Goal: Task Accomplishment & Management: Use online tool/utility

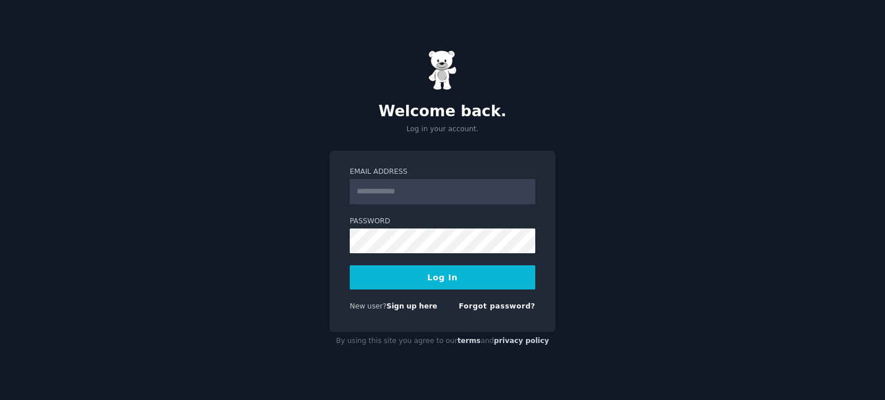
click at [423, 193] on input "Email Address" at bounding box center [442, 191] width 185 height 25
click at [350, 266] on button "Log In" at bounding box center [442, 278] width 185 height 24
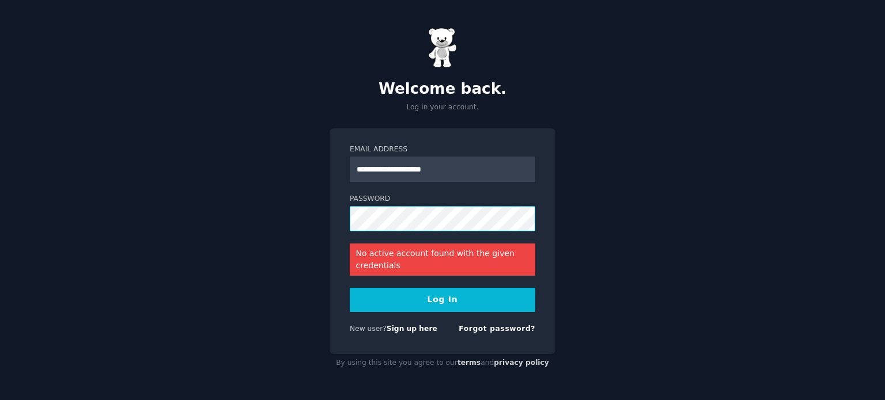
click at [648, 186] on div "**********" at bounding box center [442, 200] width 885 height 400
click at [649, 158] on div "**********" at bounding box center [442, 200] width 885 height 400
click at [350, 288] on button "Log In" at bounding box center [442, 300] width 185 height 24
click at [362, 172] on input "**********" at bounding box center [442, 169] width 185 height 25
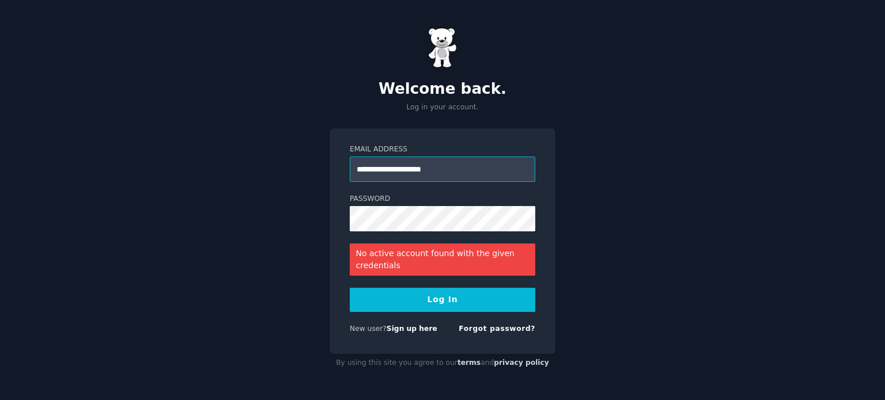
type input "**********"
click at [350, 288] on button "Log In" at bounding box center [442, 300] width 185 height 24
click at [498, 331] on link "Forgot password?" at bounding box center [496, 329] width 77 height 8
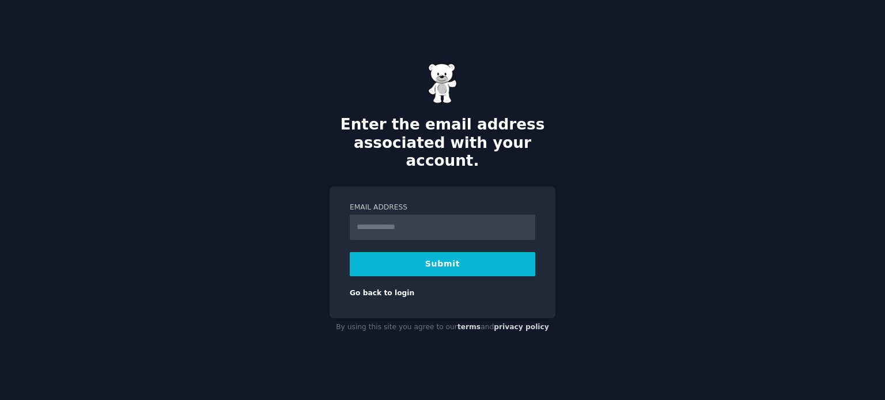
click at [425, 203] on label "Email Address" at bounding box center [442, 208] width 185 height 10
click at [425, 215] on input "Email Address" at bounding box center [442, 227] width 185 height 25
click at [408, 215] on input "Email Address" at bounding box center [442, 227] width 185 height 25
type input "**********"
click at [350, 252] on button "Submit" at bounding box center [442, 264] width 185 height 24
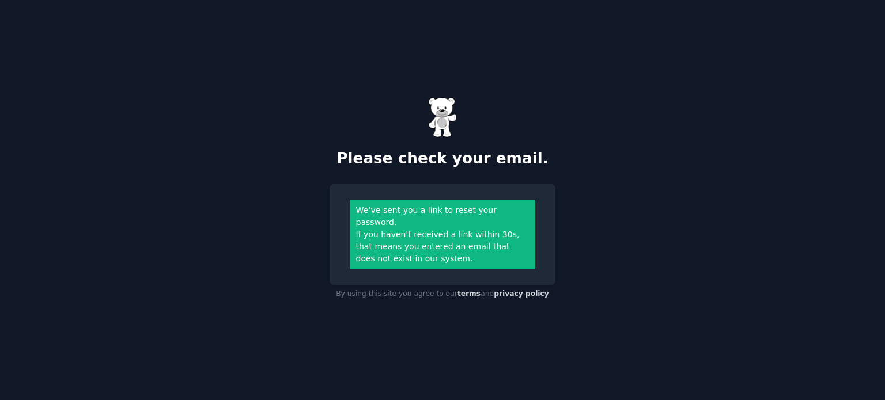
click at [434, 128] on img at bounding box center [442, 117] width 29 height 40
click at [442, 130] on img at bounding box center [442, 117] width 29 height 40
click at [436, 246] on div "If you haven't received a link within 30s, that means you entered an email that…" at bounding box center [442, 247] width 173 height 36
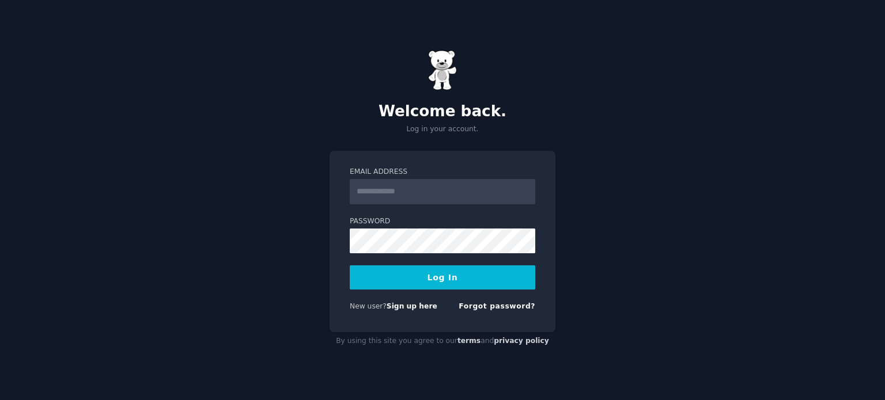
click at [378, 189] on input "Email Address" at bounding box center [442, 191] width 185 height 25
type input "**********"
click at [350, 266] on button "Log In" at bounding box center [442, 278] width 185 height 24
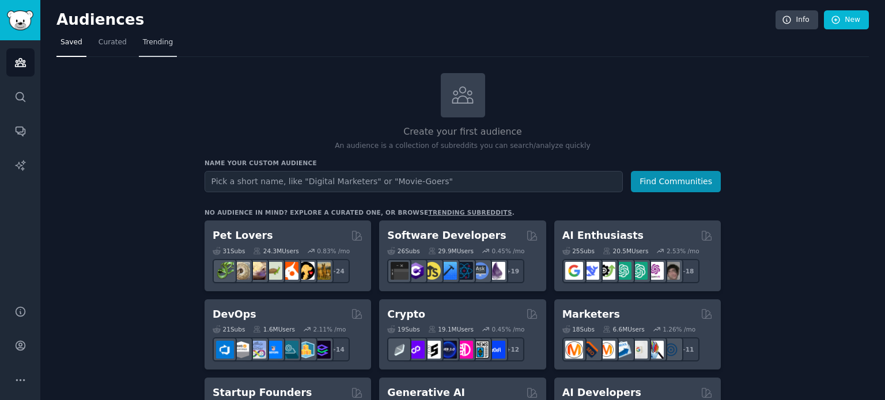
click at [145, 40] on span "Trending" at bounding box center [158, 42] width 30 height 10
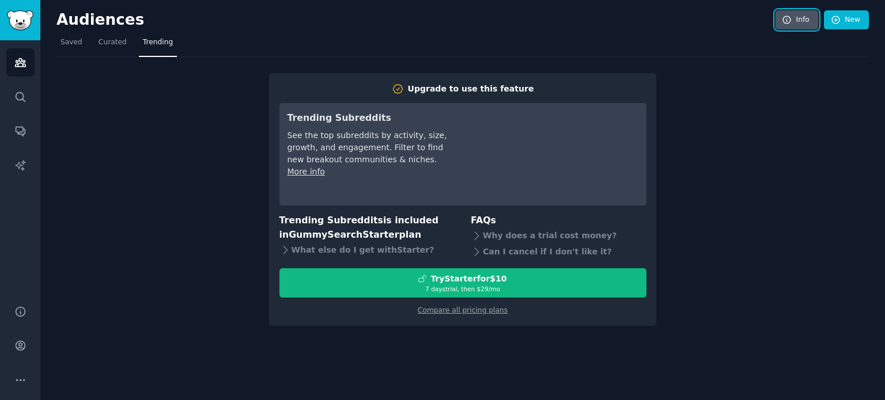
click at [806, 23] on link "Info" at bounding box center [796, 20] width 43 height 20
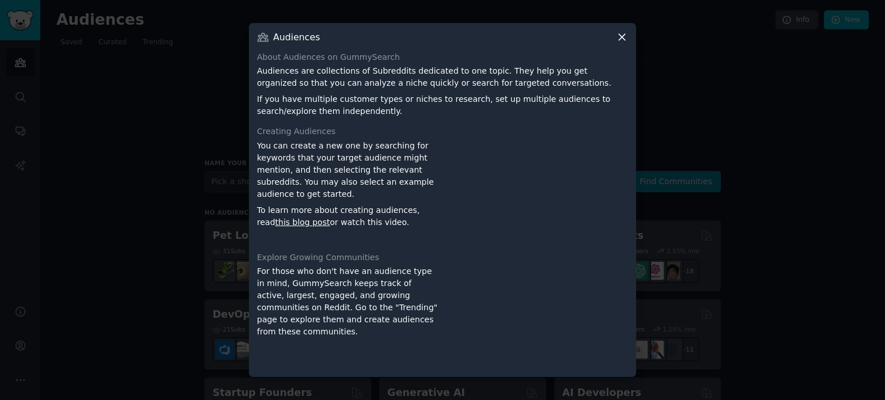
click at [620, 36] on icon at bounding box center [622, 37] width 6 height 6
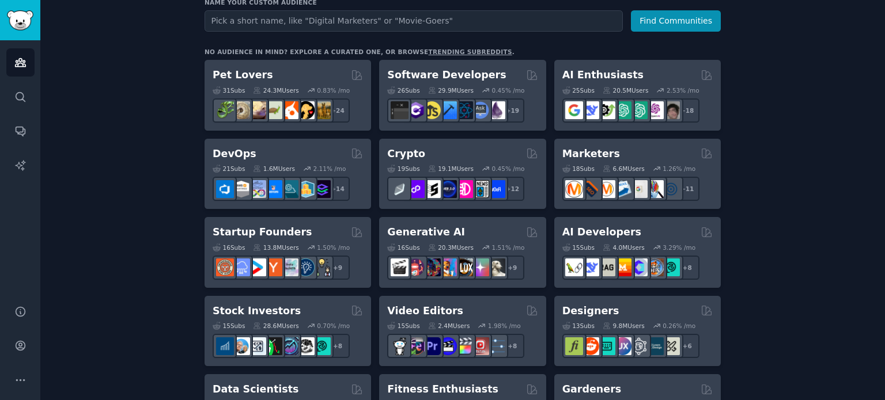
scroll to position [161, 0]
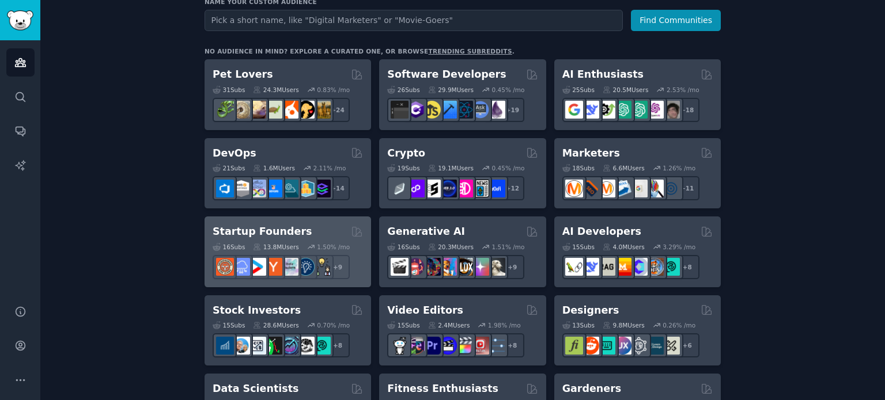
click at [305, 229] on div "Startup Founders" at bounding box center [288, 232] width 150 height 14
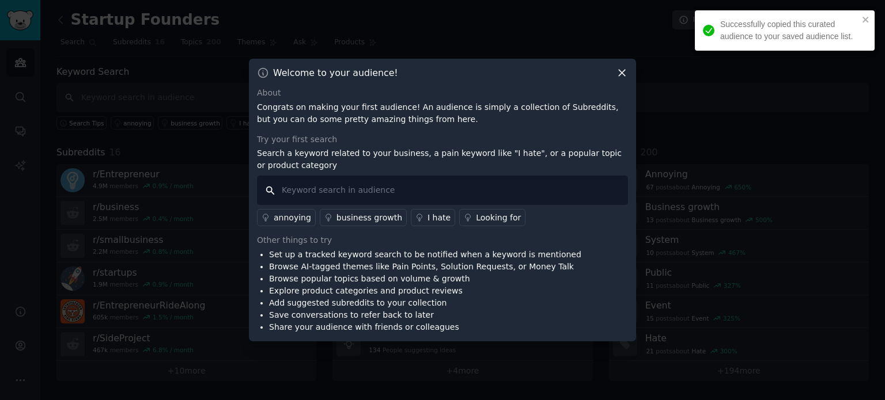
click at [343, 191] on input "text" at bounding box center [442, 190] width 371 height 29
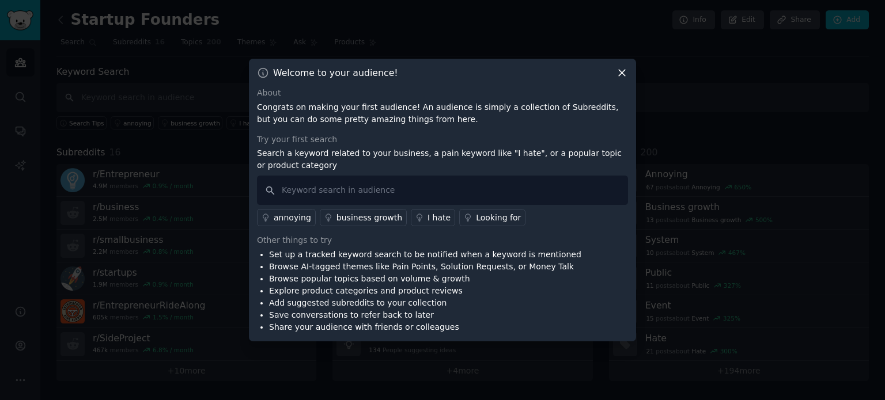
click at [482, 218] on div "annoying business growth I hate Looking for" at bounding box center [442, 215] width 371 height 21
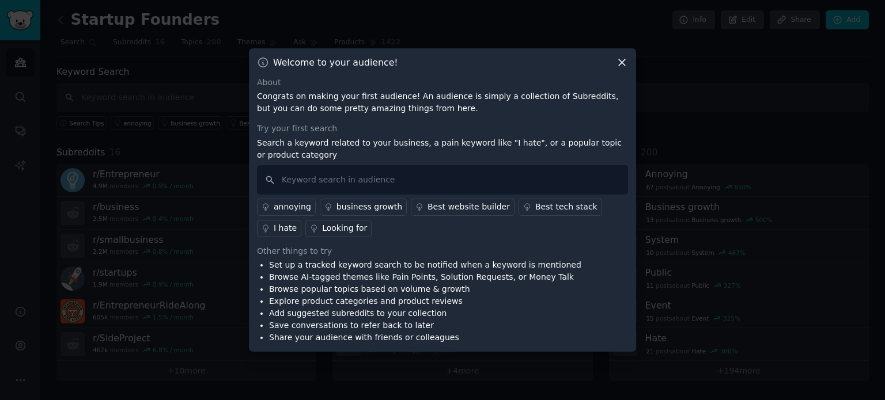
click at [480, 299] on li "Explore product categories and product reviews" at bounding box center [425, 301] width 312 height 12
click at [620, 65] on icon at bounding box center [622, 62] width 6 height 6
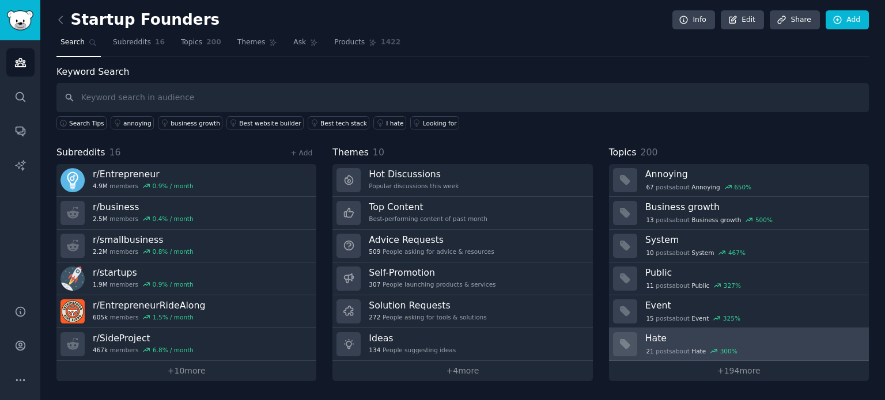
click at [661, 344] on div "21 post s about Hate 300 %" at bounding box center [752, 350] width 215 height 12
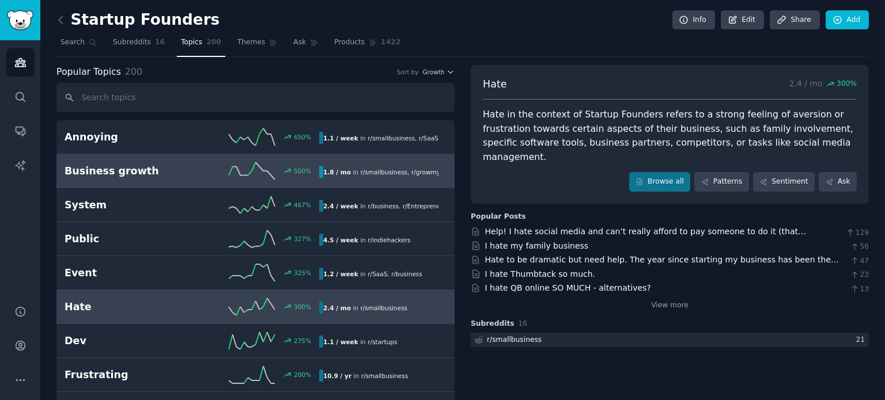
click at [144, 169] on h2 "Business growth" at bounding box center [128, 171] width 127 height 14
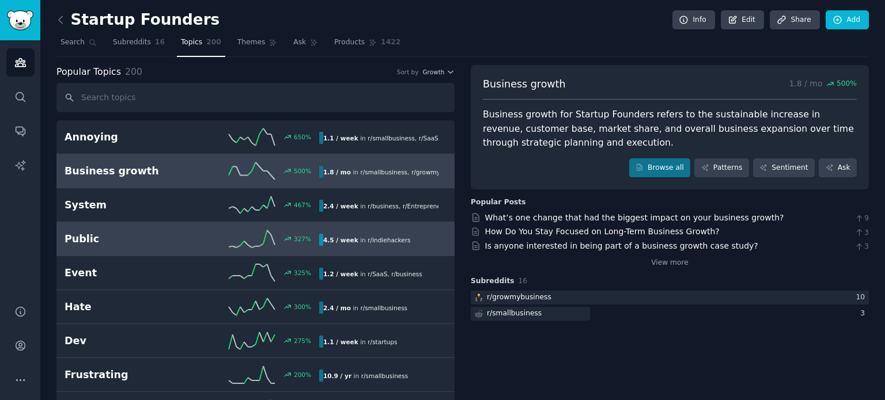
click at [325, 237] on b "4.5 / week" at bounding box center [340, 240] width 35 height 7
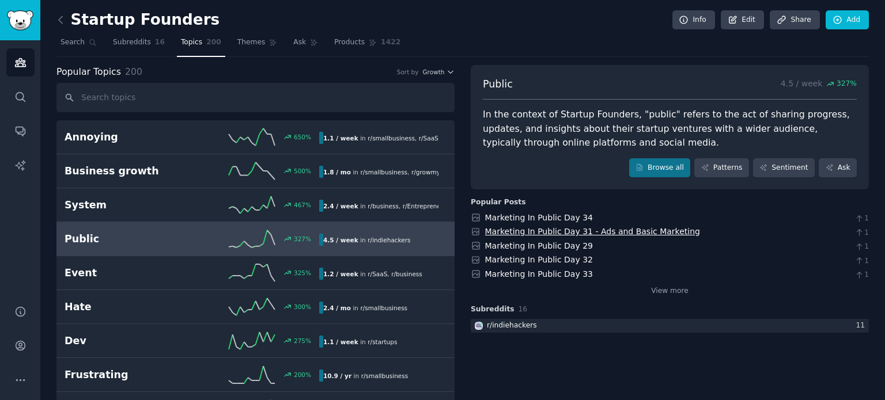
click at [531, 232] on link "Marketing In Public Day 31 - Ads and Basic Marketing" at bounding box center [592, 231] width 215 height 9
click at [57, 20] on icon at bounding box center [61, 20] width 12 height 12
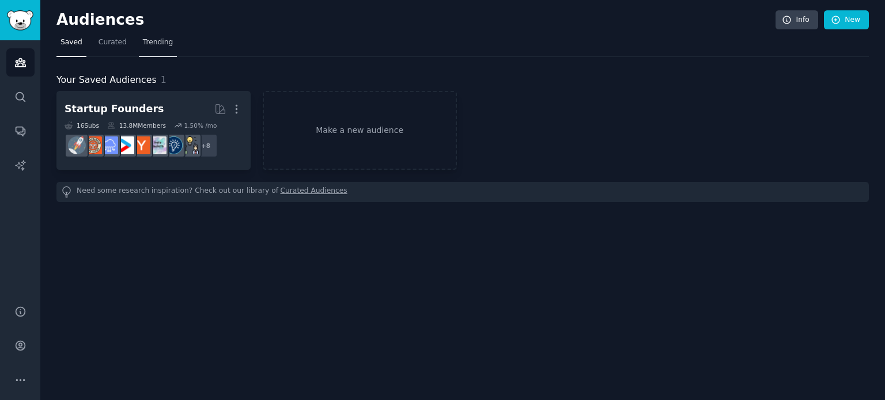
click at [143, 42] on span "Trending" at bounding box center [158, 42] width 30 height 10
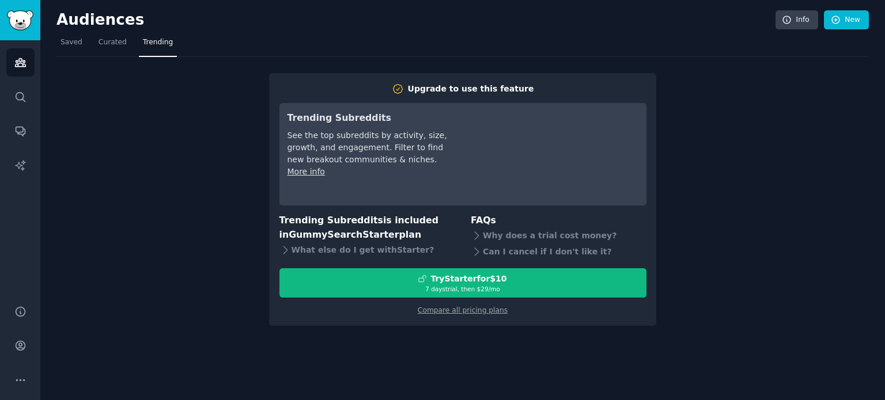
click at [766, 151] on div "Upgrade to use this feature Trending Subreddits See the top subreddits by activ…" at bounding box center [462, 191] width 812 height 269
click at [112, 40] on span "Curated" at bounding box center [112, 42] width 28 height 10
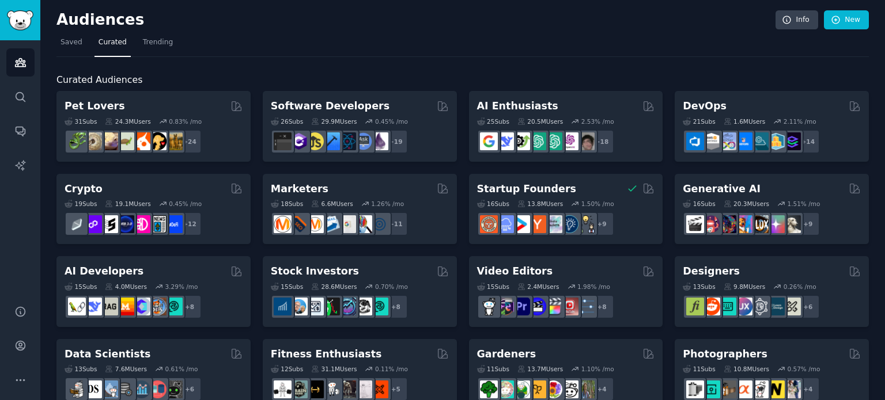
click at [189, 47] on nav "Saved Curated Trending" at bounding box center [462, 45] width 812 height 24
click at [163, 36] on link "Trending" at bounding box center [158, 45] width 38 height 24
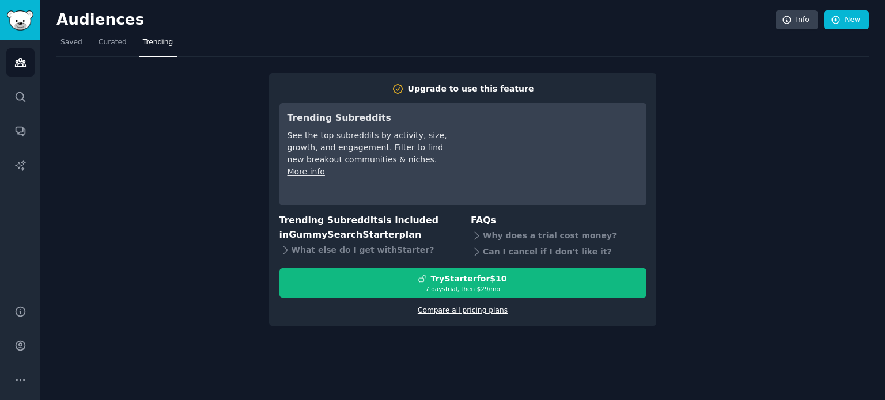
click at [464, 310] on link "Compare all pricing plans" at bounding box center [463, 310] width 90 height 8
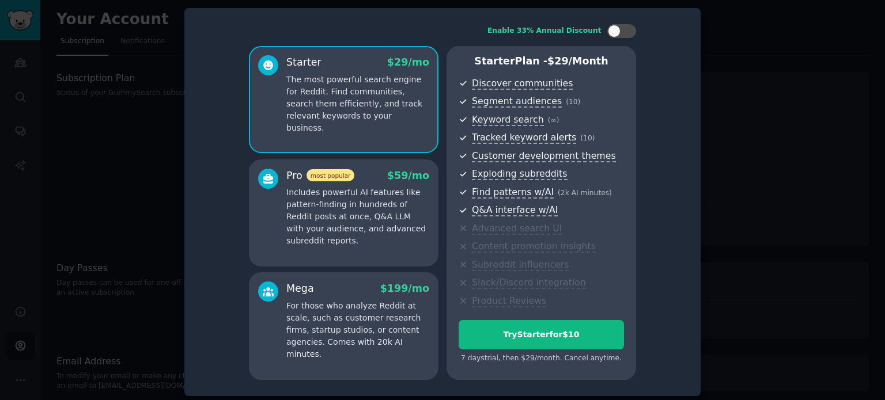
click at [742, 73] on div at bounding box center [442, 200] width 885 height 400
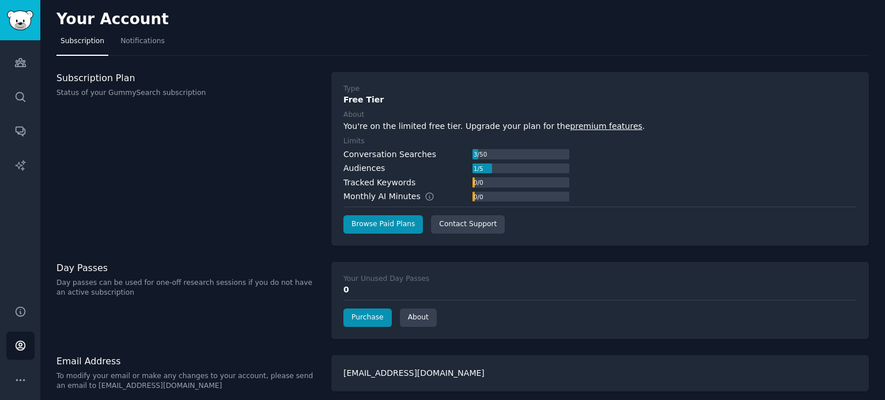
click at [742, 73] on div "Type Free Tier About You're on the limited free tier. Upgrade your plan for the…" at bounding box center [599, 159] width 537 height 174
click at [238, 304] on div "Day Passes Day passes can be used for one-off research sessions if you do not h…" at bounding box center [187, 300] width 263 height 77
click at [418, 316] on link "About" at bounding box center [418, 318] width 37 height 18
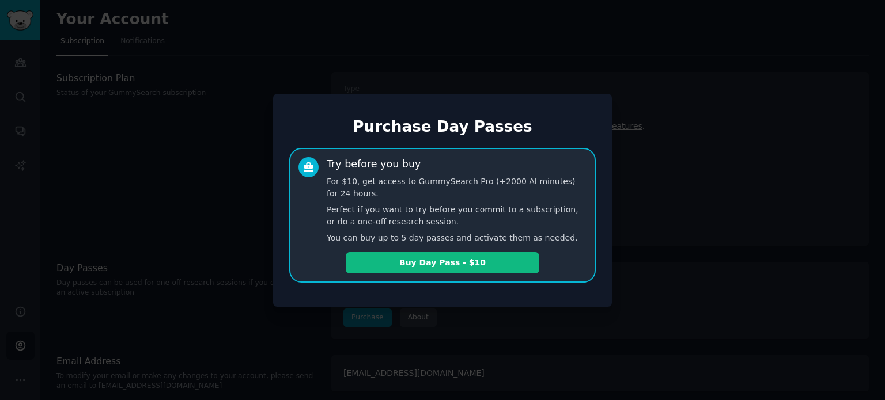
click at [676, 211] on div at bounding box center [442, 200] width 885 height 400
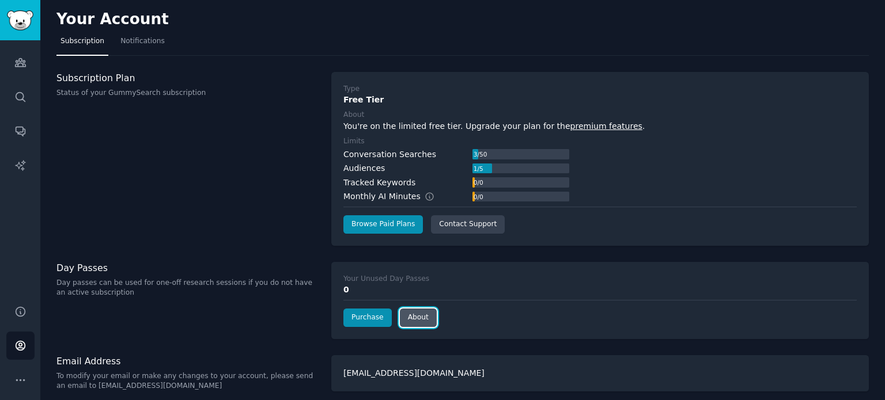
click at [422, 314] on link "About" at bounding box center [418, 318] width 37 height 18
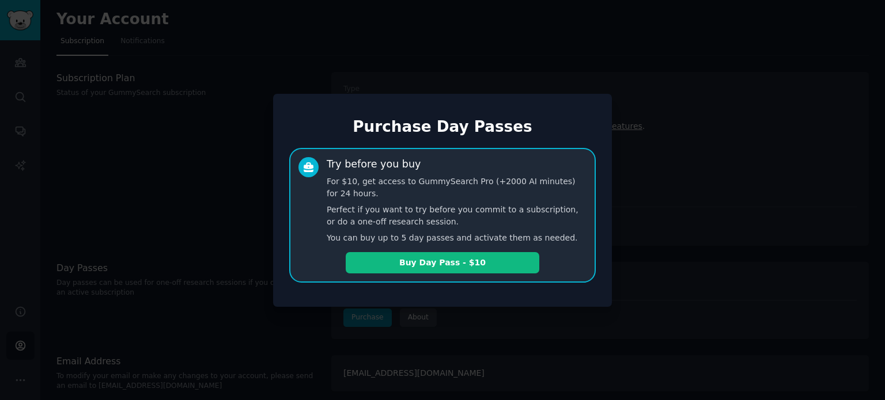
click at [697, 211] on div at bounding box center [442, 200] width 885 height 400
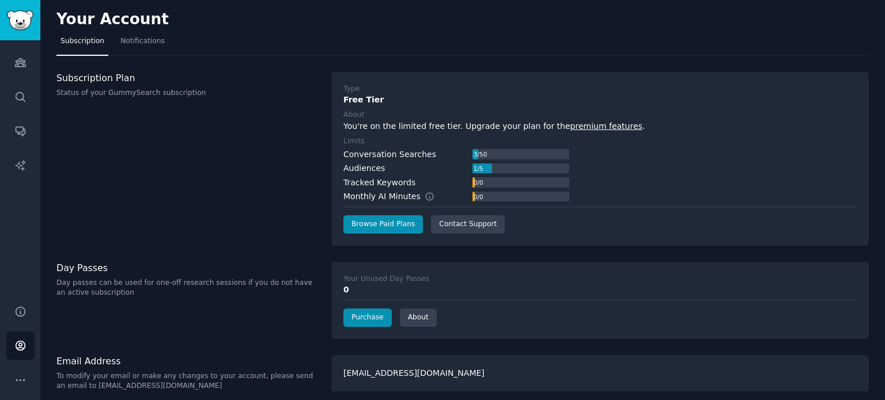
click at [202, 285] on p "Day passes can be used for one-off research sessions if you do not have an acti…" at bounding box center [187, 288] width 263 height 20
click at [21, 63] on icon "Sidebar" at bounding box center [20, 63] width 10 height 8
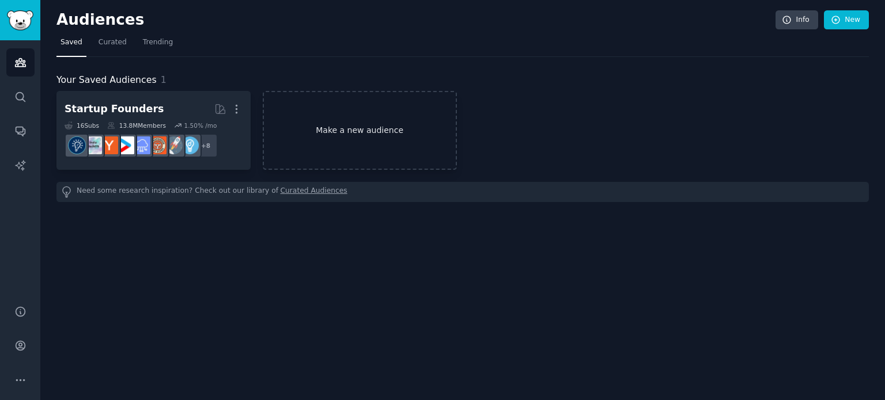
click at [386, 116] on link "Make a new audience" at bounding box center [360, 130] width 194 height 79
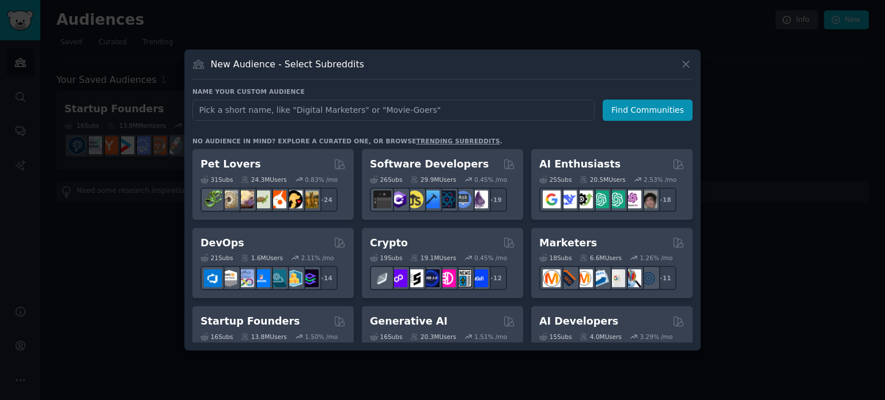
drag, startPoint x: 700, startPoint y: 137, endPoint x: 708, endPoint y: 247, distance: 110.8
click at [708, 247] on div at bounding box center [442, 200] width 885 height 400
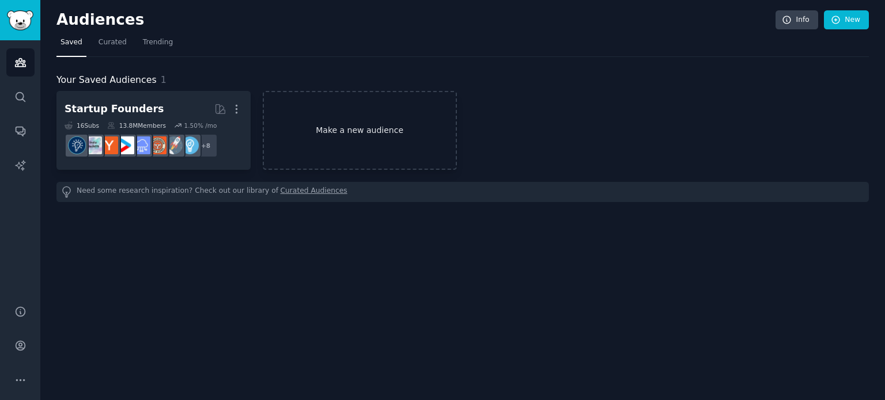
click at [343, 128] on link "Make a new audience" at bounding box center [360, 130] width 194 height 79
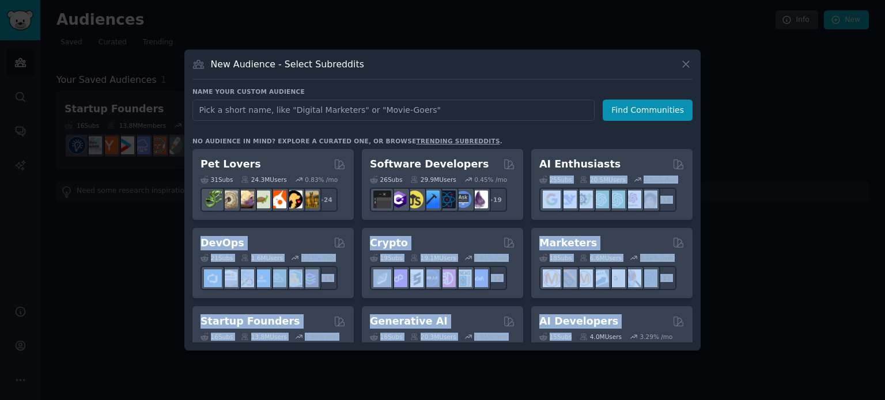
drag, startPoint x: 589, startPoint y: 333, endPoint x: 607, endPoint y: 147, distance: 187.4
click at [607, 147] on div "No audience in mind? Explore a curated one, or browse trending subreddits . Pet…" at bounding box center [442, 240] width 500 height 206
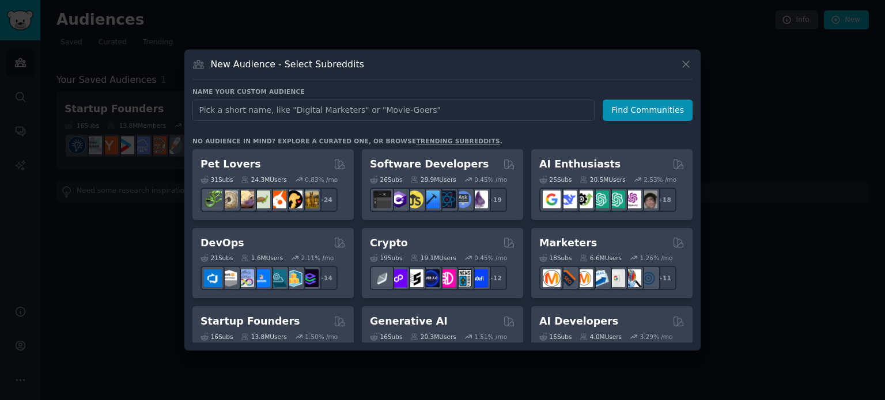
click at [491, 129] on div "Name your custom audience Audience Name Find Communities No audience in mind? E…" at bounding box center [442, 215] width 500 height 255
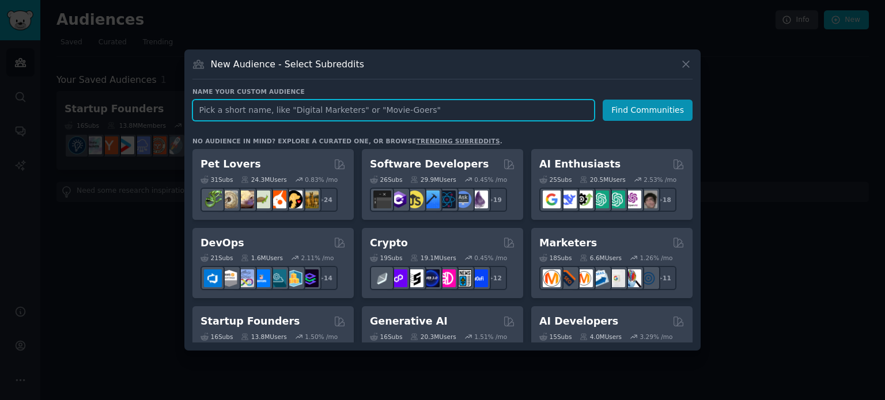
click at [391, 119] on input "text" at bounding box center [393, 110] width 402 height 21
type input "small business"
click button "Find Communities" at bounding box center [647, 110] width 90 height 21
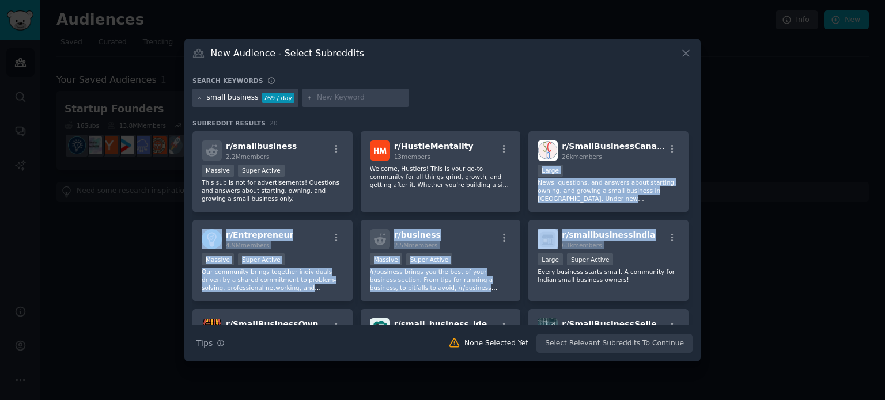
drag, startPoint x: 692, startPoint y: 155, endPoint x: 691, endPoint y: 218, distance: 63.4
click at [691, 218] on div "r/ smallbusiness 2.2M members Massive Super Active This sub is not for advertis…" at bounding box center [442, 228] width 500 height 194
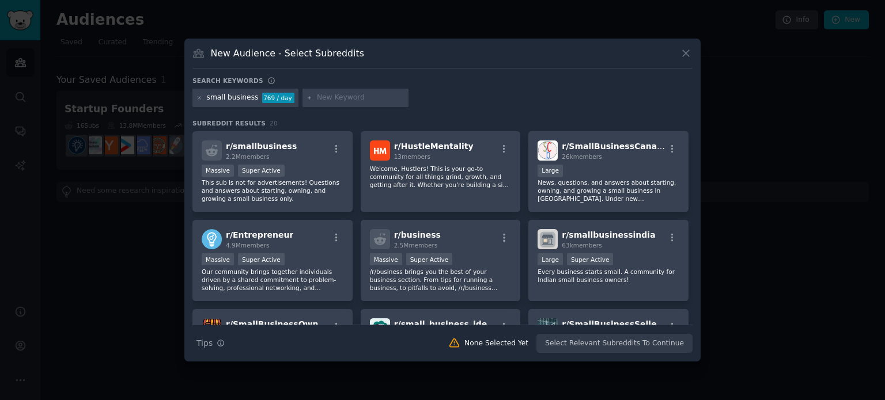
click at [637, 66] on div "New Audience - Select Subreddits" at bounding box center [442, 58] width 500 height 22
click at [251, 181] on p "This sub is not for advertisements! Questions and answers about starting, ownin…" at bounding box center [273, 191] width 142 height 24
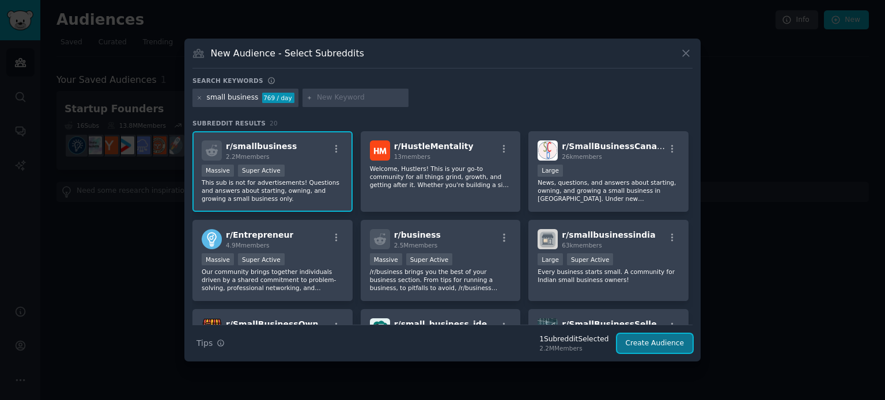
click at [648, 340] on button "Create Audience" at bounding box center [655, 344] width 76 height 20
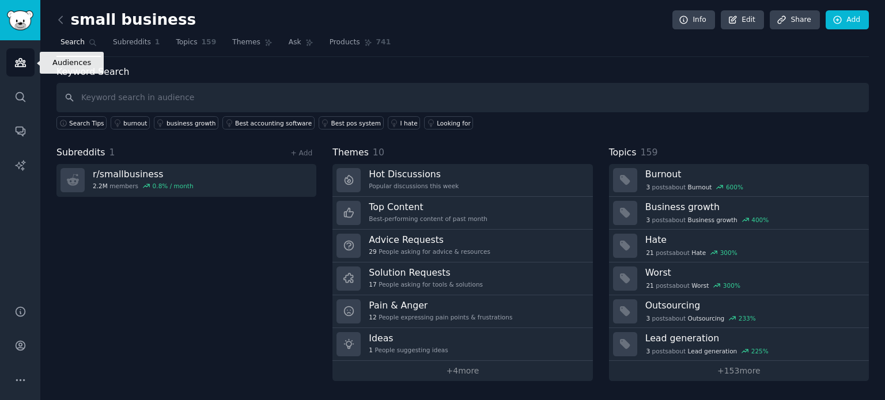
click at [20, 55] on link "Audiences" at bounding box center [20, 62] width 28 height 28
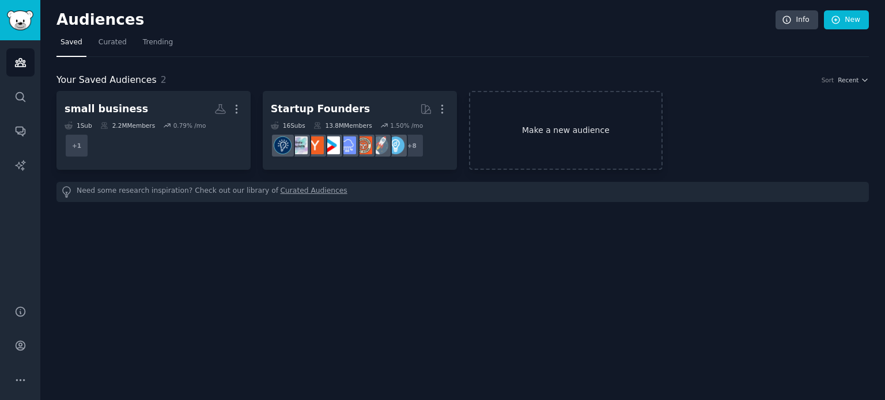
click at [516, 124] on link "Make a new audience" at bounding box center [566, 130] width 194 height 79
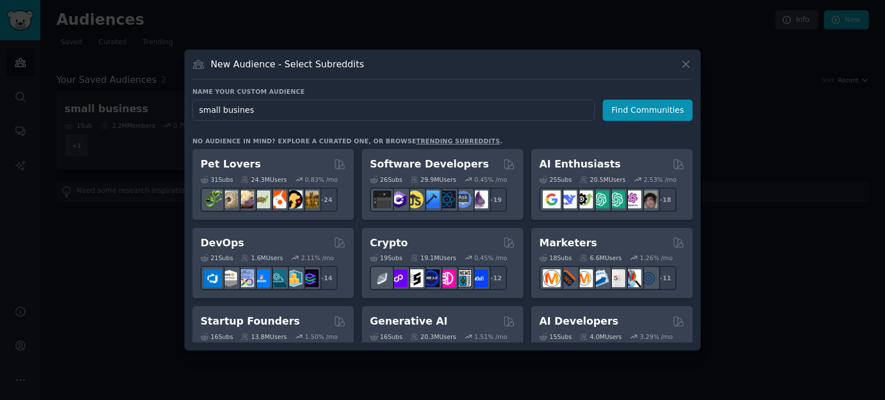
type input "small business"
click button "Find Communities" at bounding box center [647, 110] width 90 height 21
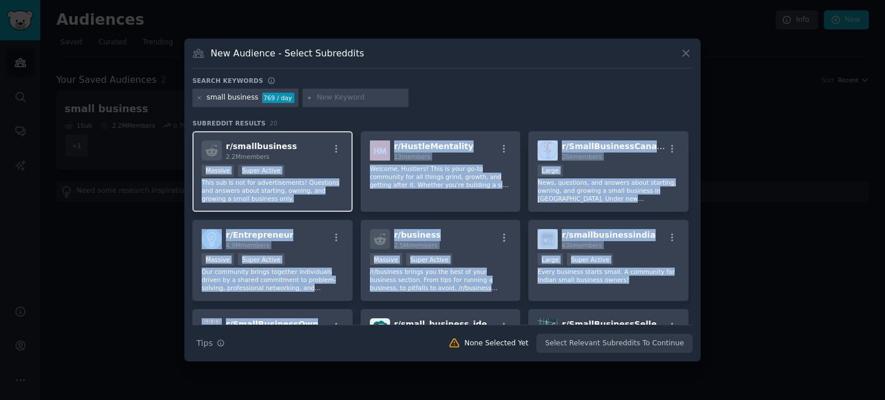
drag, startPoint x: 297, startPoint y: 320, endPoint x: 316, endPoint y: 149, distance: 171.5
click at [316, 149] on div "r/ smallbusiness 2.2M members Massive Super Active This sub is not for advertis…" at bounding box center [442, 305] width 500 height 348
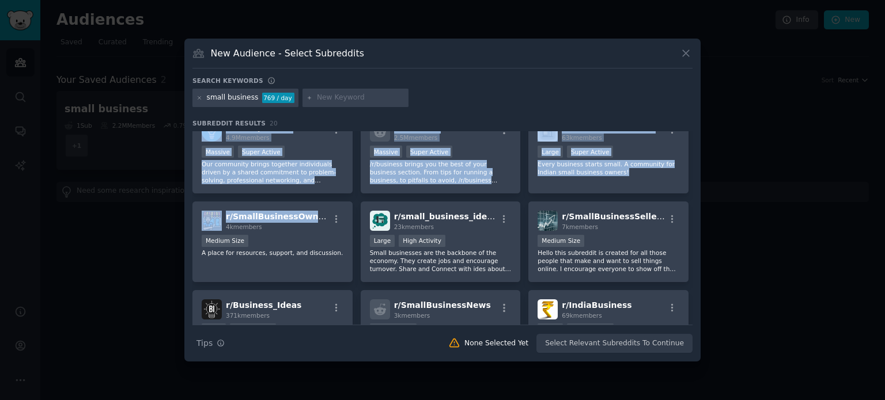
scroll to position [111, 0]
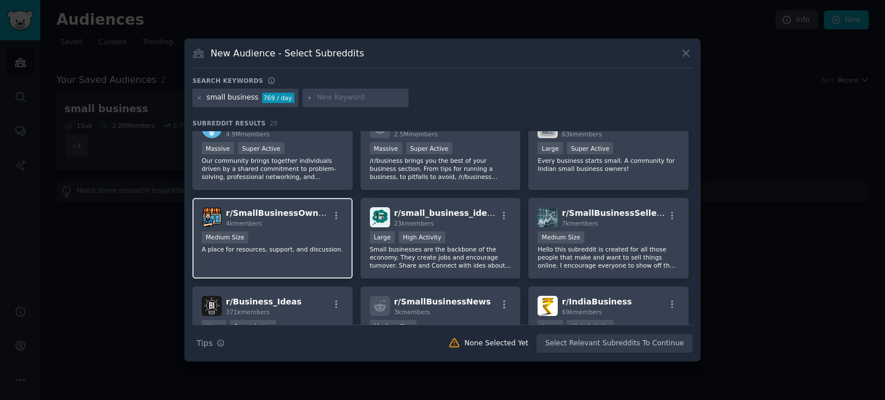
click at [285, 252] on p "A place for resources, support, and discussion." at bounding box center [273, 249] width 142 height 8
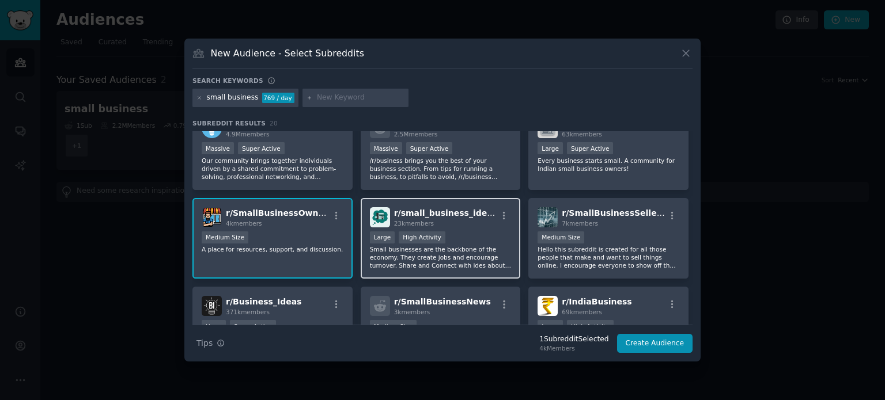
click at [460, 232] on div ">= 80th percentile for submissions / day Large High Activity" at bounding box center [441, 239] width 142 height 14
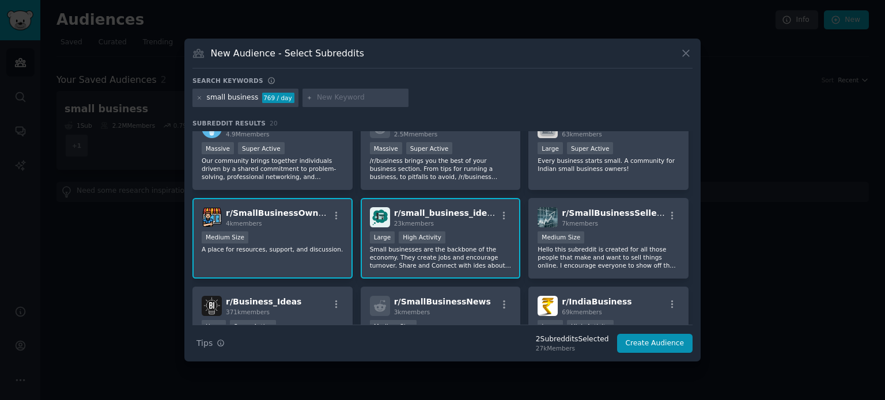
click at [270, 241] on div "Medium Size" at bounding box center [273, 239] width 142 height 14
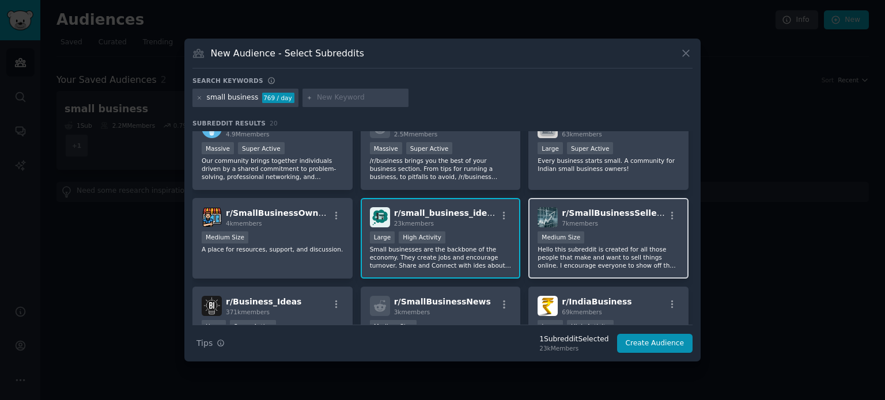
click at [624, 222] on div "7k members" at bounding box center [613, 223] width 103 height 8
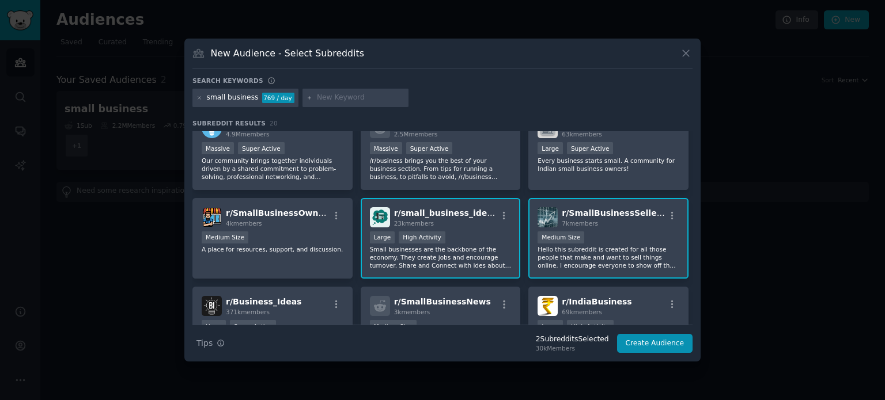
click at [624, 222] on div "7k members" at bounding box center [613, 223] width 103 height 8
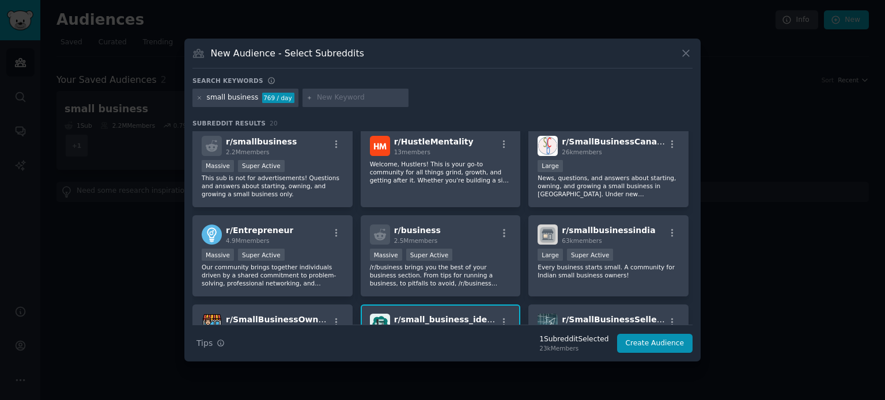
scroll to position [0, 0]
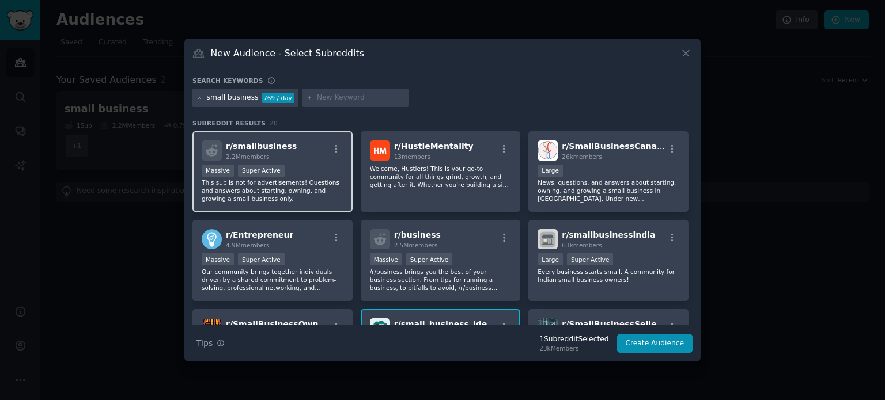
click at [291, 154] on div "r/ smallbusiness 2.2M members" at bounding box center [273, 151] width 142 height 20
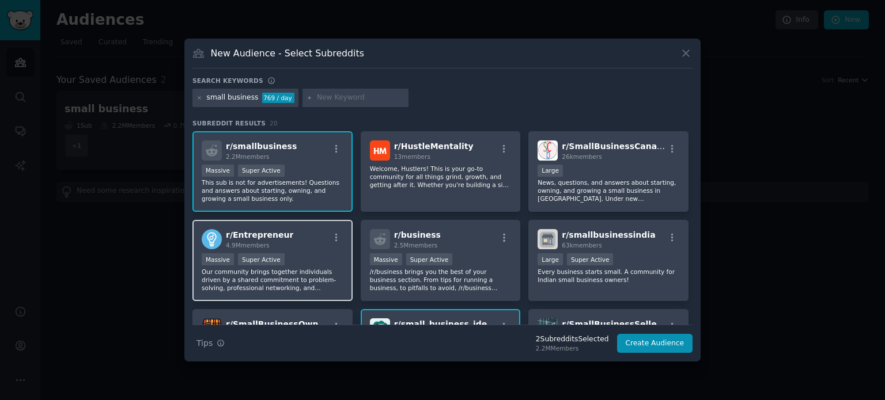
click at [288, 235] on div "r/ Entrepreneur 4.9M members" at bounding box center [273, 239] width 142 height 20
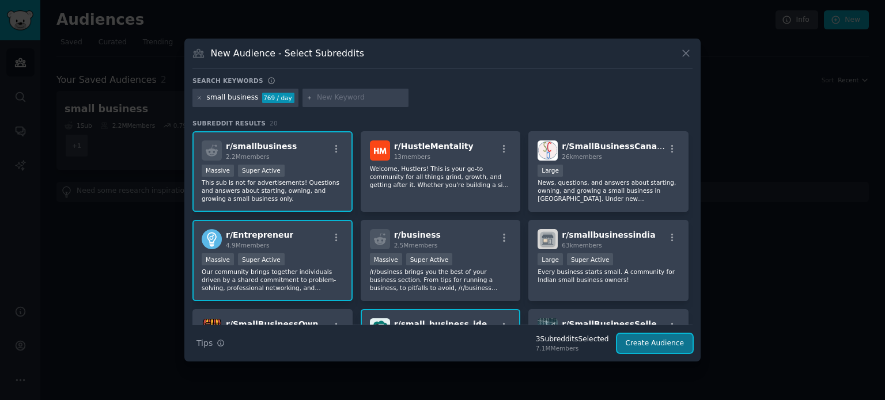
click at [657, 345] on button "Create Audience" at bounding box center [655, 344] width 76 height 20
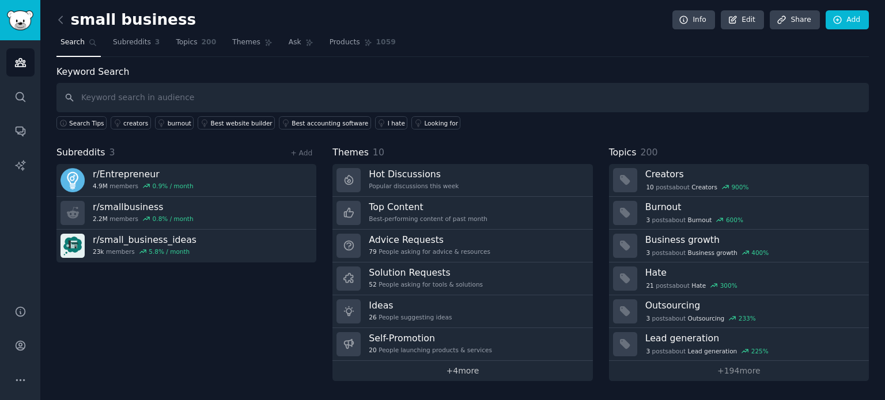
click at [458, 373] on link "+ 4 more" at bounding box center [462, 371] width 260 height 20
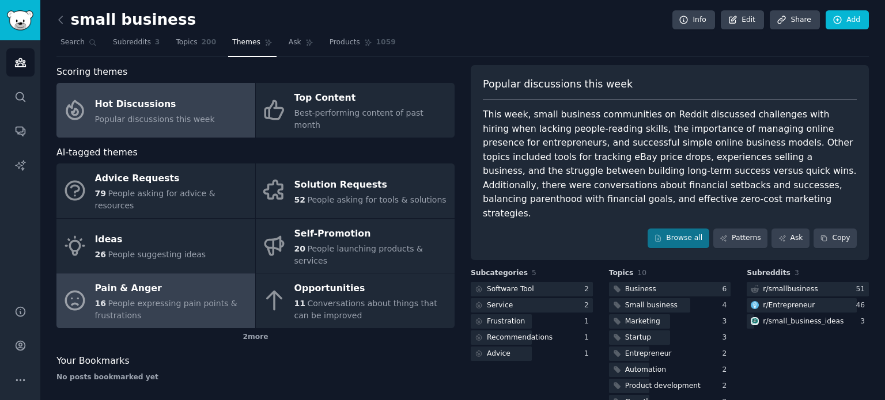
click at [157, 299] on span "People expressing pain points & frustrations" at bounding box center [166, 309] width 142 height 21
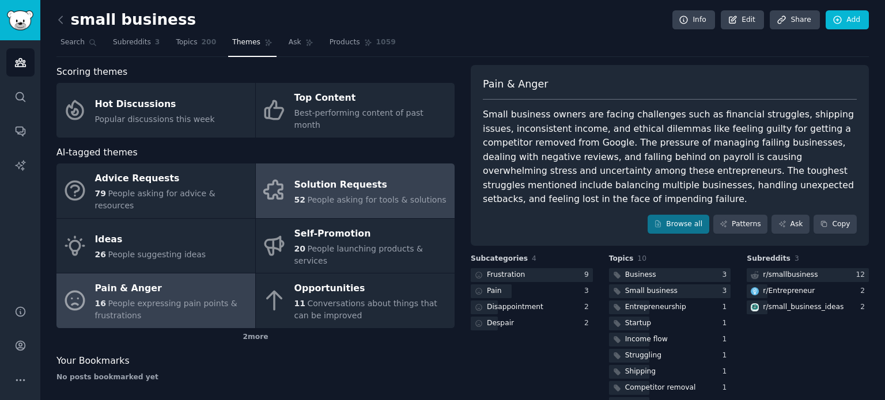
click at [319, 195] on span "People asking for tools & solutions" at bounding box center [376, 199] width 139 height 9
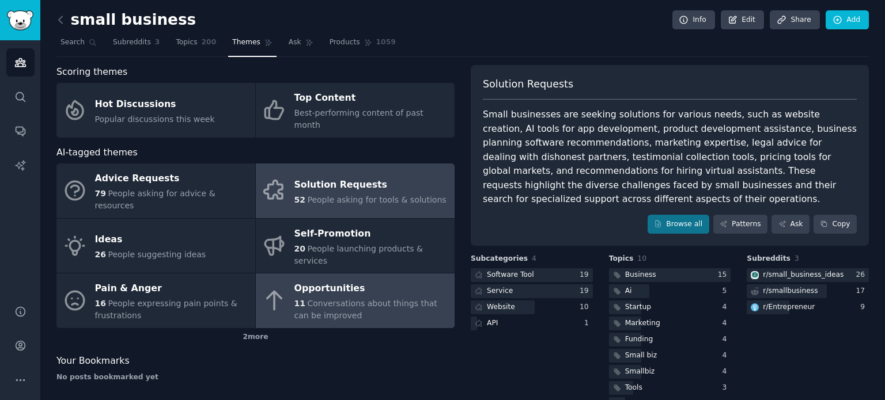
click at [362, 298] on div "11 Conversations about things that can be improved" at bounding box center [371, 310] width 154 height 24
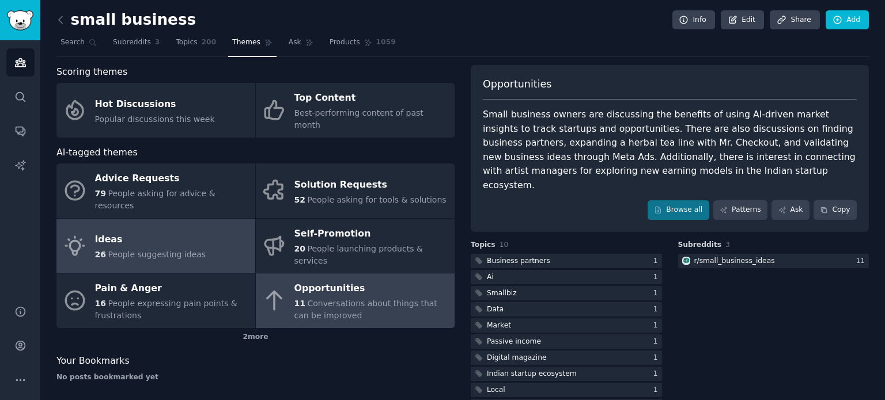
click at [203, 220] on link "Ideas 26 People suggesting ideas" at bounding box center [155, 246] width 199 height 55
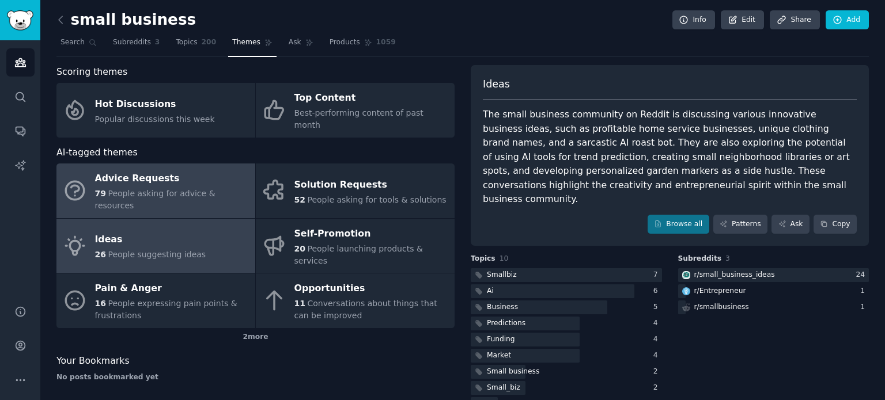
click at [164, 189] on span "People asking for advice & resources" at bounding box center [155, 199] width 120 height 21
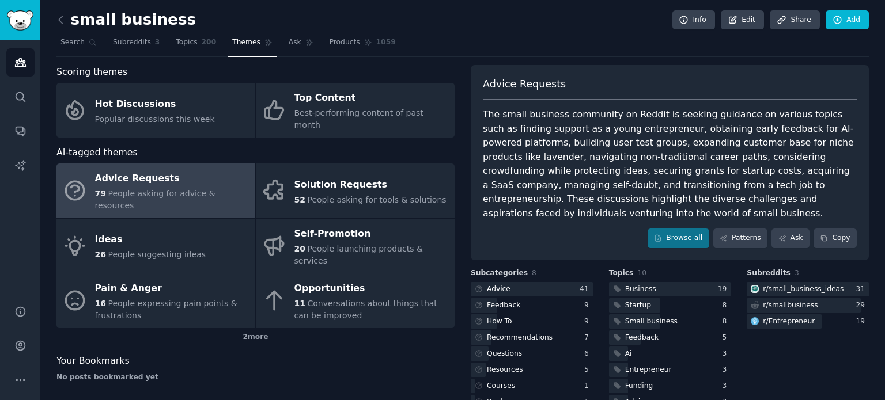
click at [46, 15] on div "small business Info Edit Share Add Search Subreddits 3 Topics 200 Themes Ask Pr…" at bounding box center [462, 230] width 844 height 460
click at [19, 62] on icon "Sidebar" at bounding box center [20, 62] width 12 height 12
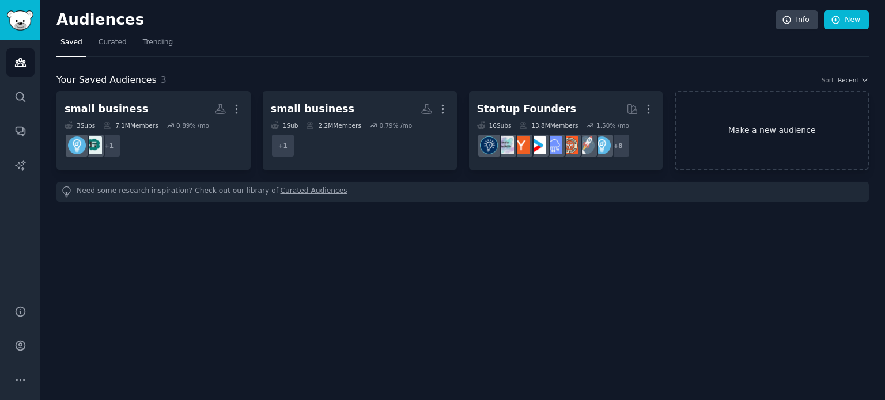
click at [742, 154] on link "Make a new audience" at bounding box center [771, 130] width 194 height 79
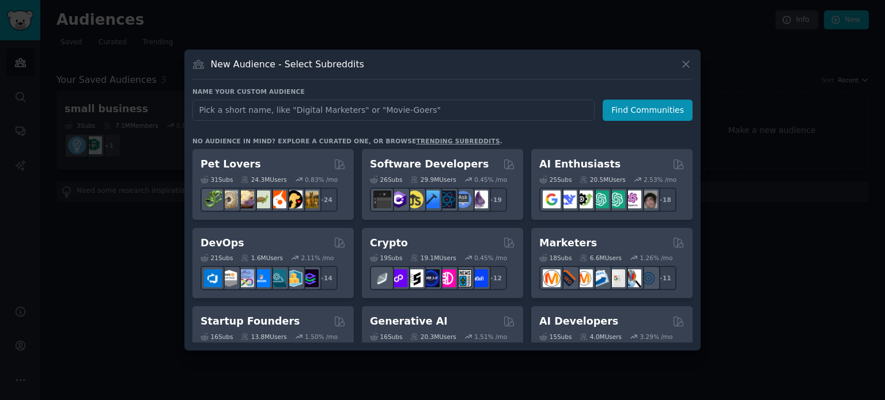
click at [391, 106] on input "text" at bounding box center [393, 110] width 402 height 21
type input "idea development"
click button "Find Communities" at bounding box center [647, 110] width 90 height 21
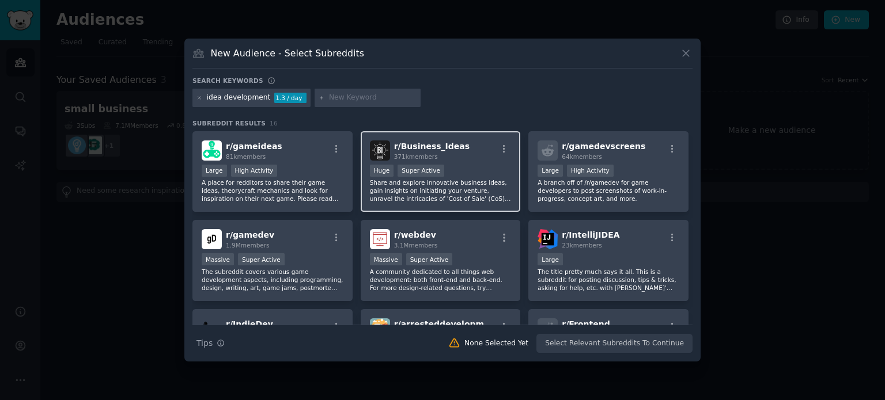
click at [458, 141] on div "r/ Business_Ideas 371k members" at bounding box center [441, 151] width 142 height 20
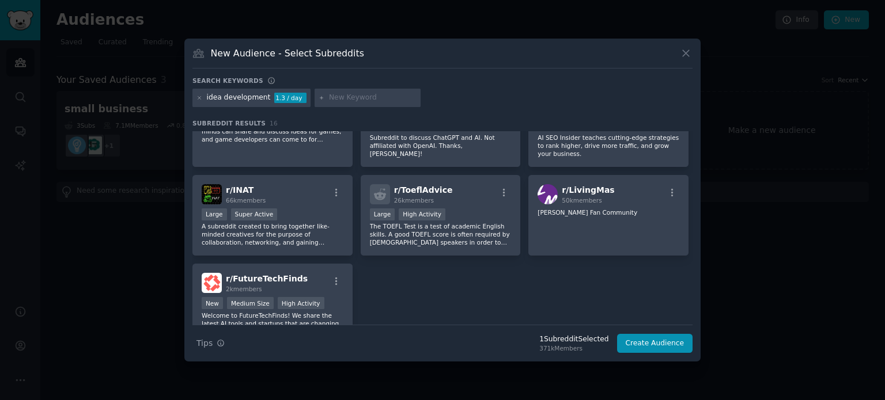
scroll to position [314, 0]
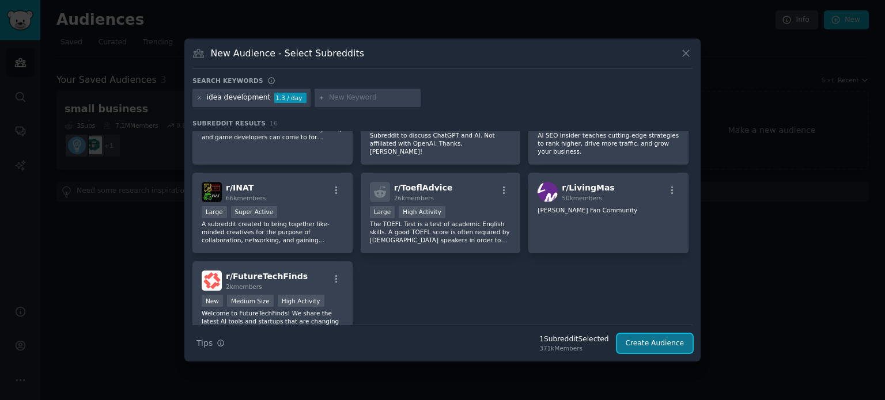
click at [661, 344] on button "Create Audience" at bounding box center [655, 344] width 76 height 20
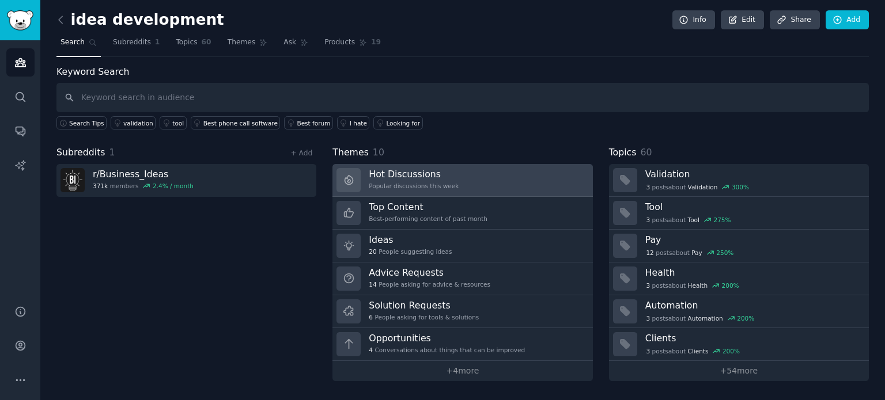
click at [419, 176] on h3 "Hot Discussions" at bounding box center [414, 174] width 90 height 12
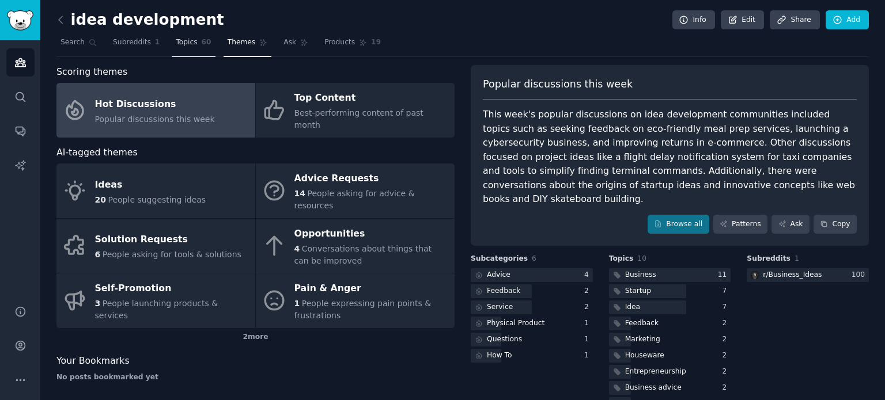
click at [184, 42] on span "Topics" at bounding box center [186, 42] width 21 height 10
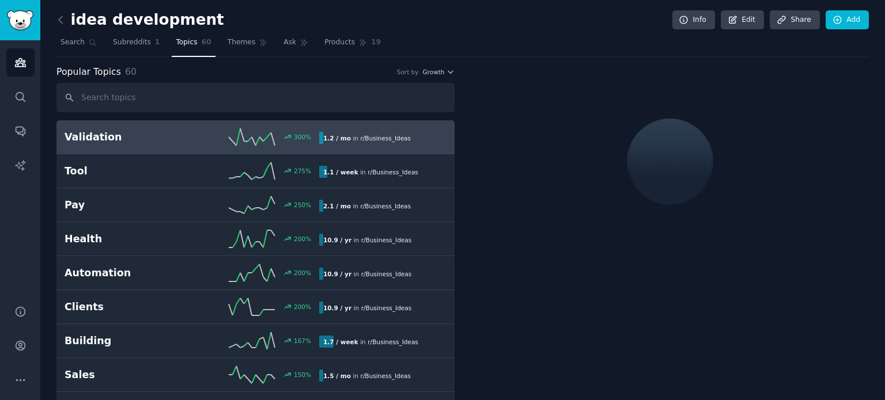
click at [230, 135] on icon at bounding box center [252, 136] width 46 height 17
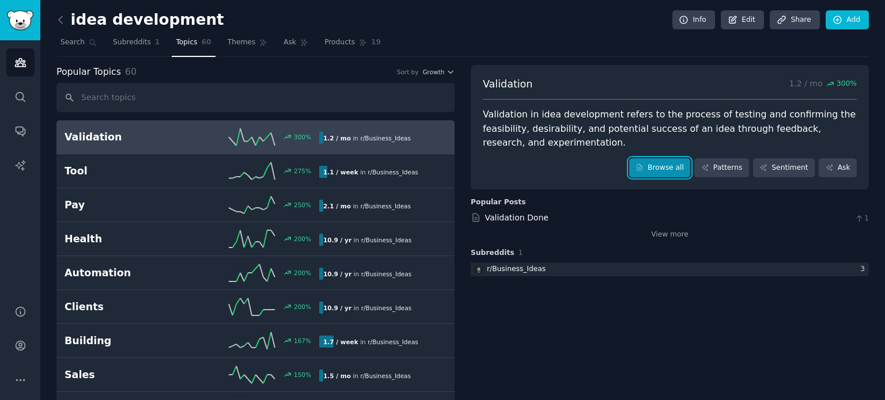
click at [673, 166] on link "Browse all" at bounding box center [660, 168] width 62 height 20
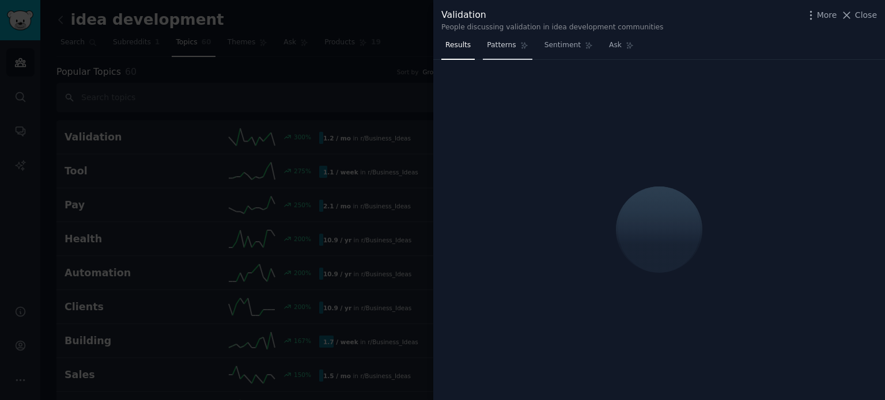
click at [495, 39] on link "Patterns" at bounding box center [507, 48] width 49 height 24
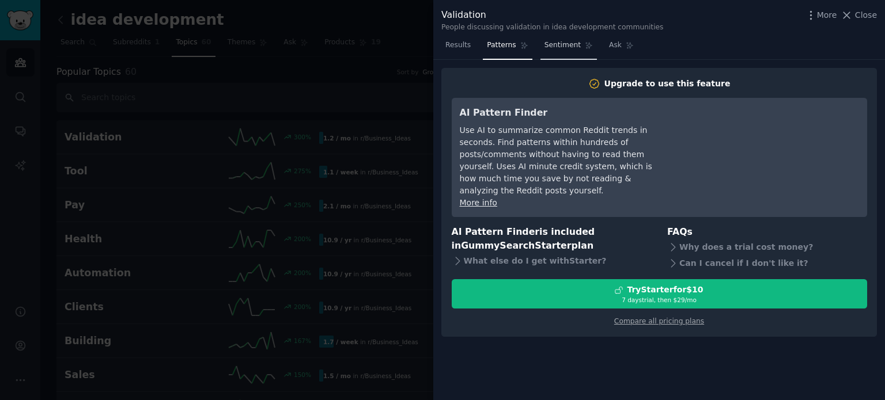
click at [562, 54] on link "Sentiment" at bounding box center [568, 48] width 56 height 24
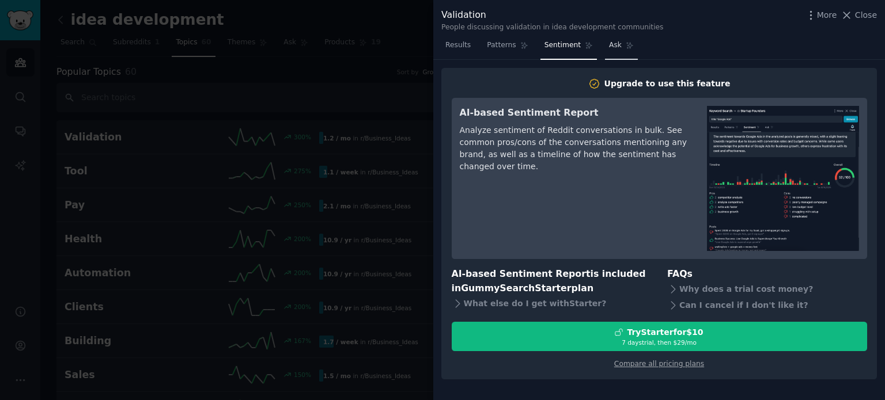
click at [609, 49] on span "Ask" at bounding box center [615, 45] width 13 height 10
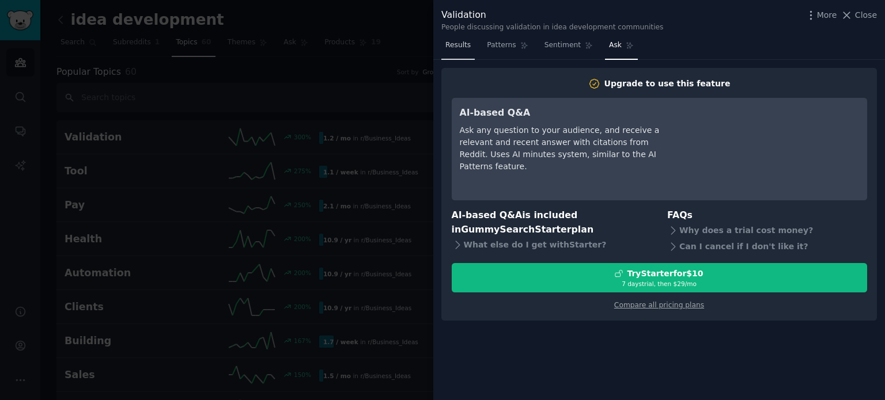
click at [466, 53] on link "Results" at bounding box center [457, 48] width 33 height 24
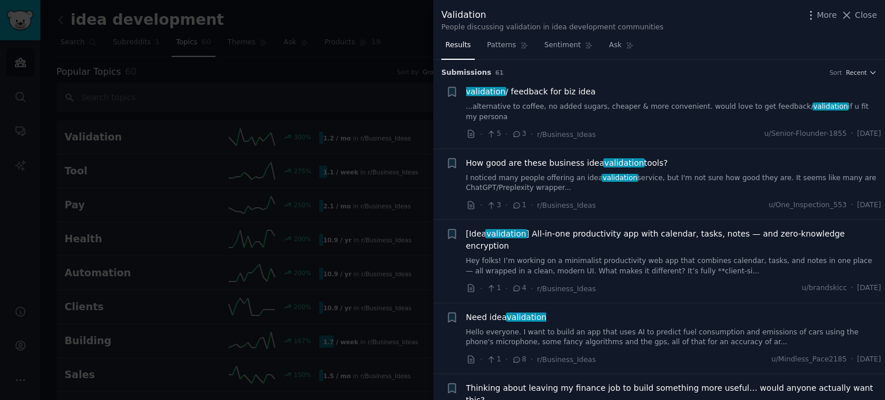
click at [858, 8] on div "More Close" at bounding box center [841, 15] width 72 height 14
click at [849, 13] on icon at bounding box center [846, 15] width 12 height 12
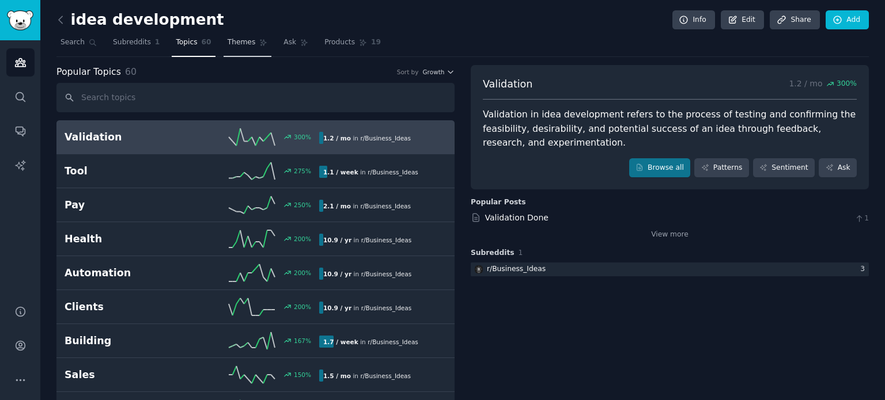
click at [228, 40] on span "Themes" at bounding box center [242, 42] width 28 height 10
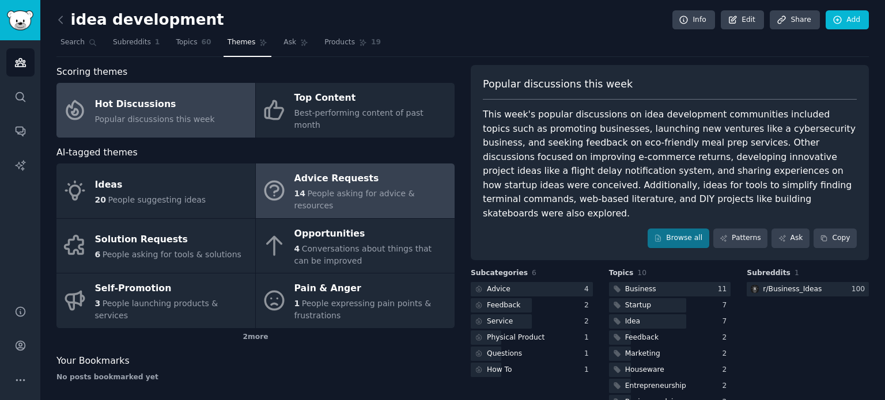
click at [311, 173] on div "Advice Requests" at bounding box center [371, 179] width 154 height 18
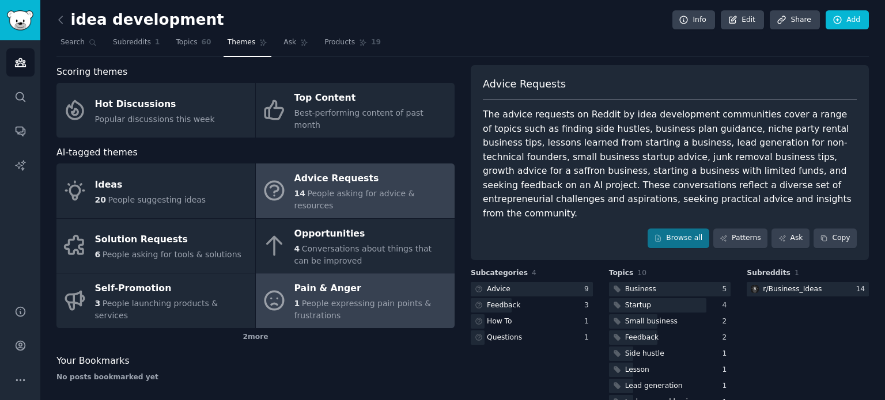
click at [330, 299] on span "People expressing pain points & frustrations" at bounding box center [362, 309] width 137 height 21
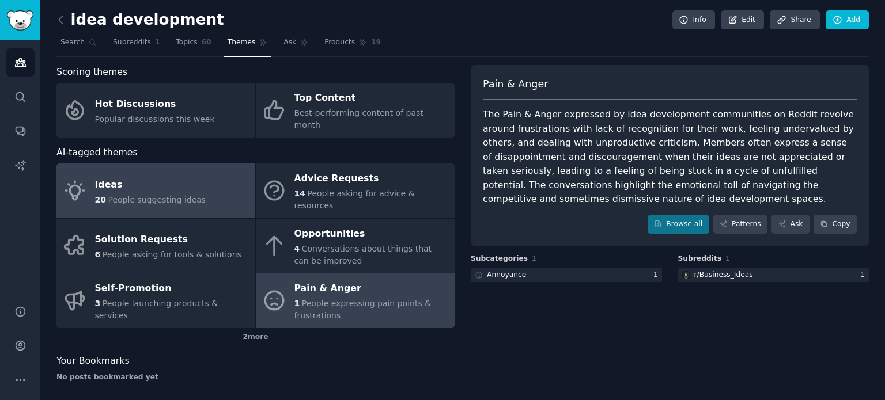
click at [170, 194] on div "20 People suggesting ideas" at bounding box center [150, 200] width 111 height 12
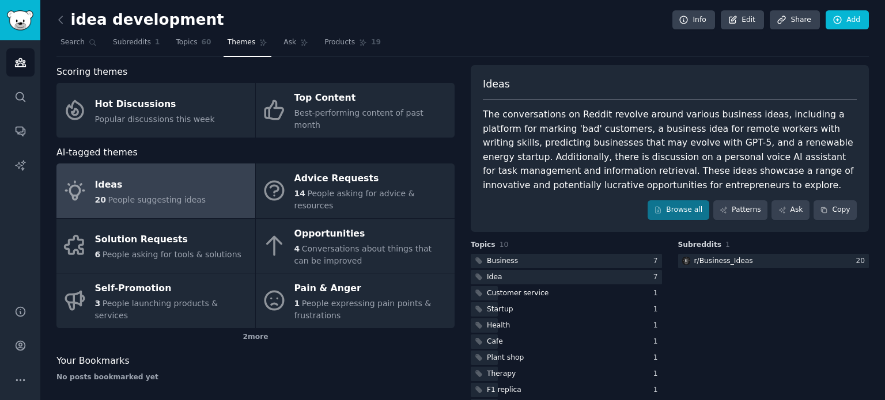
click at [580, 92] on div "Ideas" at bounding box center [670, 88] width 374 height 23
click at [332, 46] on span "Products" at bounding box center [339, 42] width 31 height 10
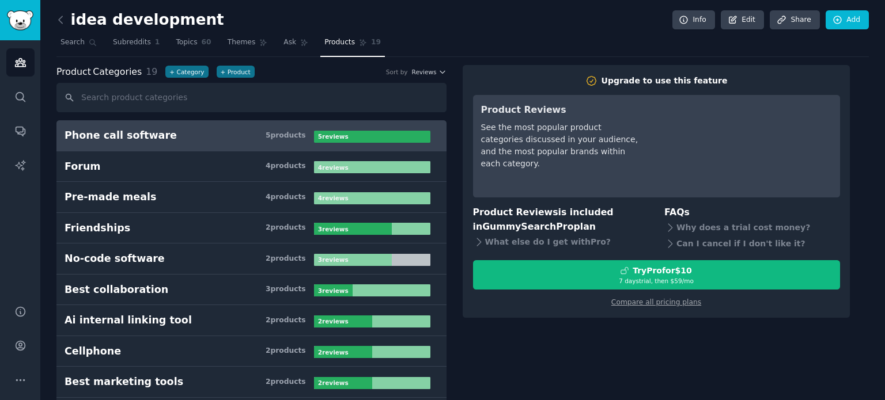
click at [161, 39] on nav "Search Subreddits 1 Topics 60 Themes Ask Products 19" at bounding box center [462, 45] width 812 height 24
click at [124, 46] on span "Subreddits" at bounding box center [132, 42] width 38 height 10
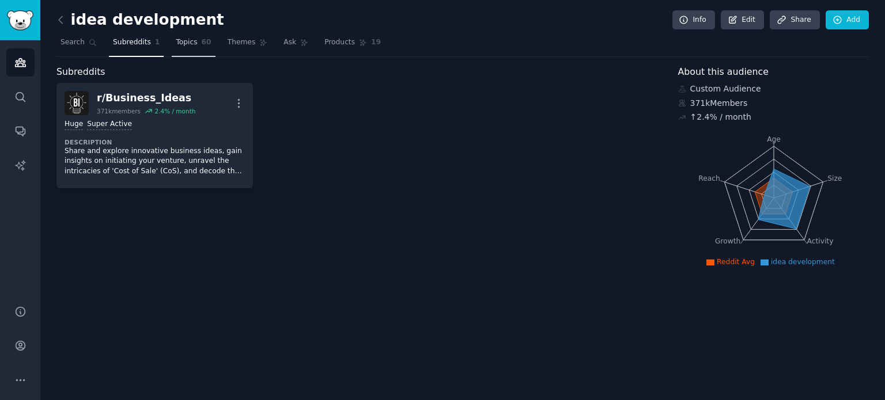
click at [173, 48] on link "Topics 60" at bounding box center [193, 45] width 43 height 24
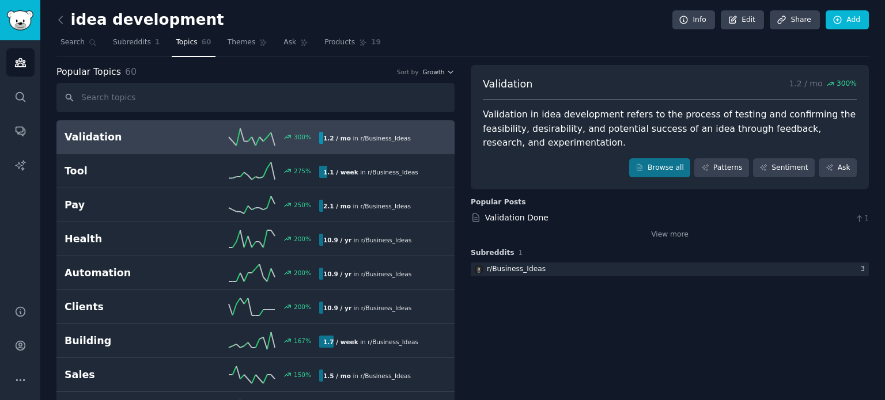
click at [210, 142] on div "300 %" at bounding box center [255, 136] width 127 height 17
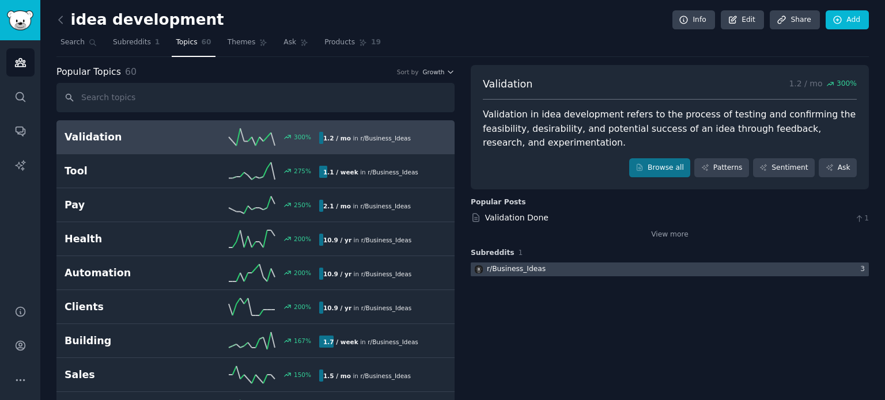
click at [608, 274] on div at bounding box center [670, 270] width 398 height 14
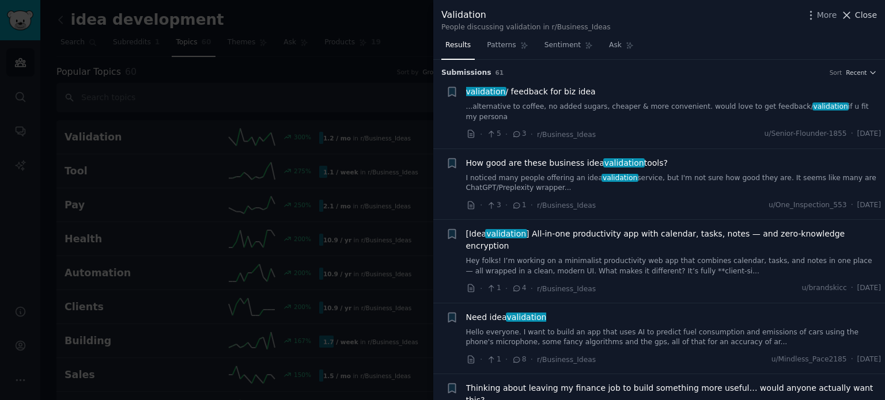
click at [849, 20] on icon at bounding box center [846, 15] width 12 height 12
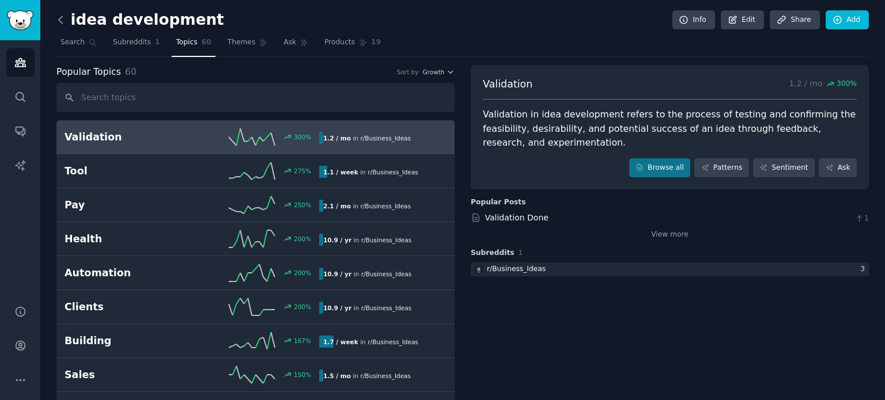
click at [63, 17] on icon at bounding box center [61, 20] width 12 height 12
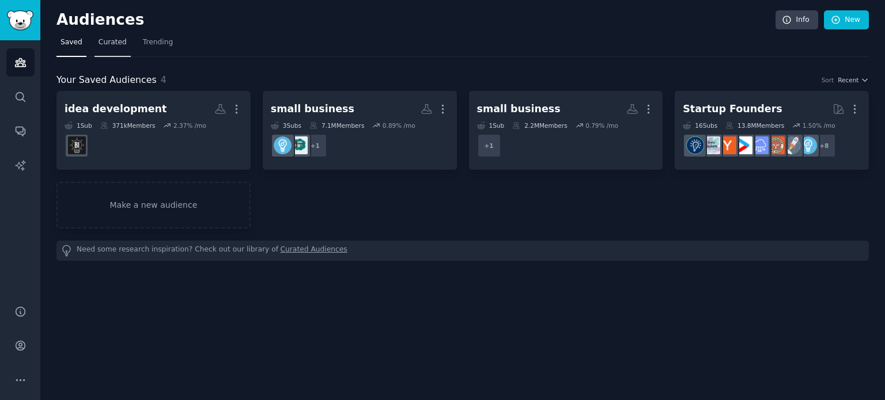
click at [114, 43] on span "Curated" at bounding box center [112, 42] width 28 height 10
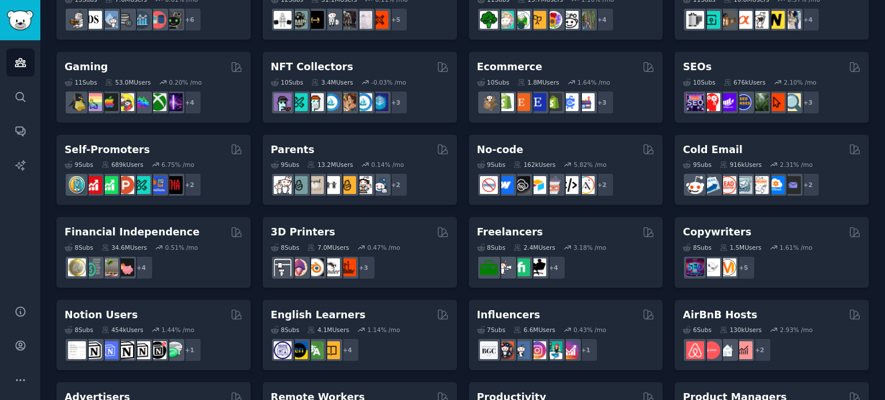
scroll to position [367, 0]
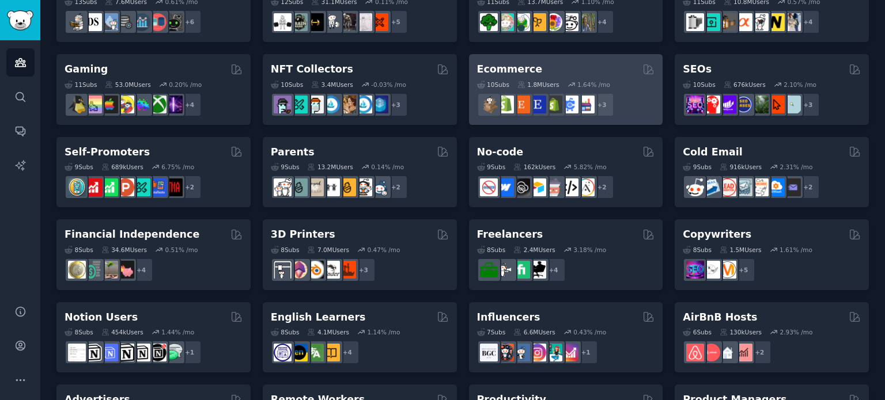
click at [590, 62] on div "Ecommerce" at bounding box center [566, 69] width 178 height 14
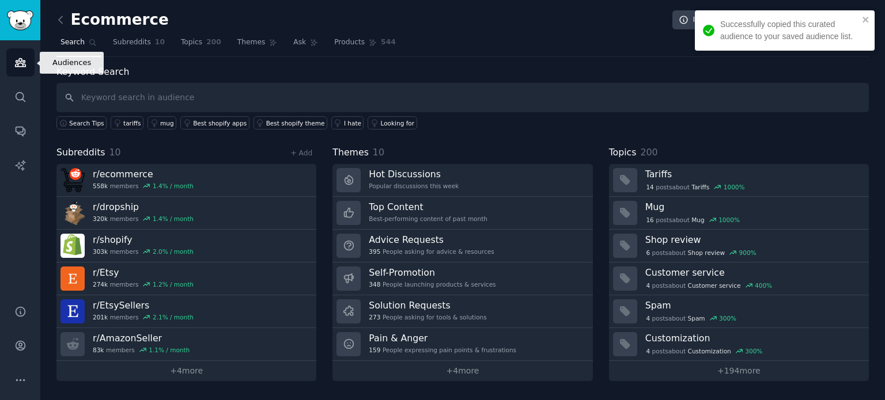
click at [25, 65] on icon "Sidebar" at bounding box center [20, 62] width 12 height 12
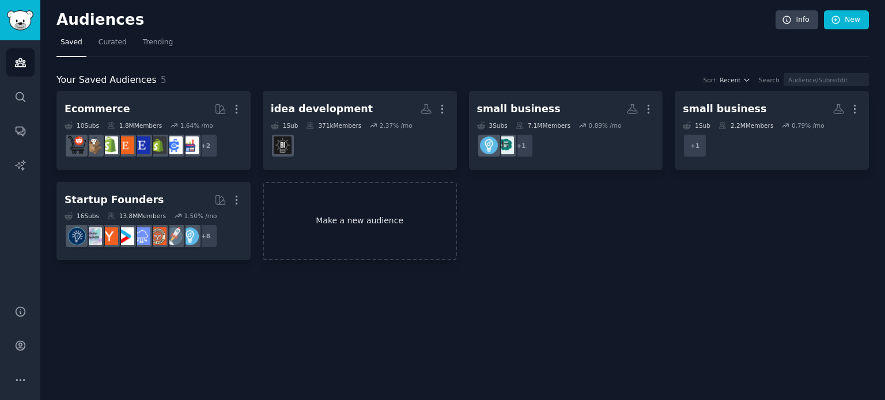
click at [334, 229] on link "Make a new audience" at bounding box center [360, 221] width 194 height 79
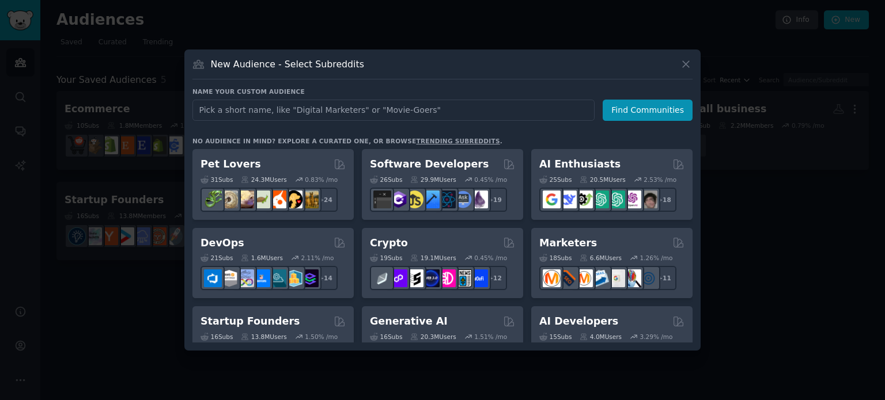
click at [273, 112] on input "text" at bounding box center [393, 110] width 402 height 21
click at [683, 59] on icon at bounding box center [686, 64] width 12 height 12
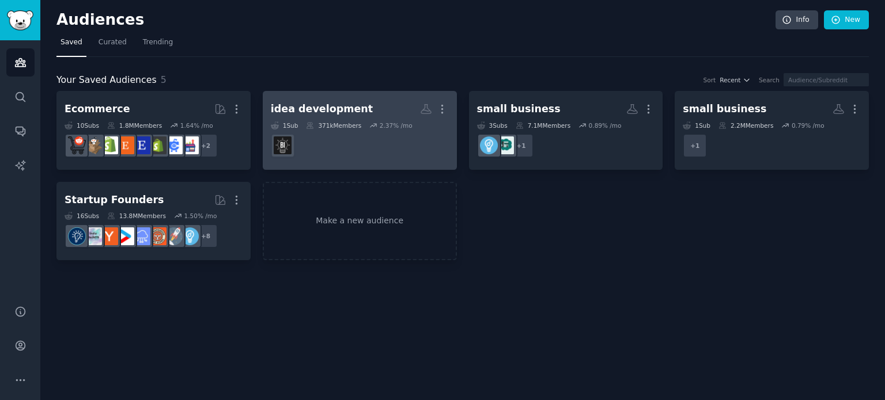
click at [354, 148] on dd at bounding box center [360, 146] width 178 height 32
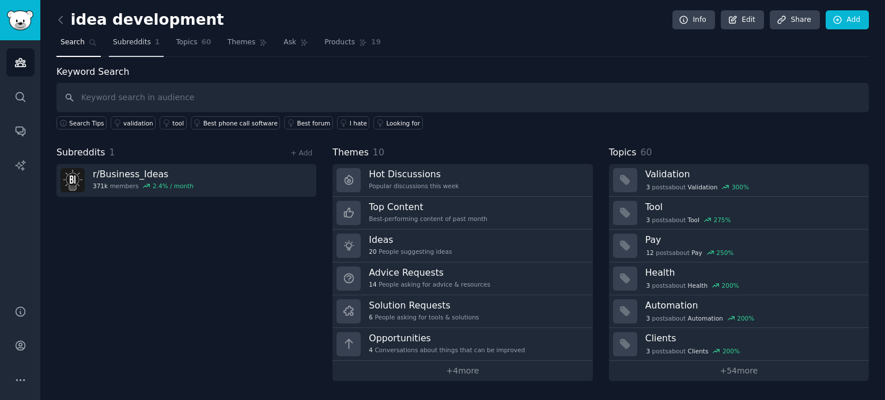
click at [137, 48] on link "Subreddits 1" at bounding box center [136, 45] width 55 height 24
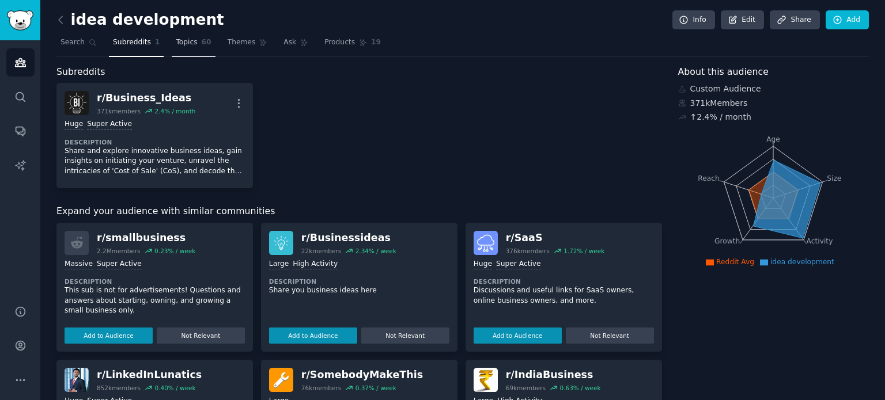
click at [180, 43] on span "Topics" at bounding box center [186, 42] width 21 height 10
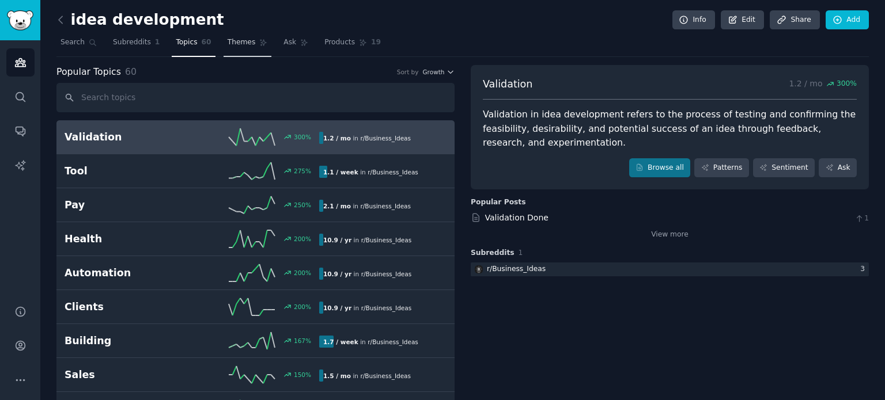
click at [238, 53] on link "Themes" at bounding box center [247, 45] width 48 height 24
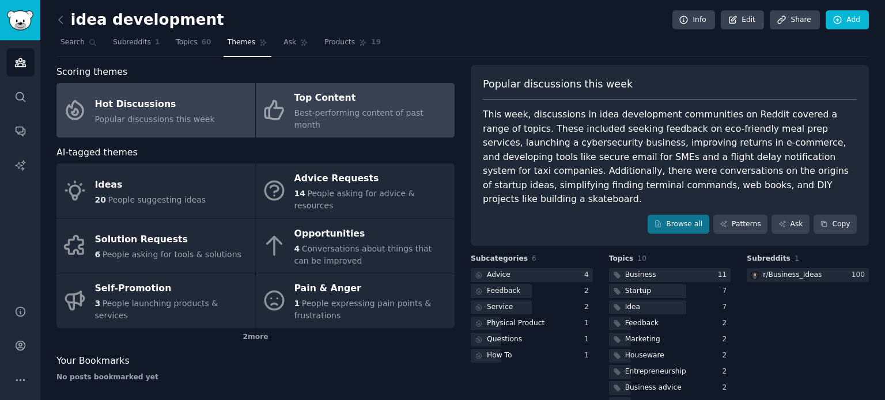
click at [371, 96] on div "Top Content" at bounding box center [371, 98] width 154 height 18
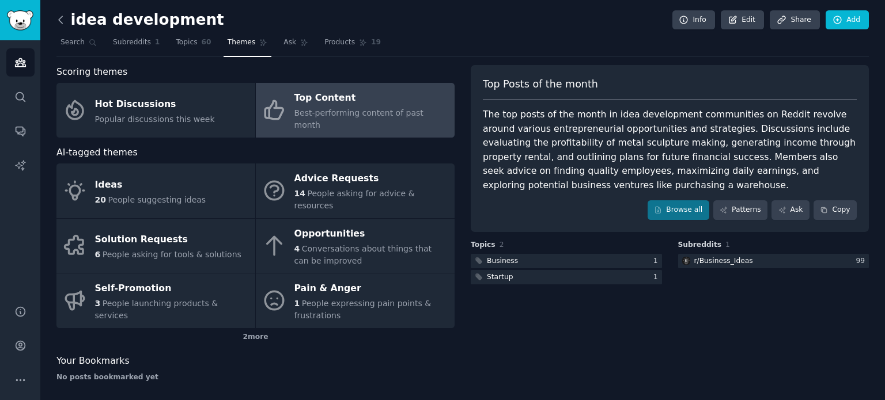
click at [60, 16] on icon at bounding box center [61, 20] width 12 height 12
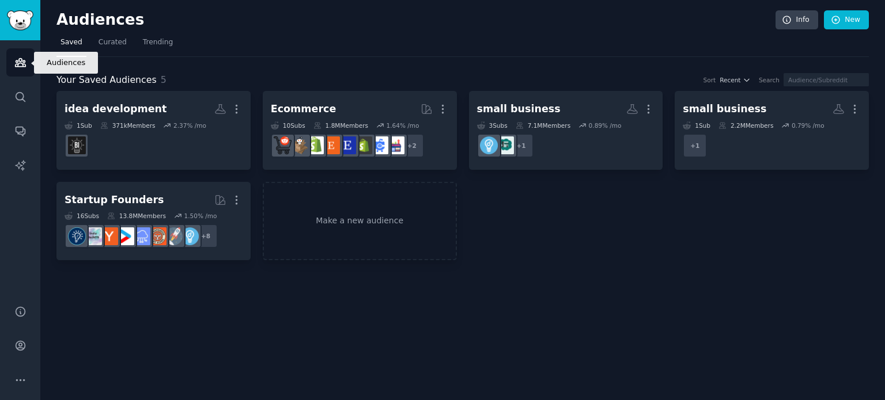
click at [28, 55] on link "Audiences" at bounding box center [20, 62] width 28 height 28
click at [24, 20] on img "Sidebar" at bounding box center [20, 20] width 26 height 20
click at [112, 39] on span "Curated" at bounding box center [112, 42] width 28 height 10
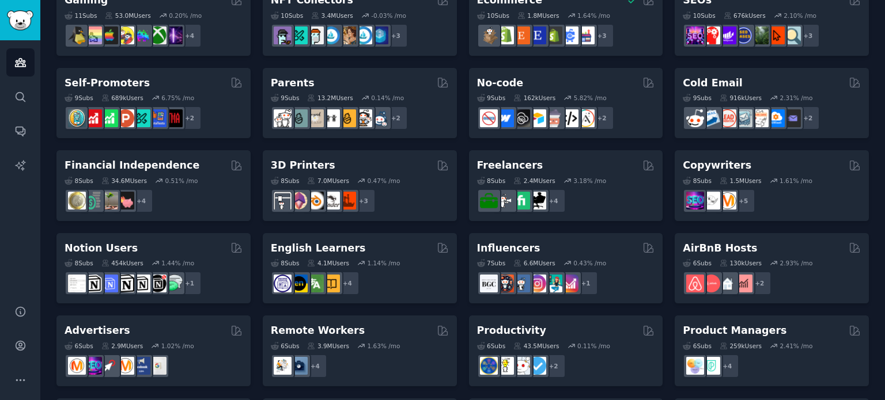
scroll to position [434, 0]
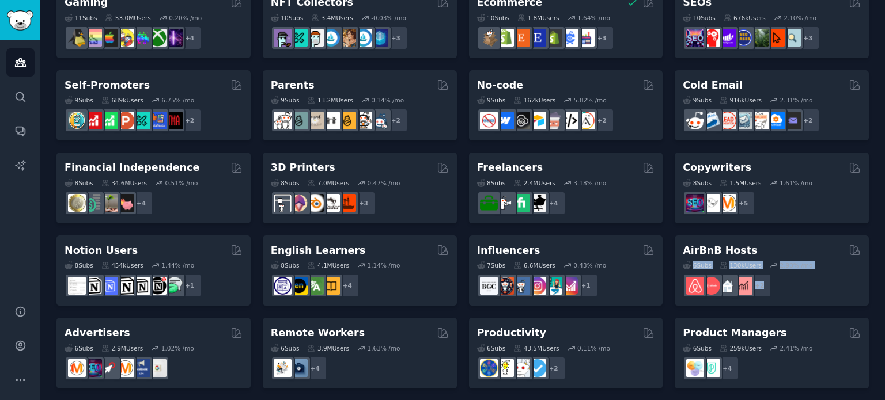
drag, startPoint x: 884, startPoint y: 253, endPoint x: 882, endPoint y: 301, distance: 47.3
click at [882, 301] on main "Audiences Info New Saved Curated Trending Curated Audiences Pet Lovers 31 Sub s…" at bounding box center [462, 200] width 844 height 400
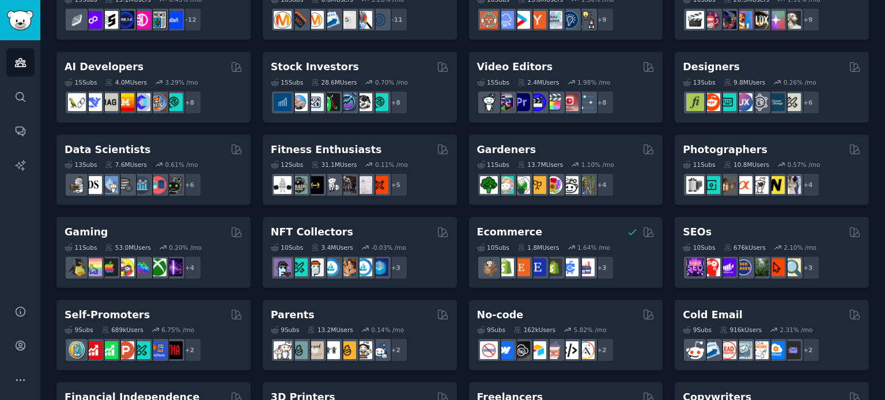
scroll to position [184, 0]
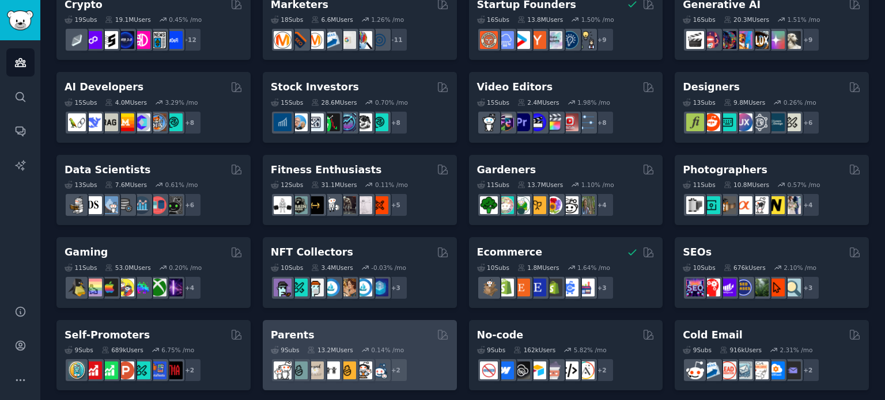
click at [338, 335] on div "Parents" at bounding box center [360, 335] width 178 height 14
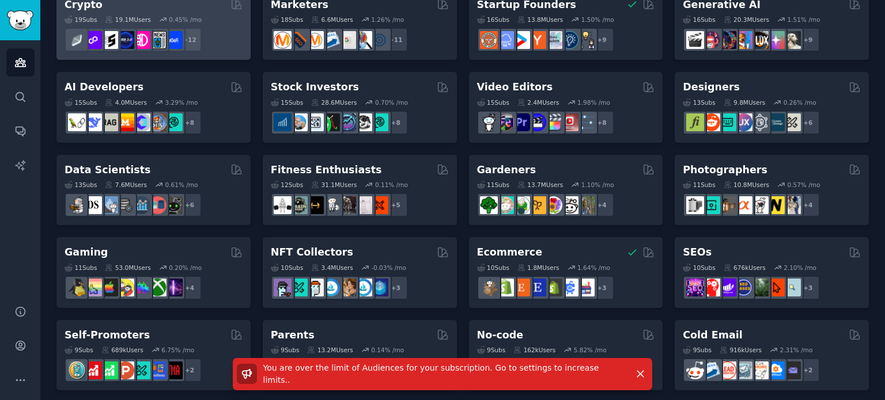
click at [105, 16] on icon at bounding box center [109, 20] width 8 height 8
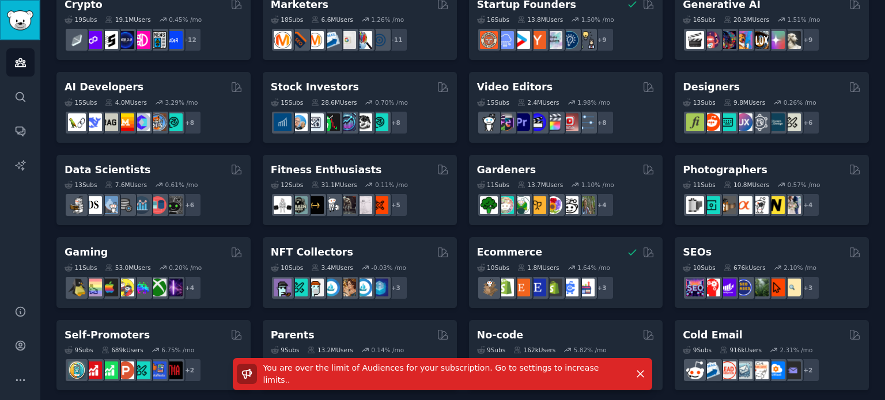
click at [28, 21] on img "Sidebar" at bounding box center [20, 20] width 26 height 20
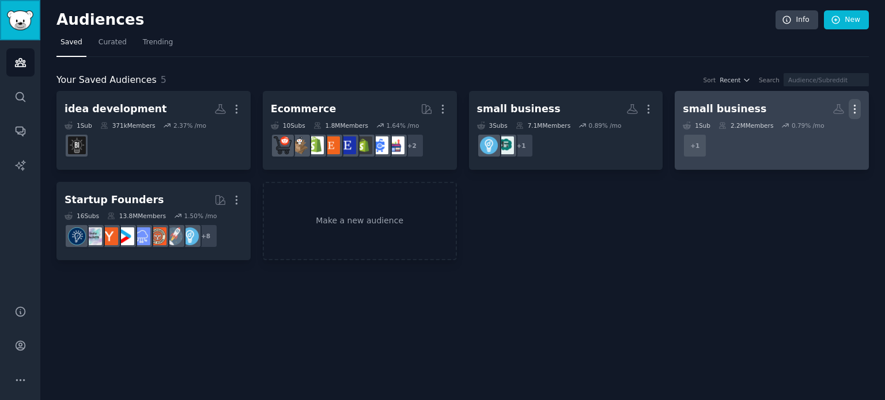
click at [858, 110] on icon "button" at bounding box center [854, 109] width 12 height 12
click at [822, 135] on p "Delete" at bounding box center [823, 133] width 26 height 12
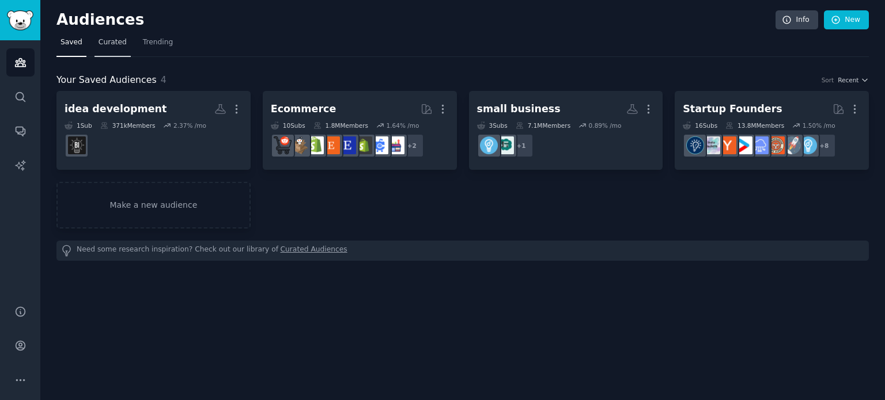
click at [114, 46] on span "Curated" at bounding box center [112, 42] width 28 height 10
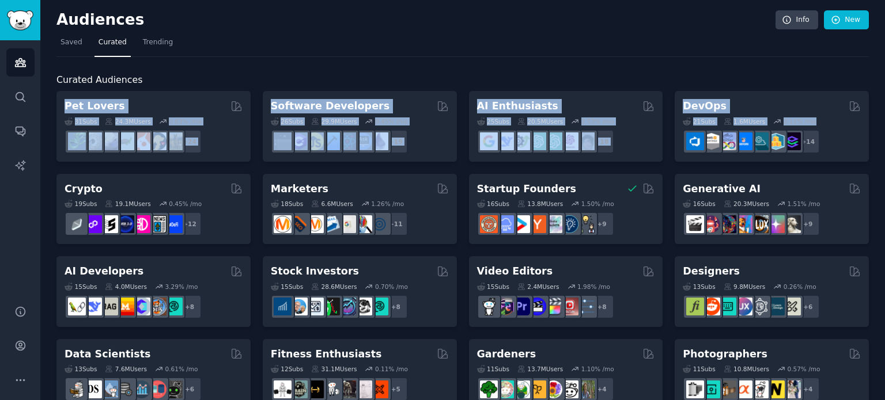
drag, startPoint x: 884, startPoint y: 69, endPoint x: 884, endPoint y: 123, distance: 54.1
click at [884, 123] on main "Audiences Info New Saved Curated Trending Curated Audiences Pet Lovers 31 Sub s…" at bounding box center [462, 200] width 844 height 400
click at [852, 74] on h2 "Curated Audiences" at bounding box center [462, 80] width 812 height 14
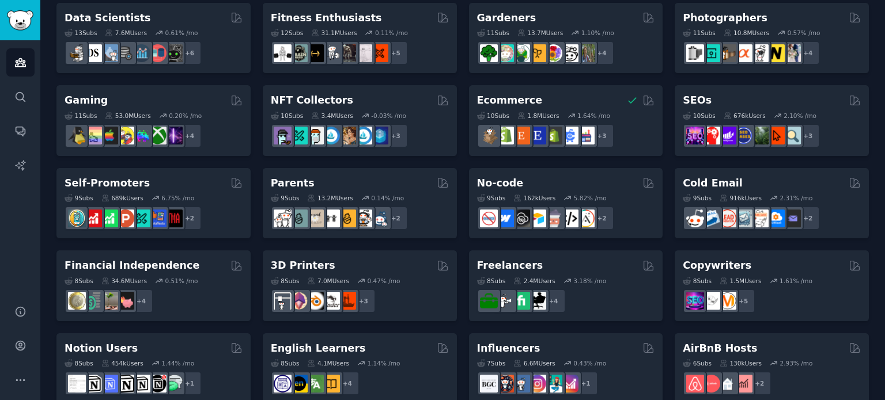
scroll to position [386, 0]
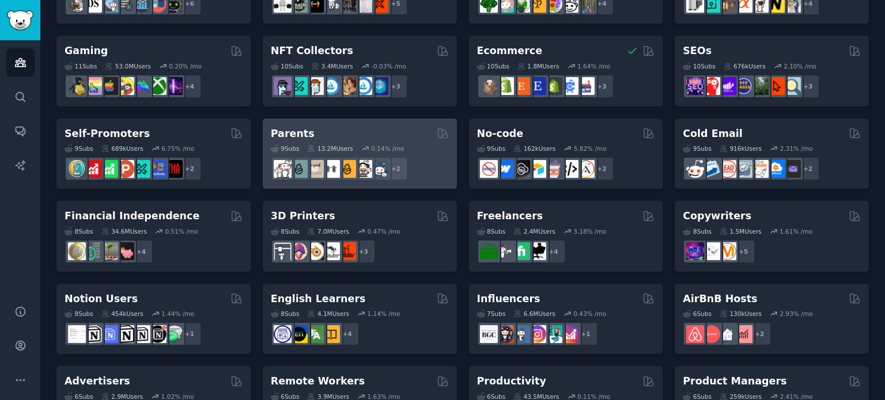
click at [334, 134] on div "Parents" at bounding box center [360, 134] width 178 height 14
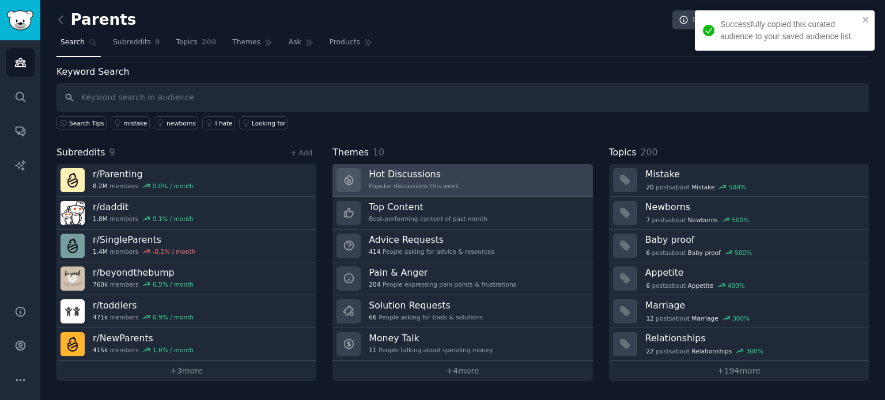
click at [429, 171] on h3 "Hot Discussions" at bounding box center [414, 174] width 90 height 12
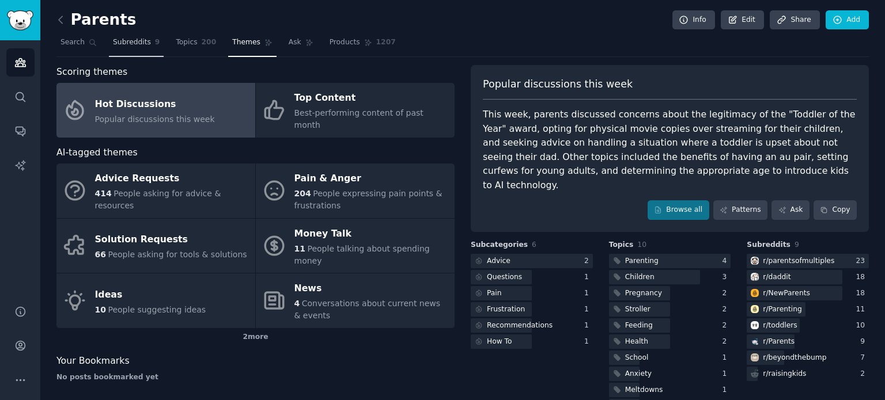
click at [117, 44] on span "Subreddits" at bounding box center [132, 42] width 38 height 10
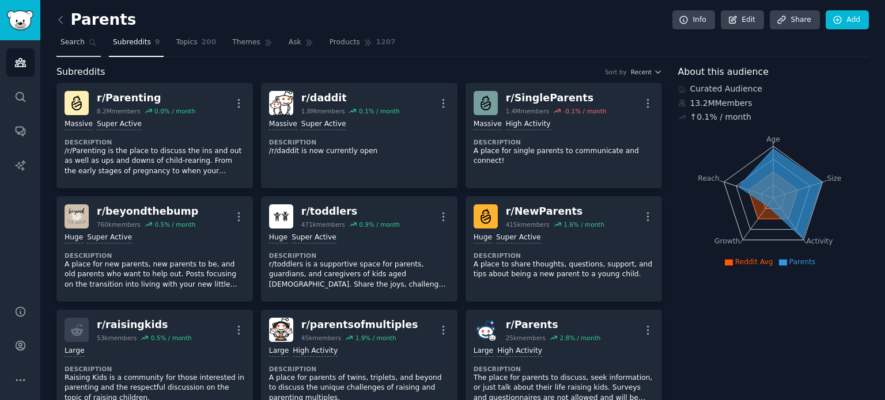
click at [67, 41] on span "Search" at bounding box center [72, 42] width 24 height 10
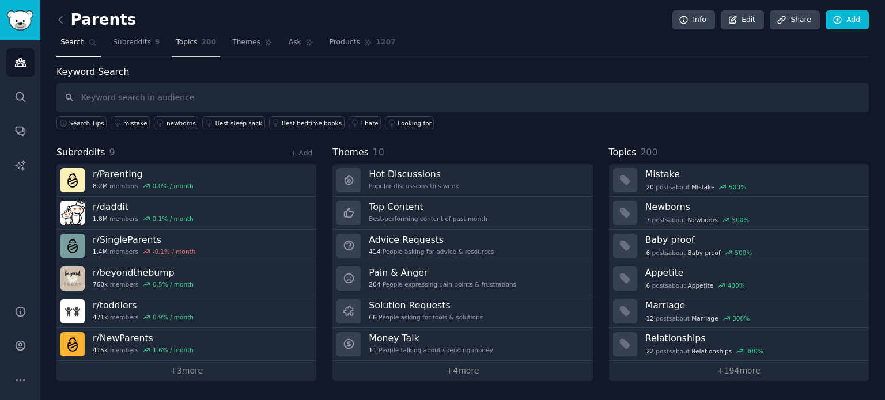
click at [187, 39] on span "Topics" at bounding box center [186, 42] width 21 height 10
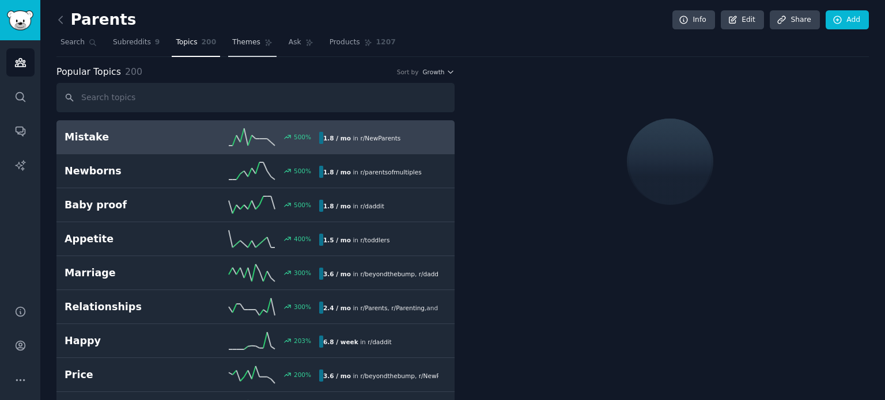
click at [232, 43] on span "Themes" at bounding box center [246, 42] width 28 height 10
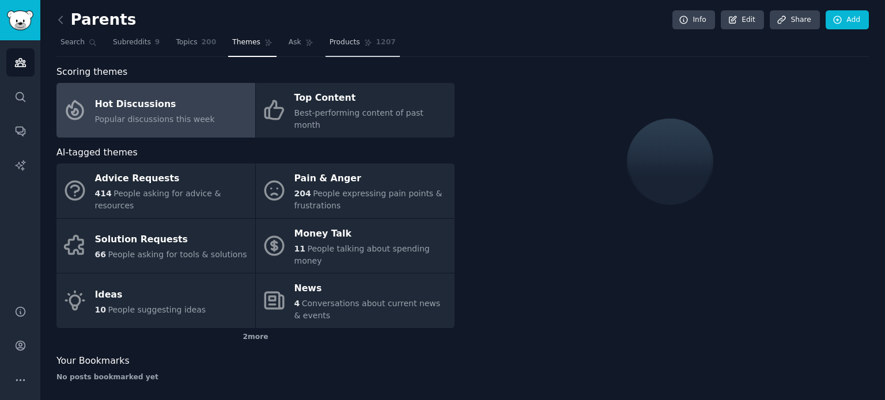
click at [329, 40] on span "Products" at bounding box center [344, 42] width 31 height 10
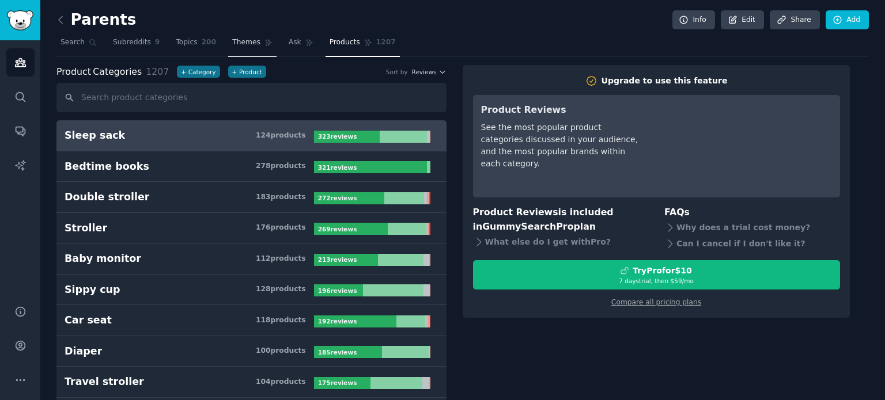
click at [233, 36] on link "Themes" at bounding box center [252, 45] width 48 height 24
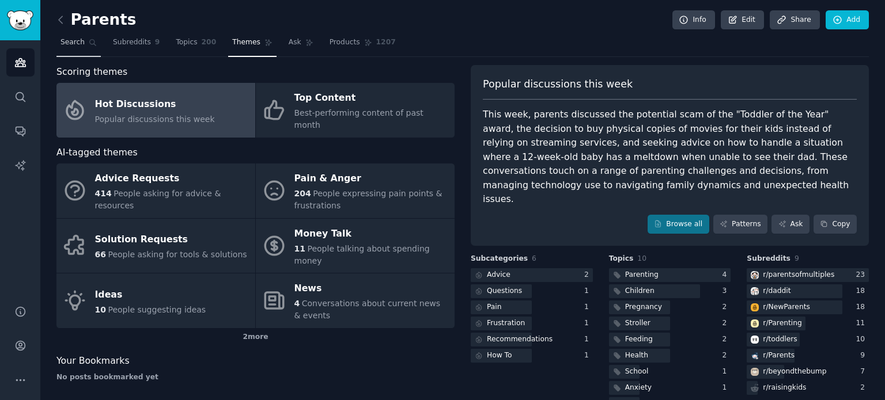
click at [82, 45] on link "Search" at bounding box center [78, 45] width 44 height 24
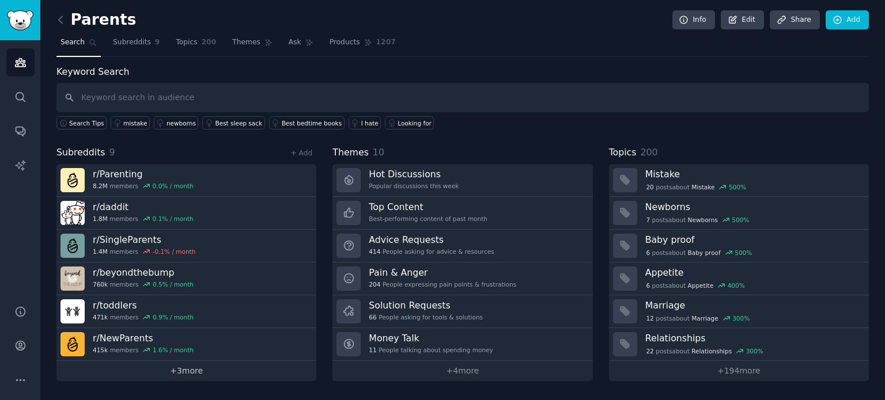
click at [182, 369] on link "+ 3 more" at bounding box center [186, 371] width 260 height 20
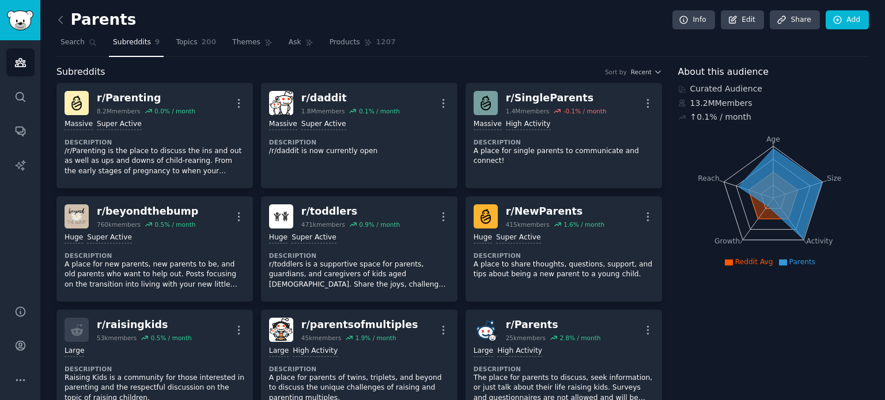
drag, startPoint x: 188, startPoint y: 37, endPoint x: 452, endPoint y: 42, distance: 263.3
click at [188, 37] on span "Topics" at bounding box center [186, 42] width 21 height 10
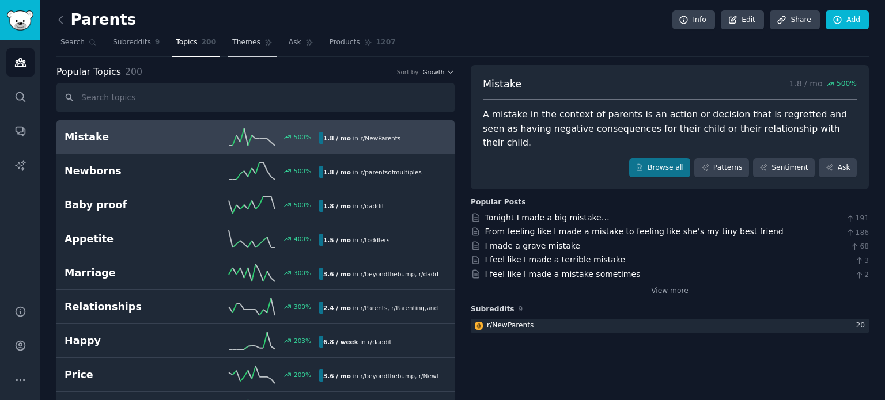
click at [240, 48] on link "Themes" at bounding box center [252, 45] width 48 height 24
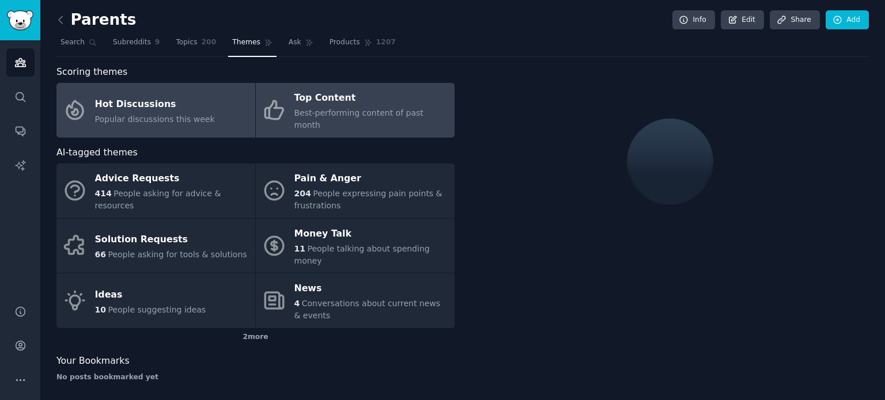
click at [355, 105] on div "Top Content" at bounding box center [371, 98] width 154 height 18
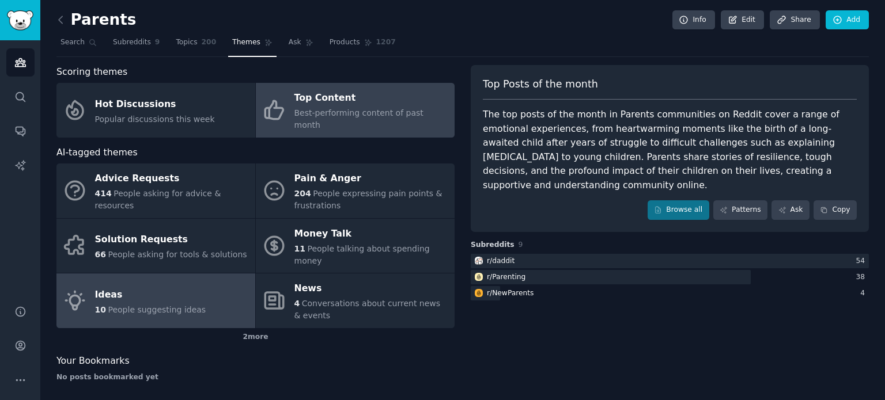
click at [159, 286] on div "Ideas" at bounding box center [150, 295] width 111 height 18
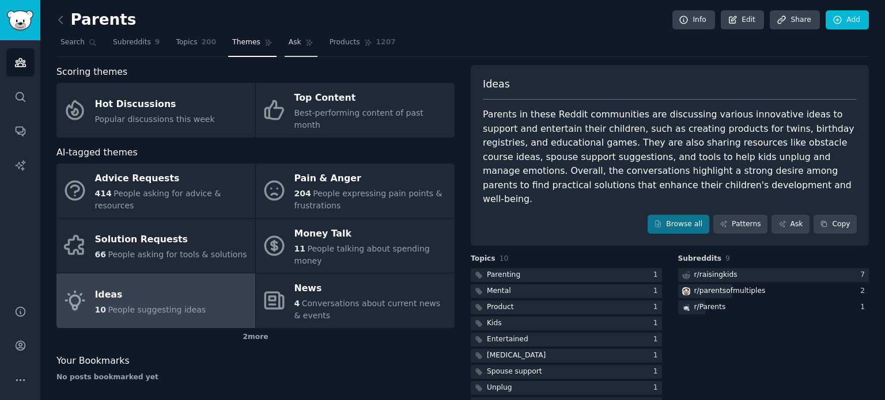
click at [285, 51] on link "Ask" at bounding box center [301, 45] width 33 height 24
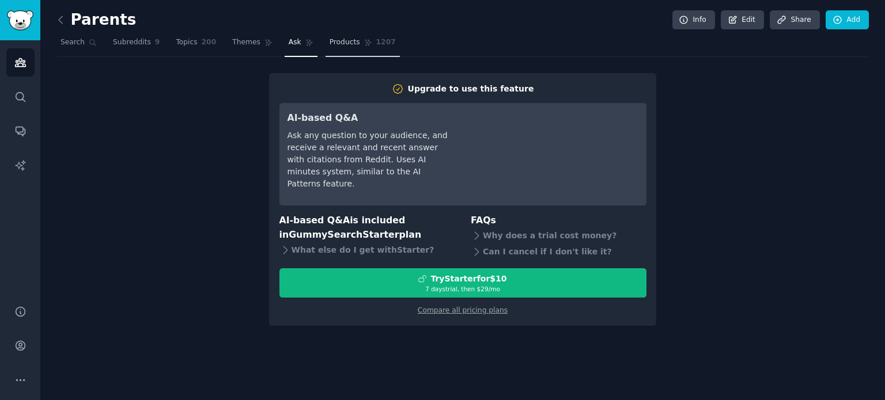
click at [329, 44] on span "Products" at bounding box center [344, 42] width 31 height 10
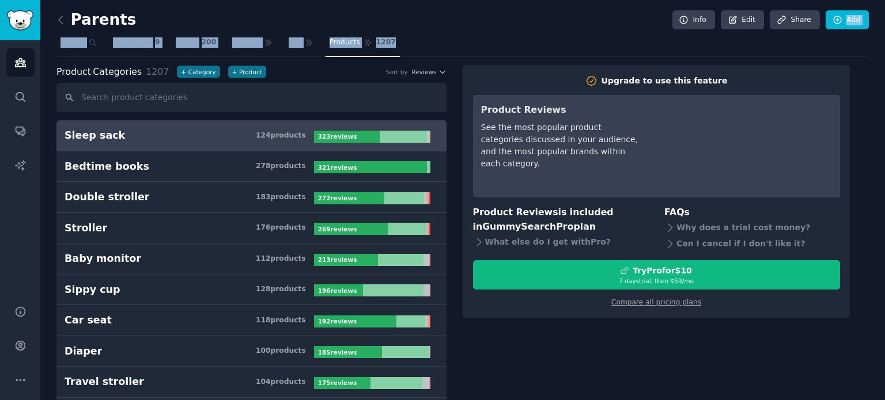
drag, startPoint x: 884, startPoint y: 3, endPoint x: 884, endPoint y: 51, distance: 47.8
click at [884, 51] on main "Parents Info Edit Share Add Search Subreddits 9 Topics 200 Themes Ask Products …" at bounding box center [462, 200] width 844 height 400
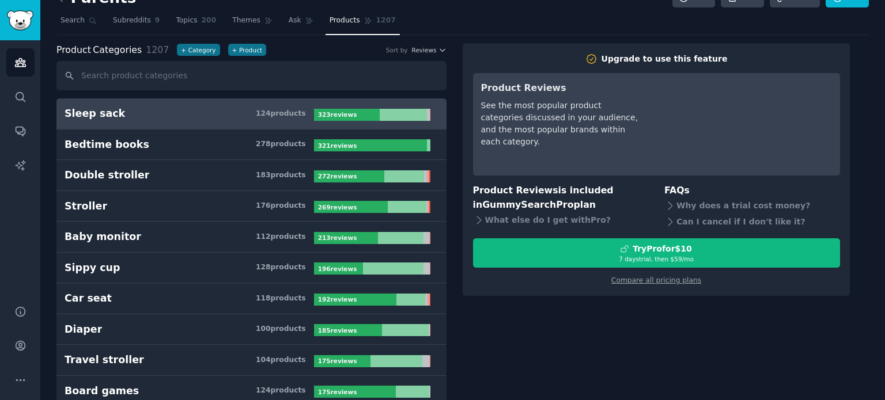
scroll to position [23, 0]
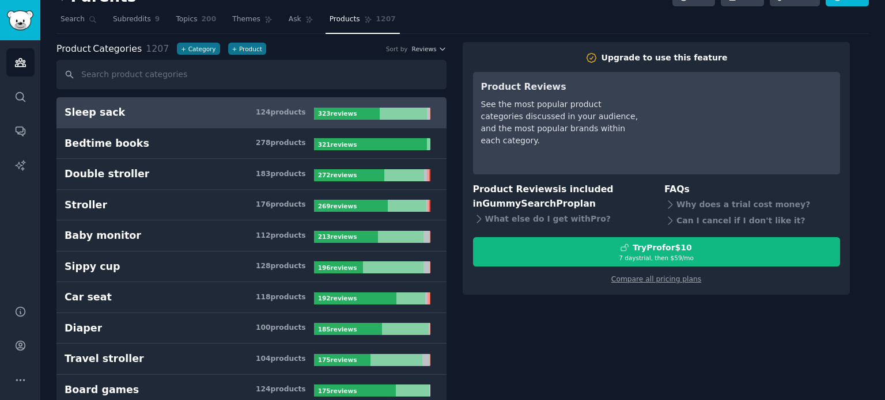
click at [183, 115] on h3 "Sleep sack 124 product s" at bounding box center [189, 112] width 249 height 14
click at [25, 13] on img "Sidebar" at bounding box center [20, 20] width 26 height 20
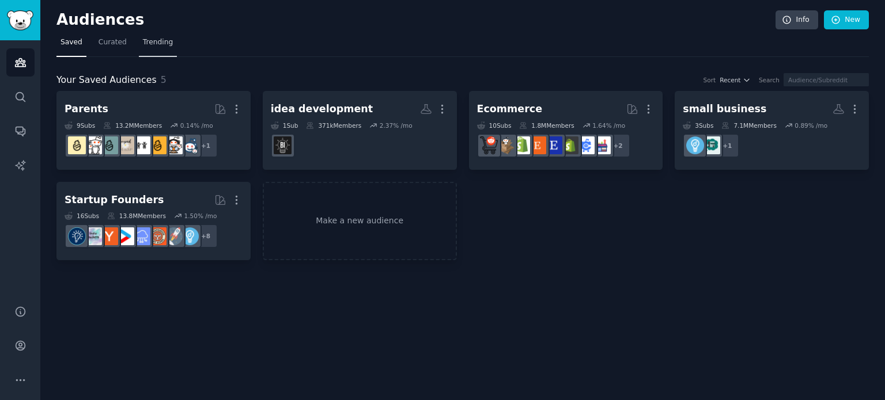
click at [161, 39] on span "Trending" at bounding box center [158, 42] width 30 height 10
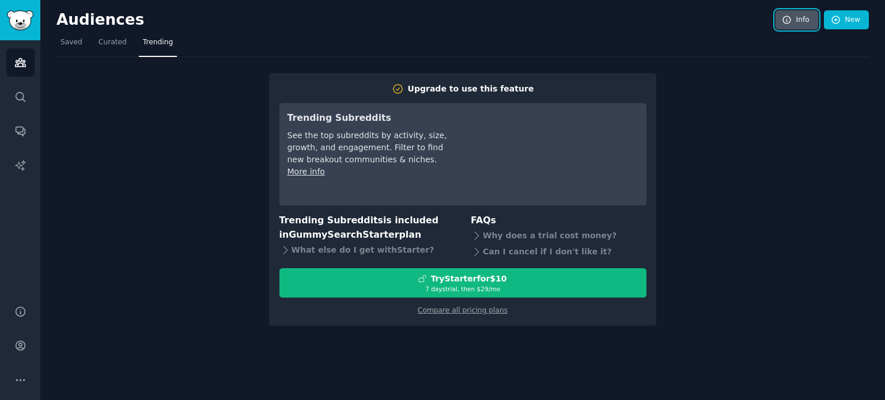
click at [790, 17] on icon at bounding box center [787, 20] width 10 height 10
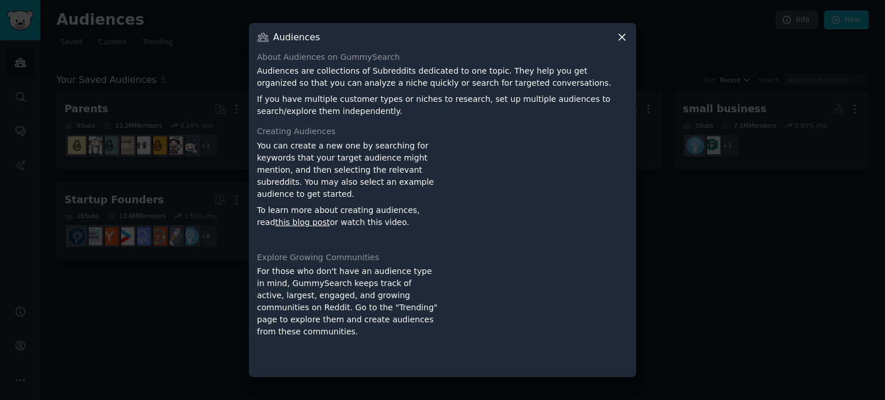
click at [620, 37] on icon at bounding box center [622, 37] width 12 height 12
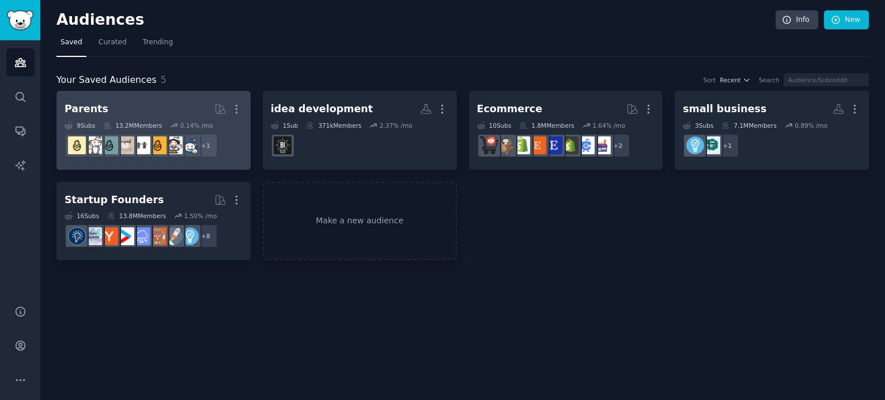
click at [155, 113] on h2 "Parents More" at bounding box center [154, 109] width 178 height 20
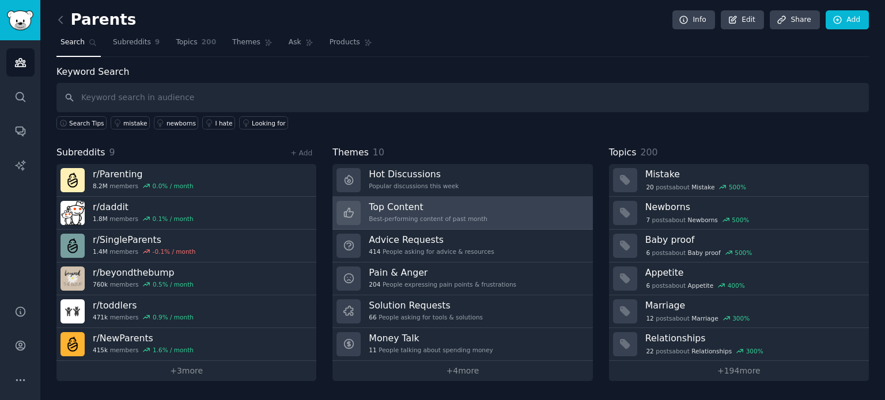
click at [394, 203] on h3 "Top Content" at bounding box center [428, 207] width 119 height 12
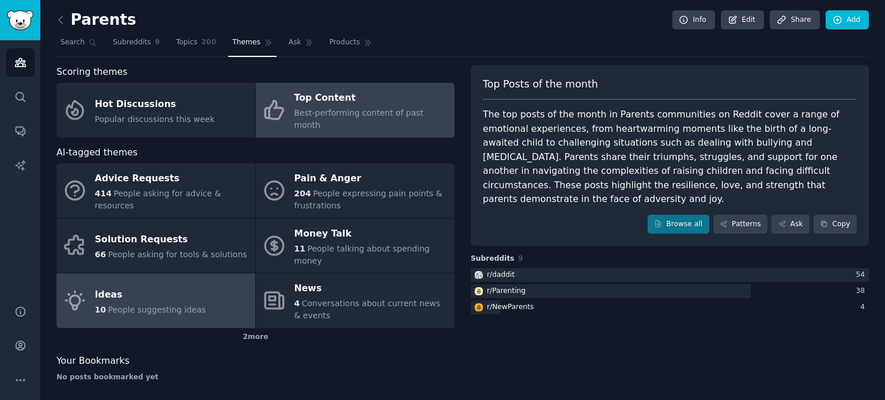
click at [173, 286] on div "Ideas" at bounding box center [150, 295] width 111 height 18
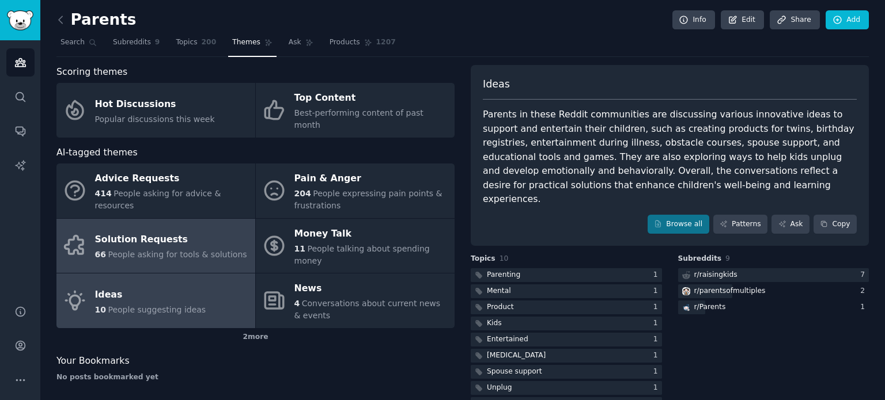
click at [180, 231] on div "Solution Requests" at bounding box center [171, 240] width 152 height 18
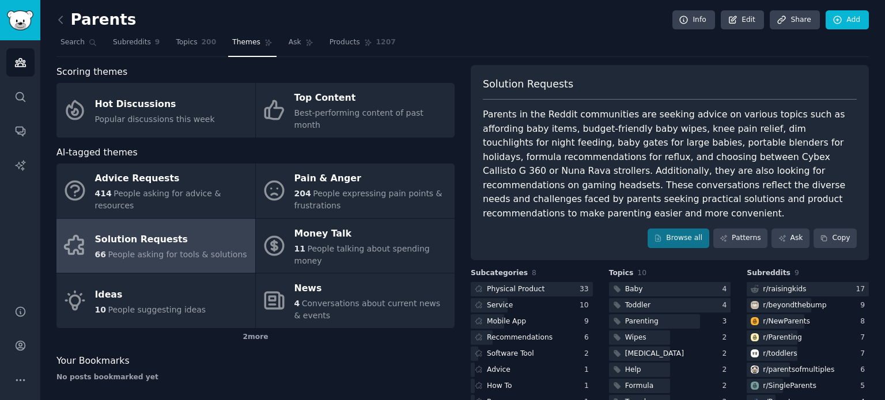
click at [457, 128] on div "Scoring themes Hot Discussions Popular discussions this week Top Content Best-p…" at bounding box center [462, 254] width 812 height 379
click at [524, 52] on nav "Search Subreddits 9 Topics 200 Themes Ask Products 1207" at bounding box center [462, 45] width 812 height 24
click at [16, 17] on img "Sidebar" at bounding box center [20, 20] width 26 height 20
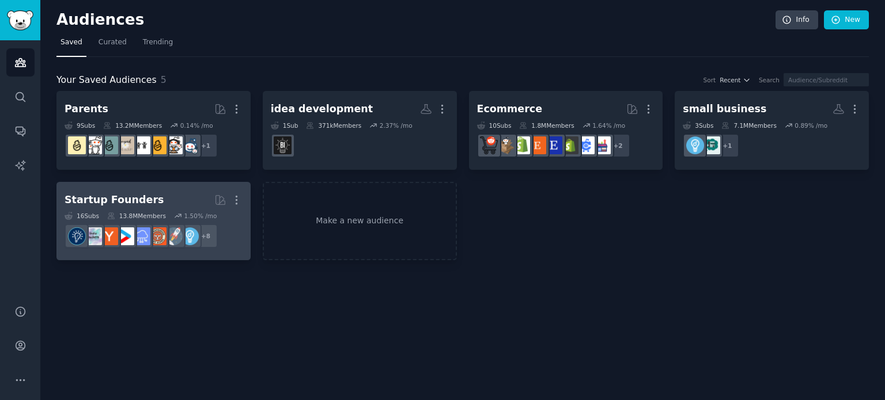
click at [174, 187] on link "Startup Founders More 16 Sub s 13.8M Members 1.50 % /mo + 8" at bounding box center [153, 221] width 194 height 79
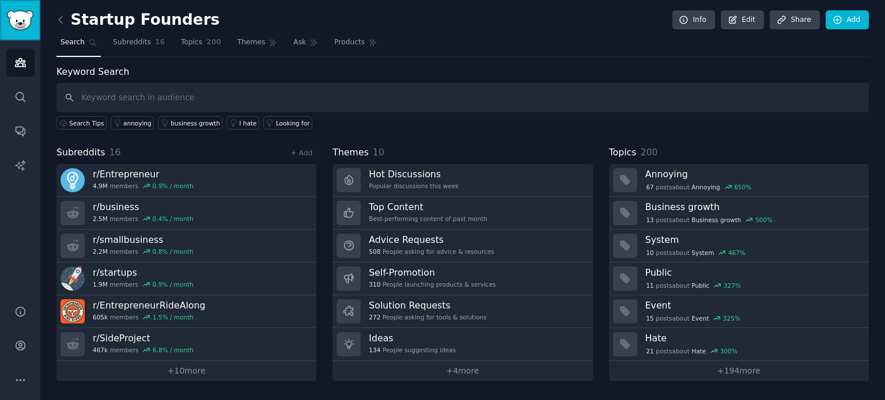
click at [17, 24] on img "Sidebar" at bounding box center [20, 20] width 26 height 20
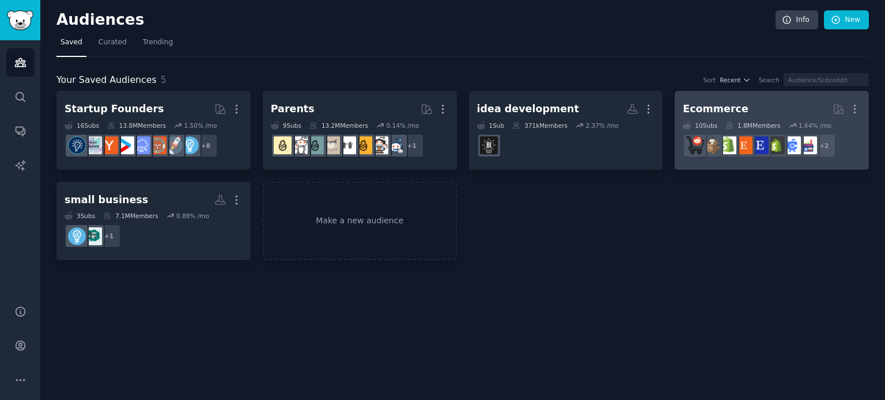
click at [742, 111] on h2 "Ecommerce More" at bounding box center [772, 109] width 178 height 20
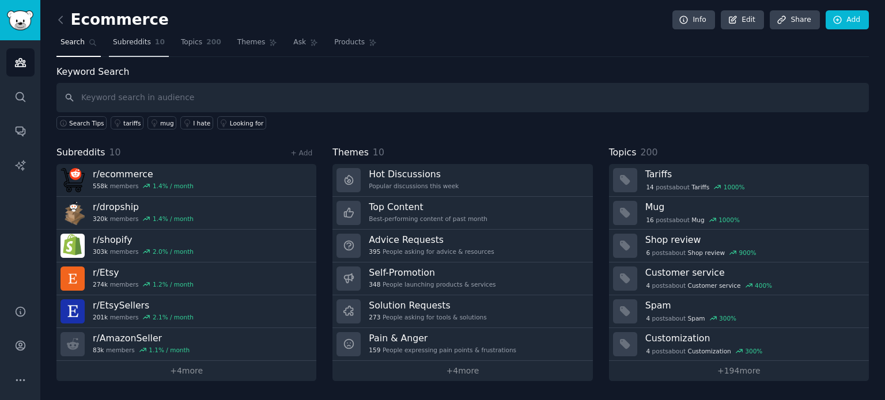
click at [135, 37] on span "Subreddits" at bounding box center [132, 42] width 38 height 10
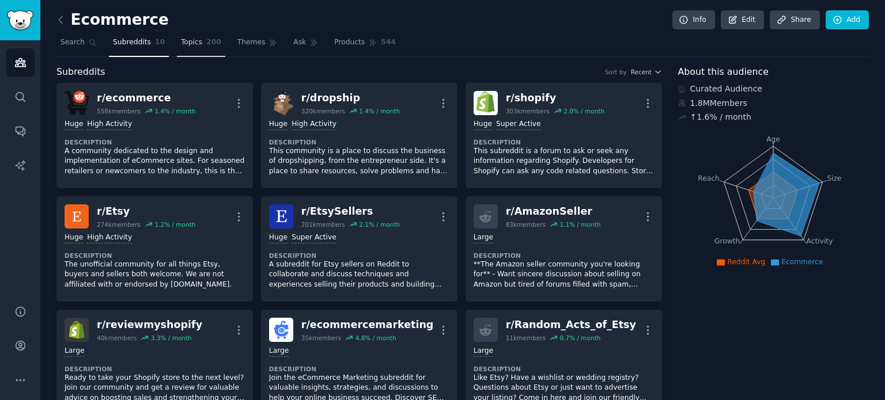
click at [194, 40] on link "Topics 200" at bounding box center [201, 45] width 48 height 24
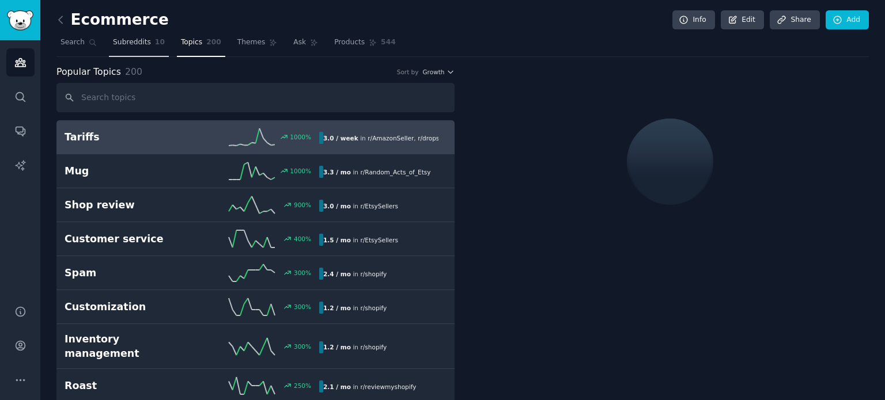
click at [127, 42] on span "Subreddits" at bounding box center [132, 42] width 38 height 10
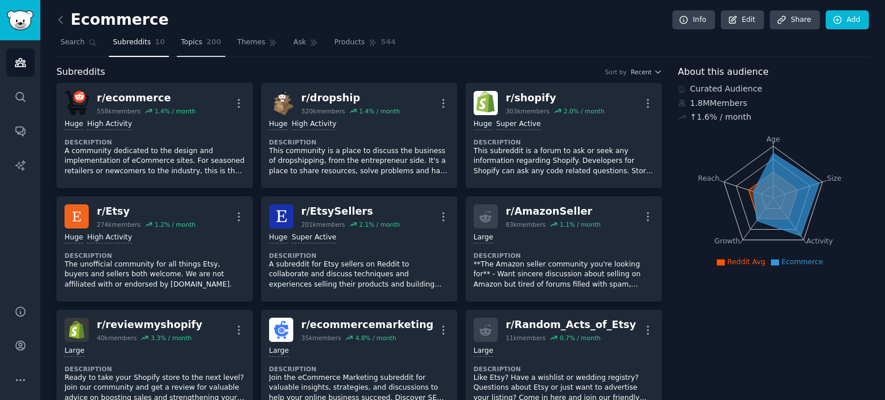
click at [192, 40] on link "Topics 200" at bounding box center [201, 45] width 48 height 24
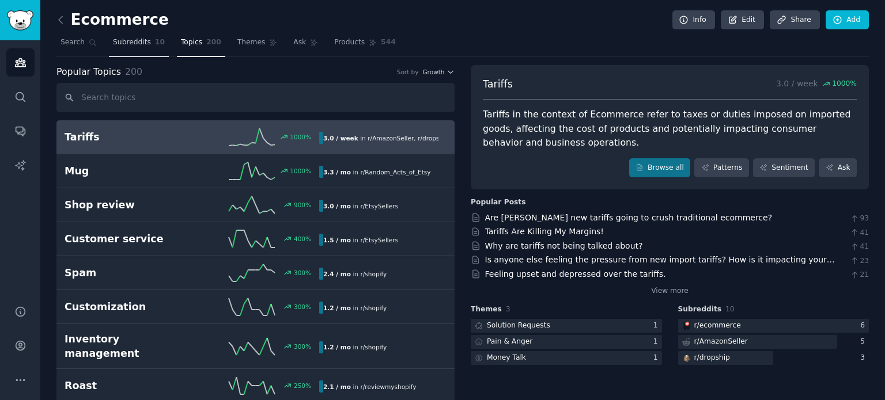
click at [127, 40] on span "Subreddits" at bounding box center [132, 42] width 38 height 10
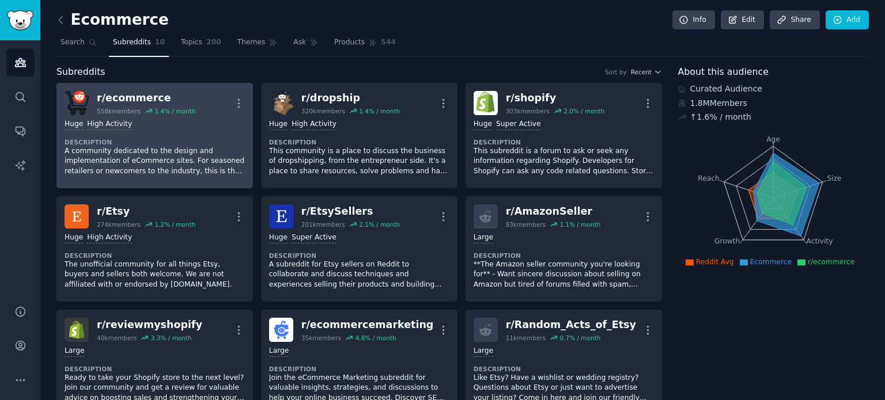
click at [184, 92] on div "r/ ecommerce" at bounding box center [146, 98] width 98 height 14
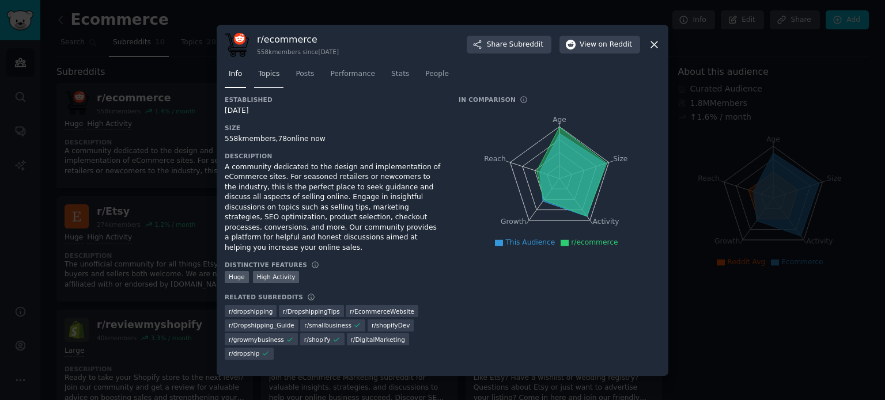
click at [265, 79] on span "Topics" at bounding box center [268, 74] width 21 height 10
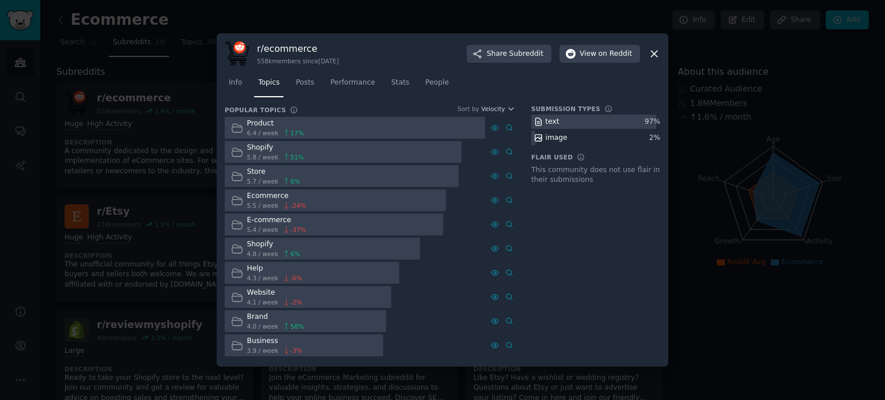
click at [654, 53] on icon at bounding box center [654, 54] width 6 height 6
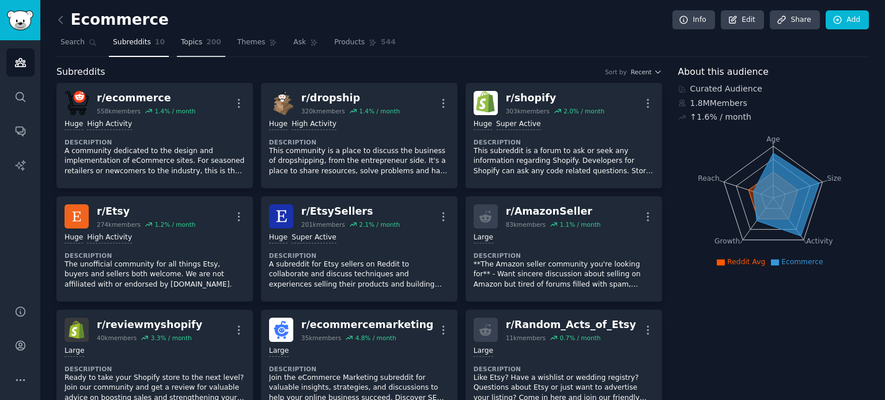
click at [183, 36] on link "Topics 200" at bounding box center [201, 45] width 48 height 24
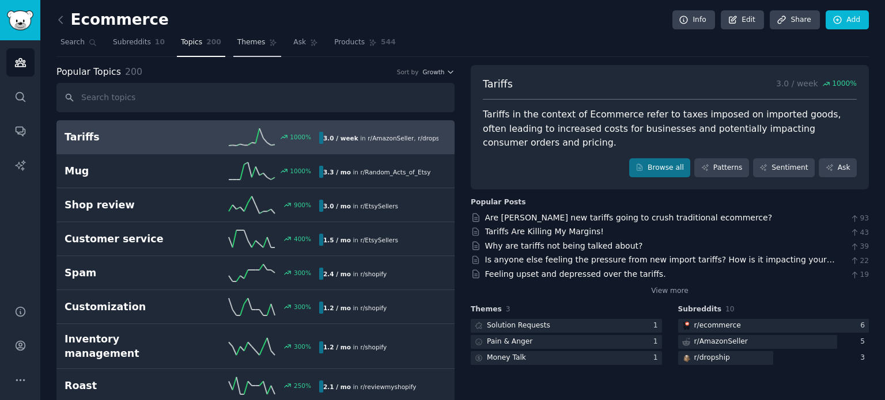
click at [235, 48] on link "Themes" at bounding box center [257, 45] width 48 height 24
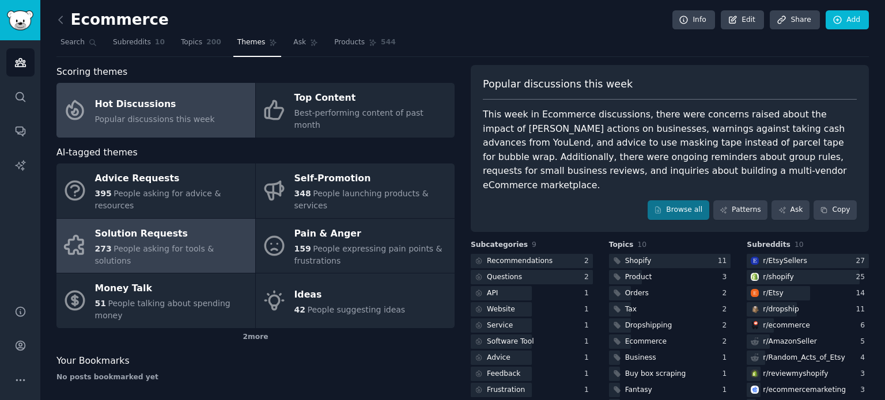
click at [166, 243] on div "273 People asking for tools & solutions" at bounding box center [172, 255] width 154 height 24
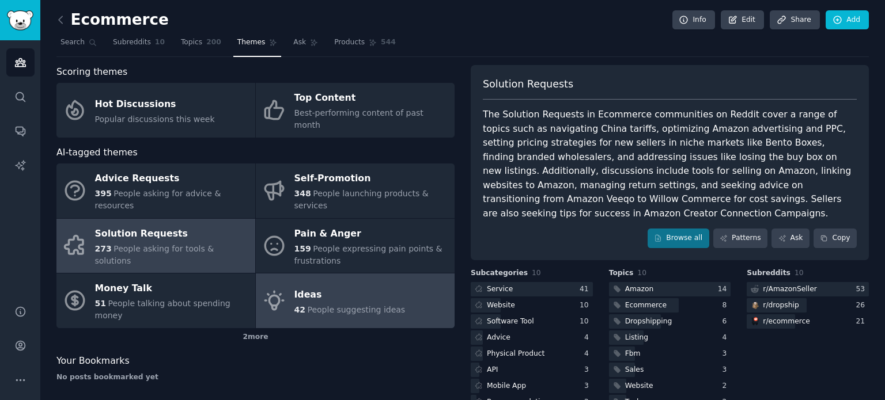
click at [316, 305] on span "People suggesting ideas" at bounding box center [356, 309] width 98 height 9
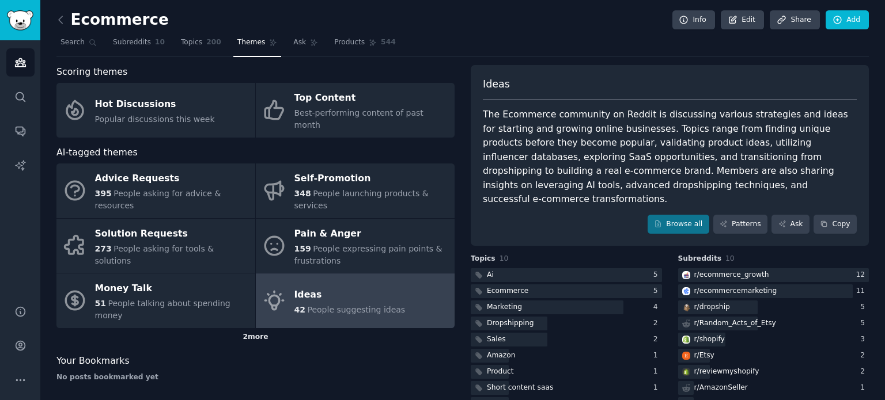
click at [255, 328] on div "2 more" at bounding box center [255, 337] width 398 height 18
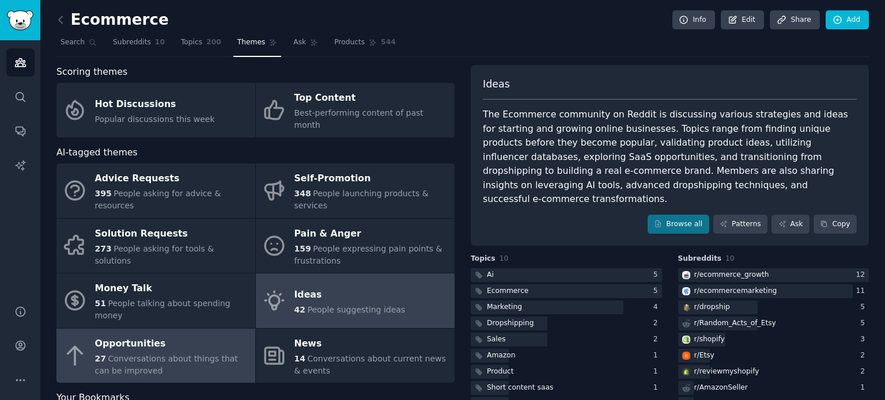
click at [128, 354] on span "Conversations about things that can be improved" at bounding box center [166, 364] width 143 height 21
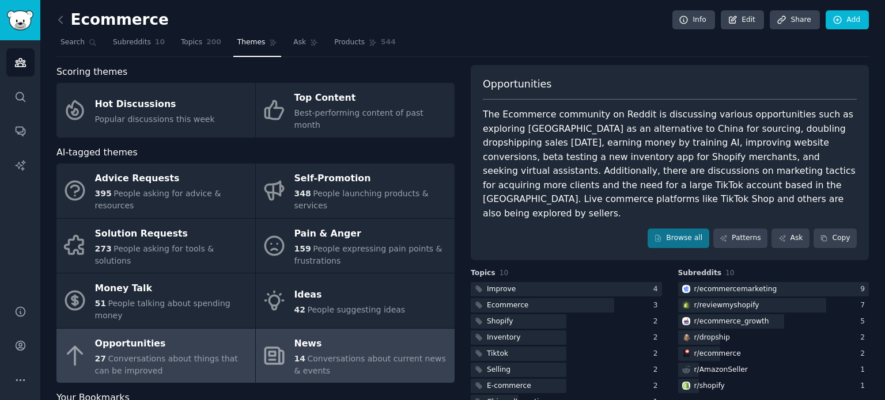
click at [350, 354] on span "Conversations about current news & events" at bounding box center [369, 364] width 151 height 21
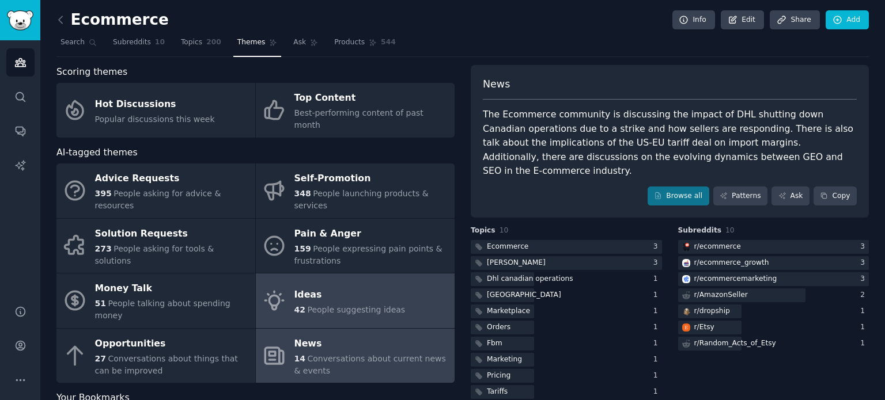
click at [335, 286] on div "Ideas" at bounding box center [349, 295] width 111 height 18
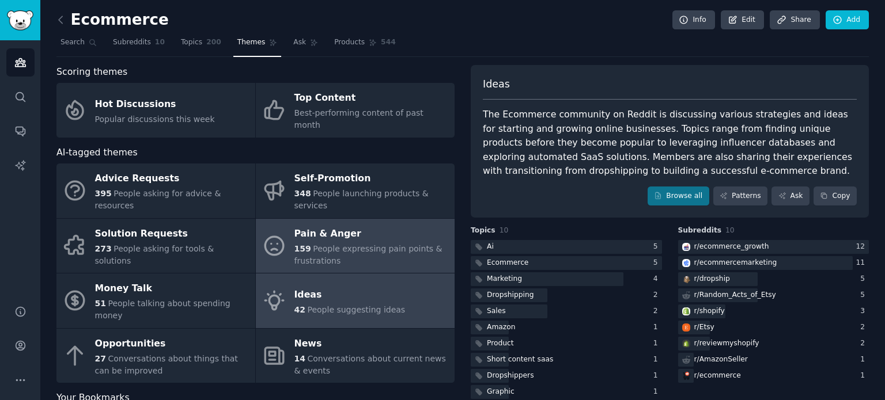
click at [369, 225] on div "Pain & Anger" at bounding box center [371, 234] width 154 height 18
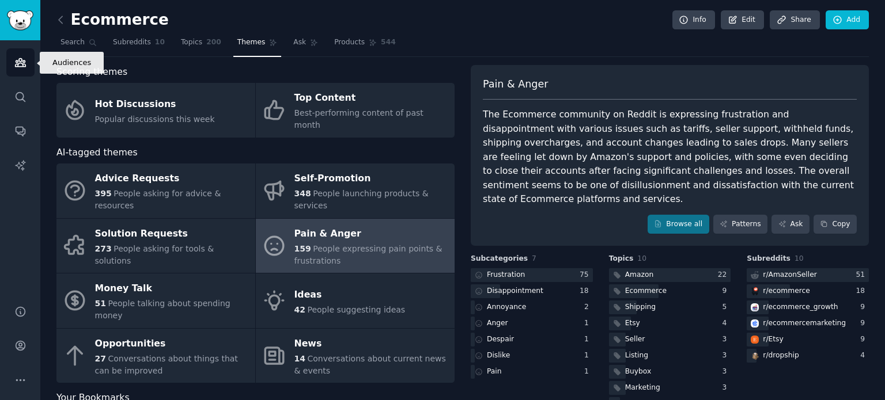
click at [15, 55] on link "Audiences" at bounding box center [20, 62] width 28 height 28
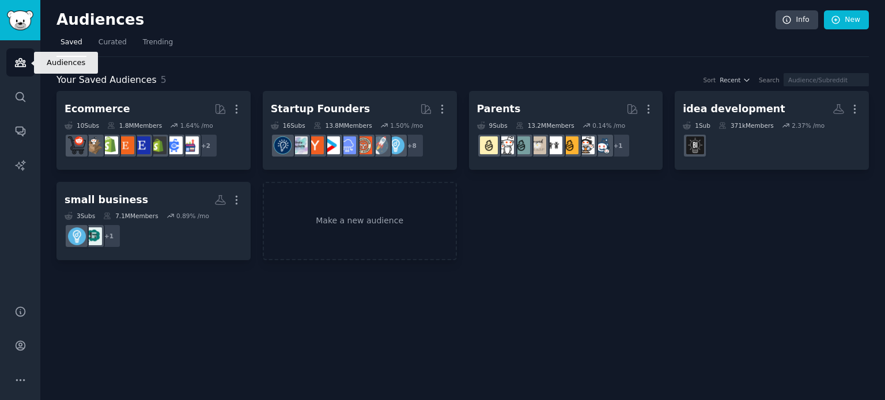
click at [21, 62] on icon "Sidebar" at bounding box center [20, 63] width 10 height 8
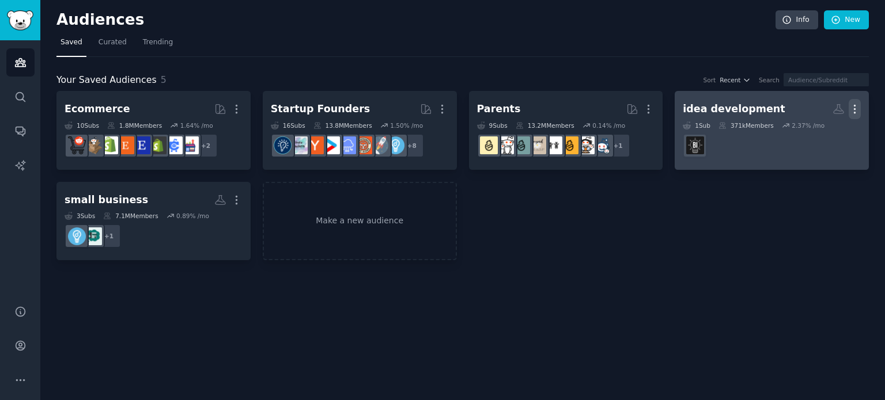
click at [855, 103] on icon "button" at bounding box center [854, 109] width 12 height 12
click at [822, 133] on p "Delete" at bounding box center [823, 133] width 26 height 12
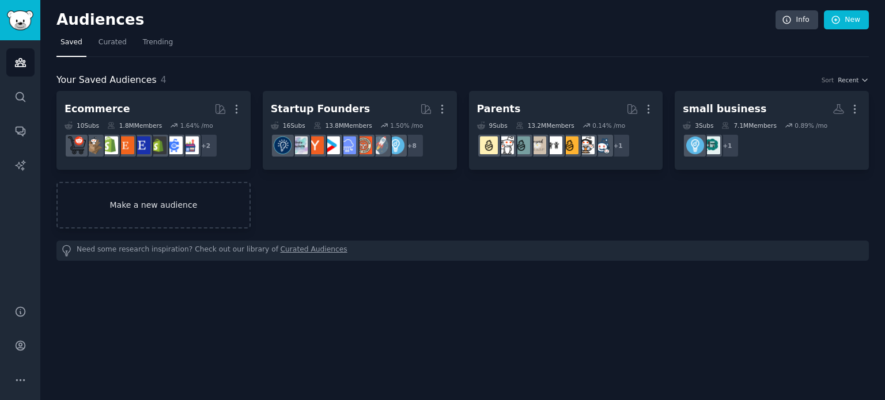
click at [168, 213] on link "Make a new audience" at bounding box center [153, 205] width 194 height 47
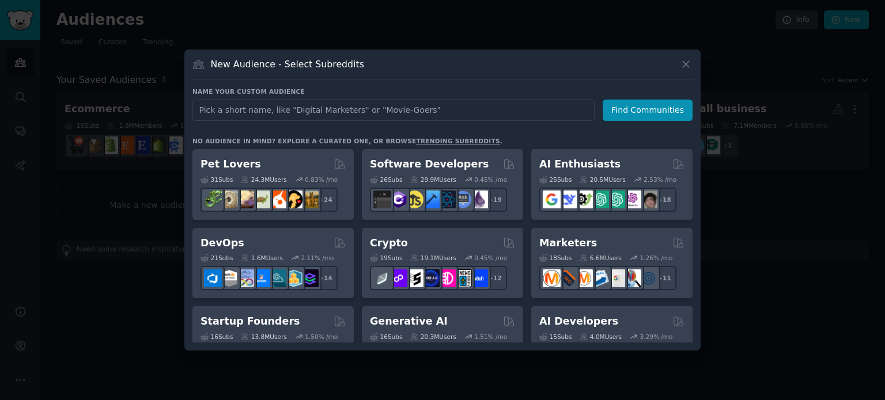
click at [301, 117] on input "text" at bounding box center [393, 110] width 402 height 21
type input "log cabin"
click button "Find Communities" at bounding box center [647, 110] width 90 height 21
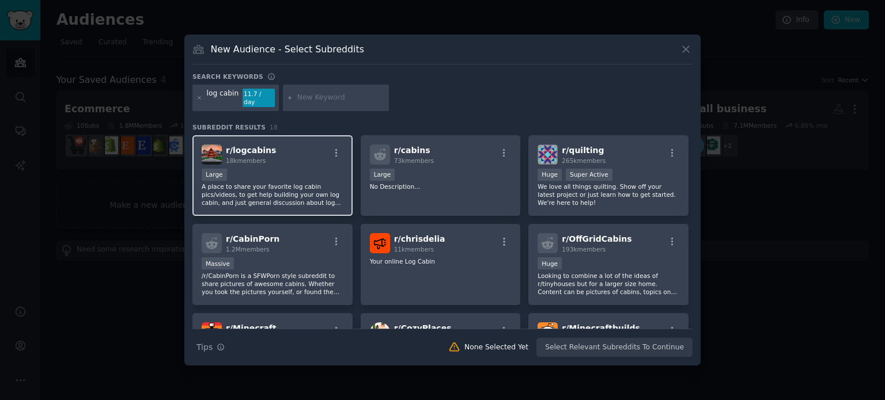
click at [317, 169] on div "Large" at bounding box center [273, 176] width 142 height 14
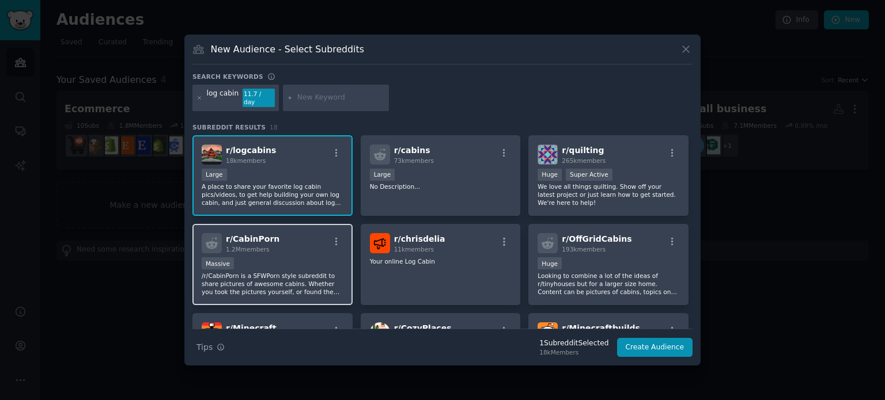
click at [289, 266] on div "Massive" at bounding box center [273, 264] width 142 height 14
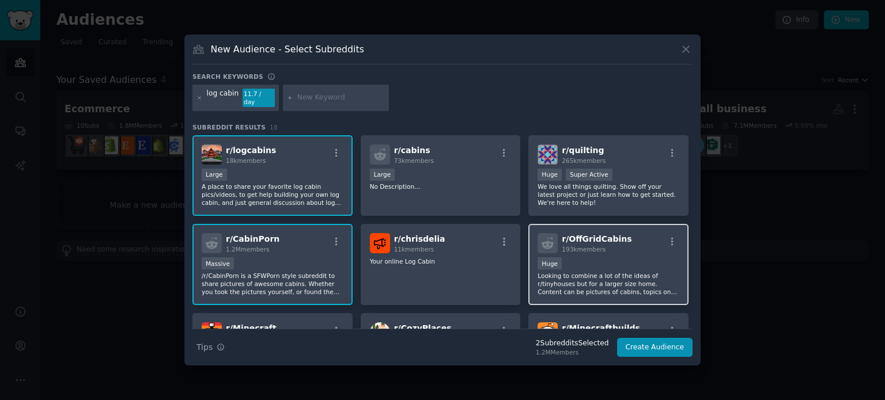
click at [573, 257] on div "100,000 - 1,000,000 members Huge" at bounding box center [608, 264] width 142 height 14
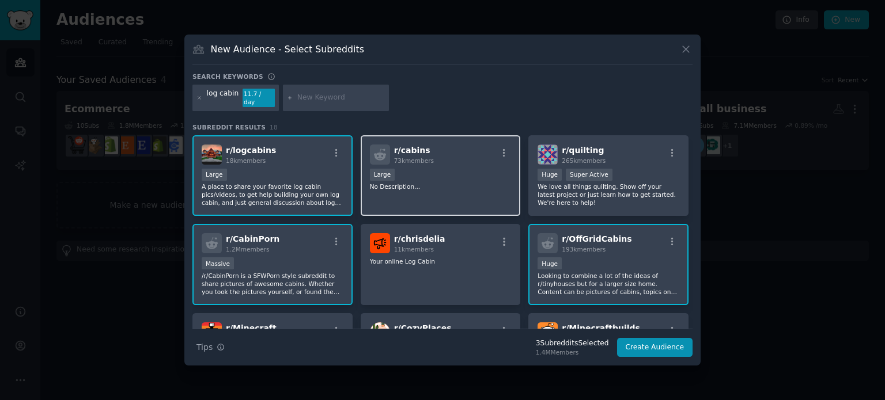
click at [431, 152] on div "r/ cabins 73k members" at bounding box center [441, 155] width 142 height 20
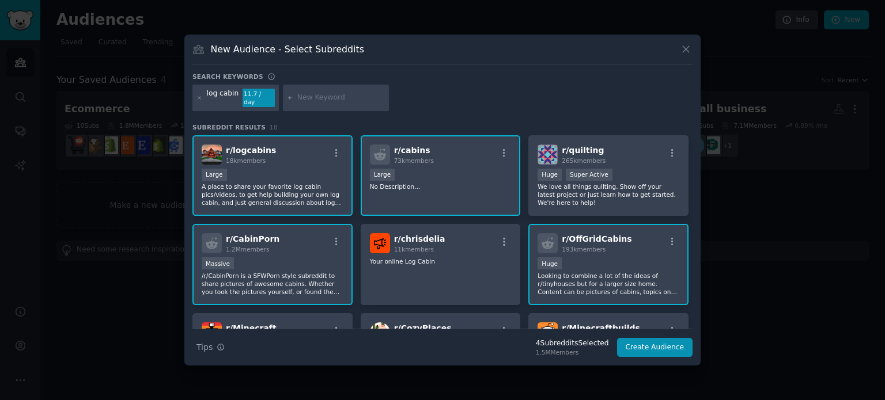
click at [440, 158] on div "r/ cabins 73k members" at bounding box center [441, 155] width 142 height 20
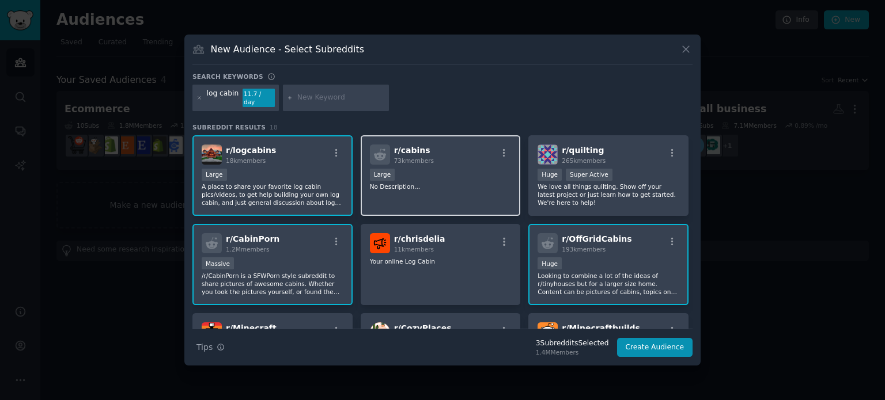
click at [440, 158] on div "r/ cabins 73k members" at bounding box center [441, 155] width 142 height 20
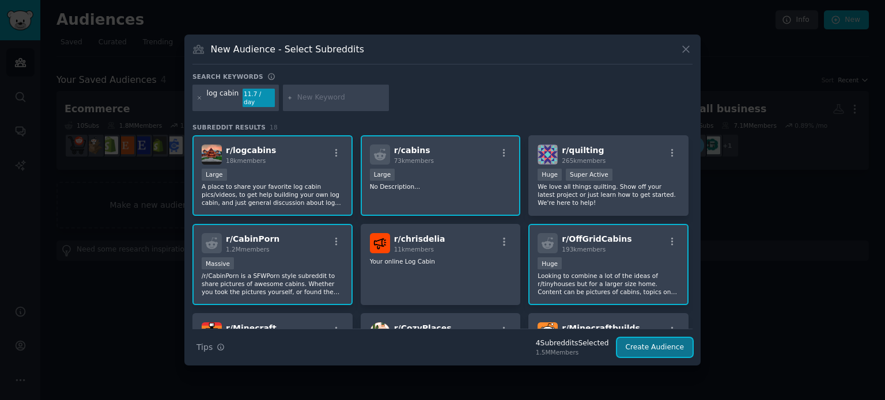
click at [643, 346] on button "Create Audience" at bounding box center [655, 348] width 76 height 20
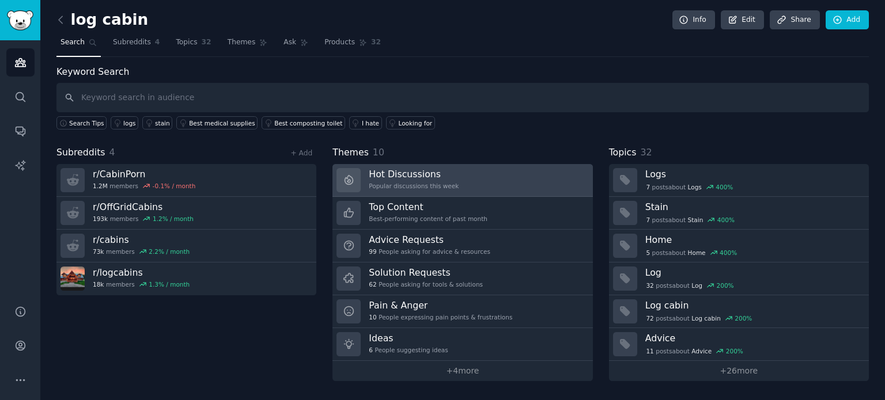
click at [423, 170] on h3 "Hot Discussions" at bounding box center [414, 174] width 90 height 12
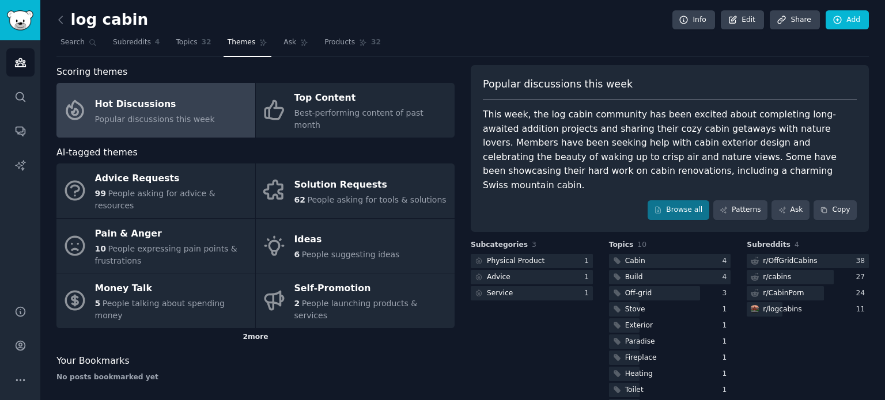
click at [254, 328] on div "2 more" at bounding box center [255, 337] width 398 height 18
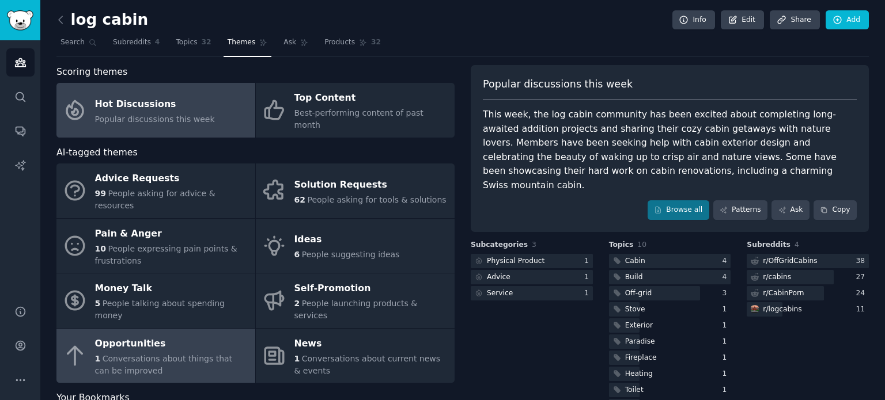
click at [195, 354] on span "Conversations about things that can be improved" at bounding box center [164, 364] width 138 height 21
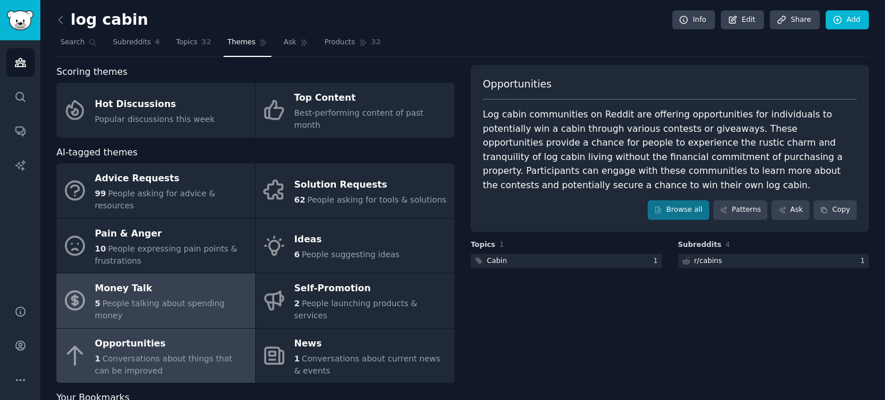
click at [194, 280] on div "Money Talk" at bounding box center [172, 289] width 154 height 18
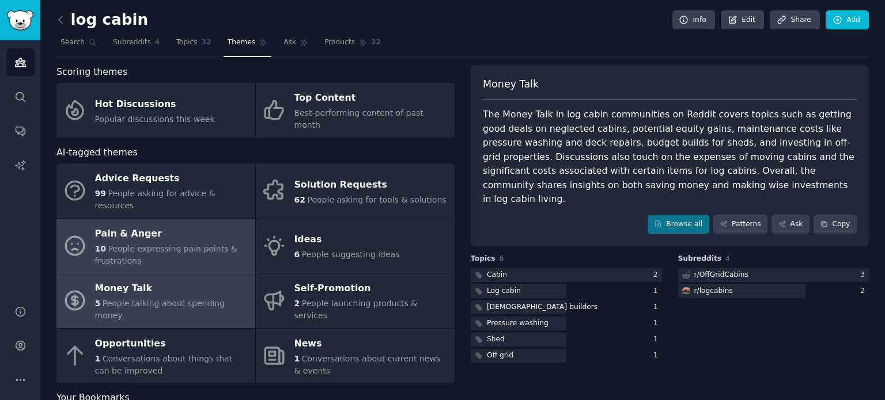
click at [184, 225] on div "Pain & Anger" at bounding box center [172, 234] width 154 height 18
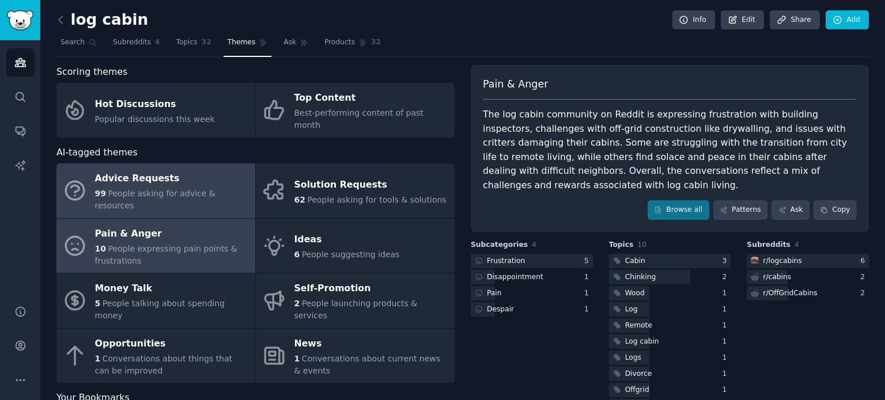
click at [212, 170] on div "Advice Requests" at bounding box center [172, 179] width 154 height 18
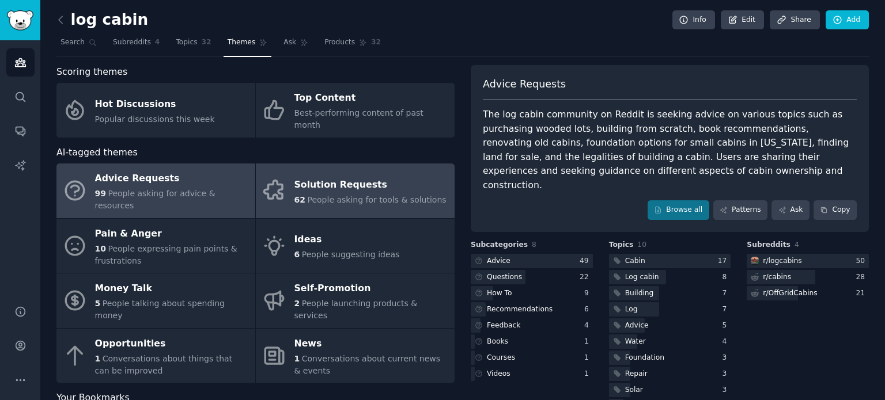
click at [388, 176] on div "Solution Requests" at bounding box center [370, 185] width 152 height 18
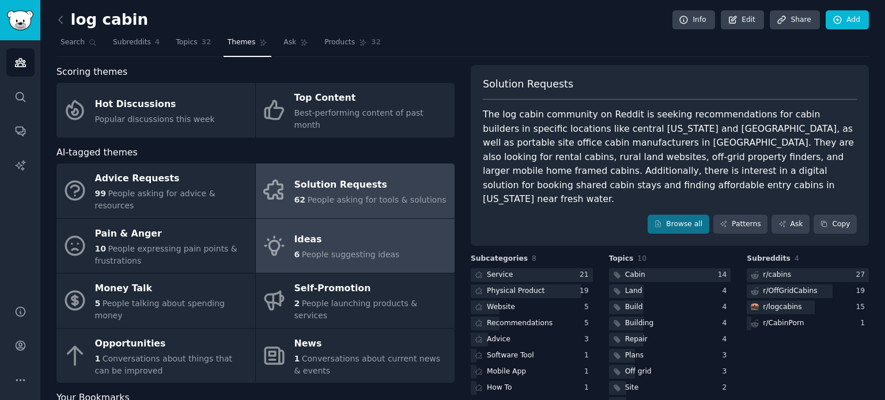
click at [332, 231] on div "Ideas" at bounding box center [346, 240] width 105 height 18
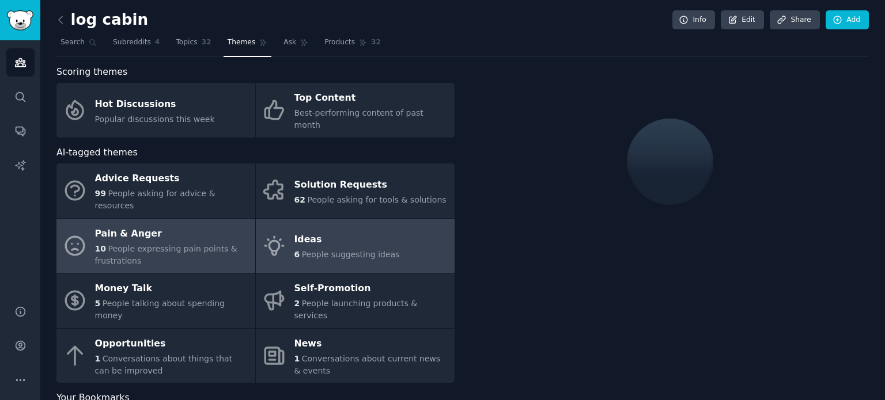
click at [184, 244] on span "People expressing pain points & frustrations" at bounding box center [166, 254] width 142 height 21
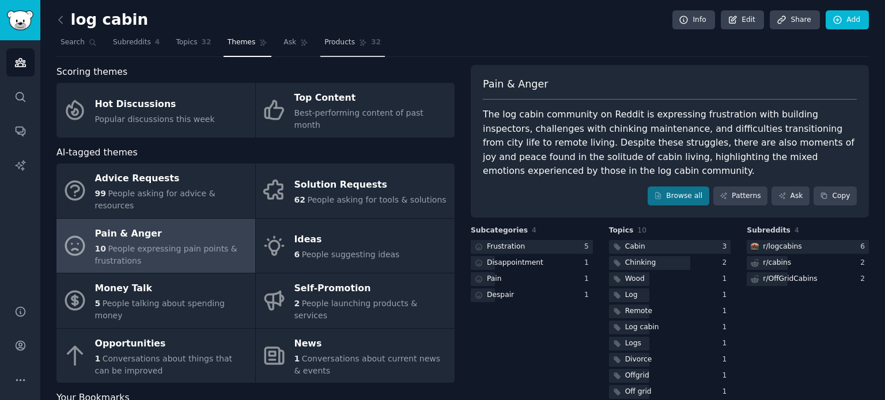
click at [320, 33] on link "Products 32" at bounding box center [352, 45] width 65 height 24
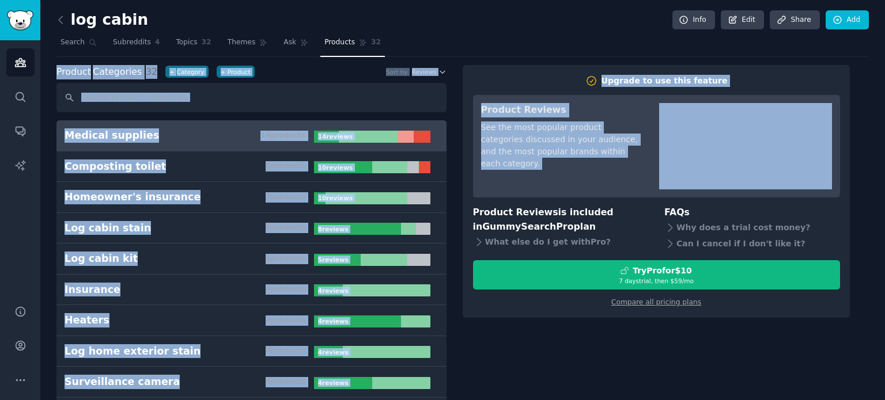
drag, startPoint x: 884, startPoint y: 55, endPoint x: 884, endPoint y: 109, distance: 53.6
click at [884, 109] on main "log cabin Info Edit Share Add Search Subreddits 4 Topics 32 Themes Ask Products…" at bounding box center [462, 200] width 844 height 400
click at [865, 84] on div "Upgrade to use this feature Product Reviews See the most popular product catego…" at bounding box center [666, 191] width 406 height 253
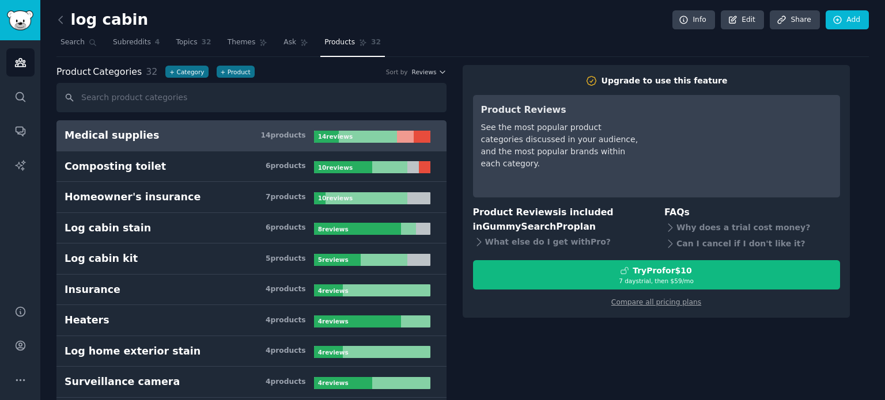
click at [35, 22] on link "Sidebar" at bounding box center [20, 20] width 40 height 40
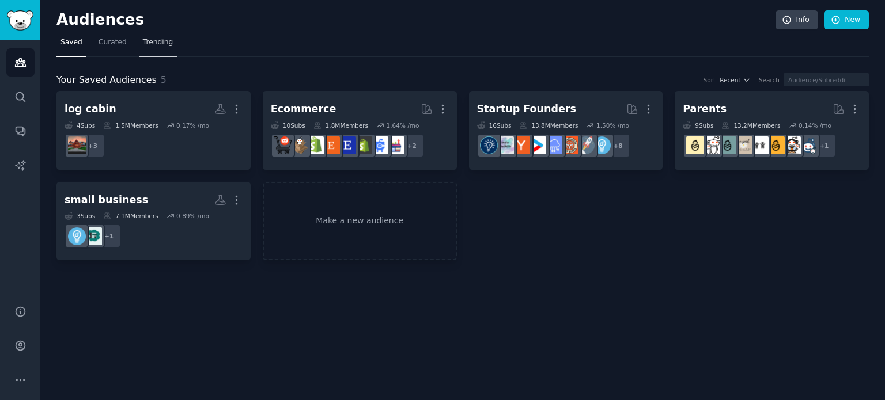
click at [145, 36] on link "Trending" at bounding box center [158, 45] width 38 height 24
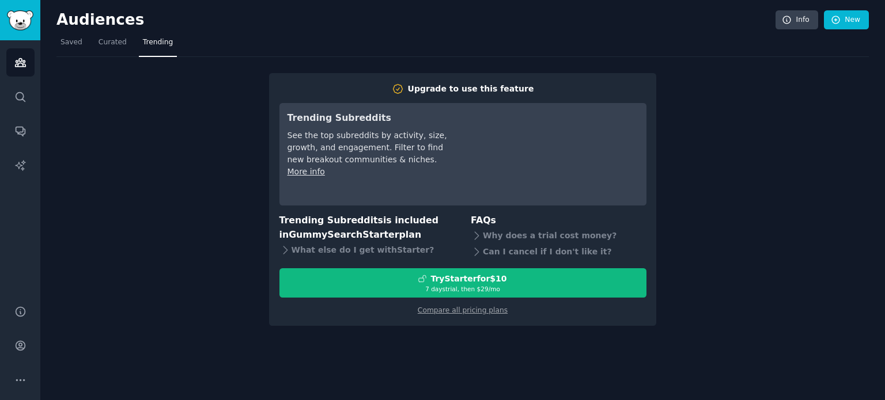
click at [219, 214] on div "Upgrade to use this feature Trending Subreddits See the top subreddits by activ…" at bounding box center [462, 191] width 812 height 269
click at [111, 46] on span "Curated" at bounding box center [112, 42] width 28 height 10
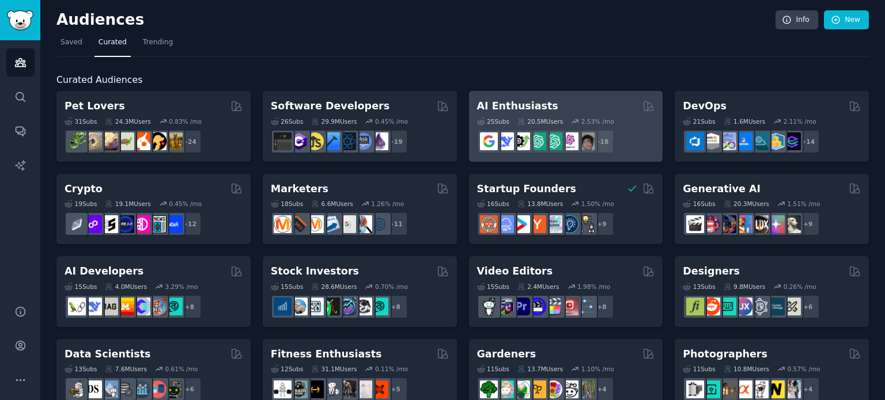
click at [567, 105] on div "AI Enthusiasts" at bounding box center [566, 106] width 178 height 14
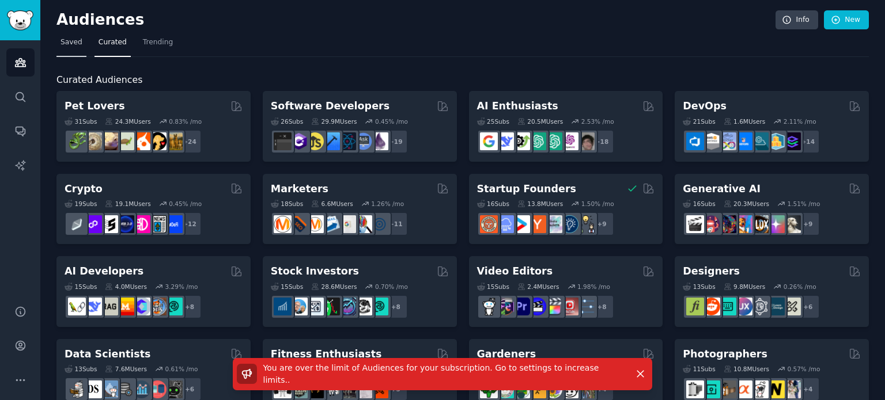
click at [74, 44] on span "Saved" at bounding box center [71, 42] width 22 height 10
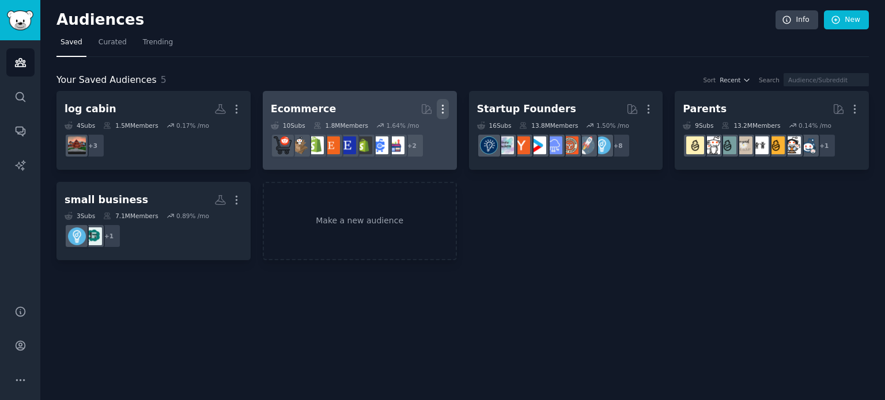
click at [445, 108] on icon "button" at bounding box center [443, 109] width 12 height 12
click at [422, 137] on p "Delete" at bounding box center [411, 133] width 26 height 12
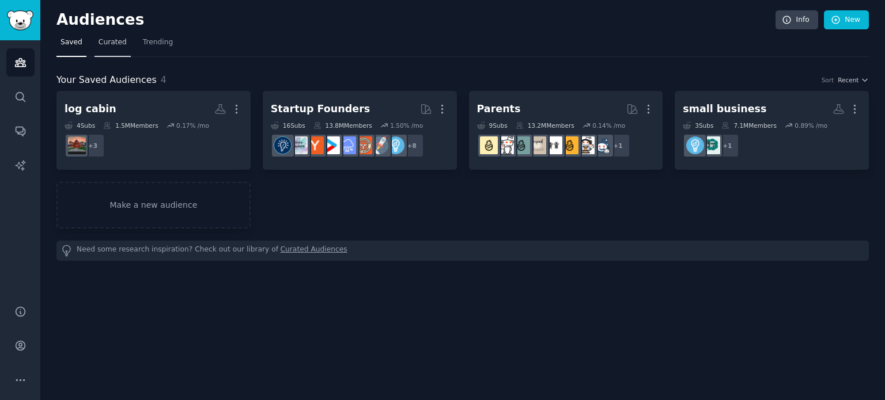
click at [117, 45] on span "Curated" at bounding box center [112, 42] width 28 height 10
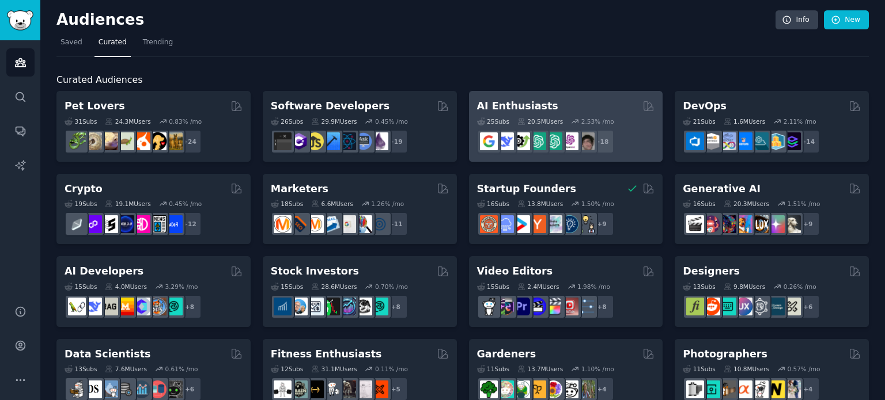
click at [603, 97] on div "AI Enthusiasts 25 Sub s 20.5M Users 2.53 % /mo r/AItoolsCatalog + 18" at bounding box center [566, 126] width 194 height 71
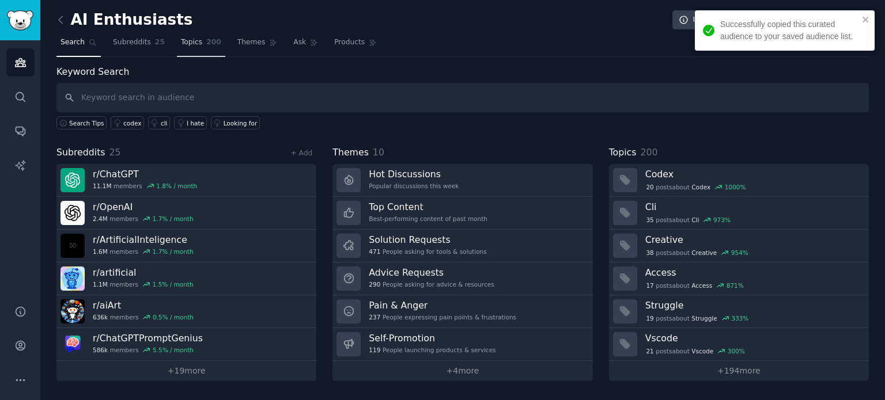
click at [207, 36] on link "Topics 200" at bounding box center [201, 45] width 48 height 24
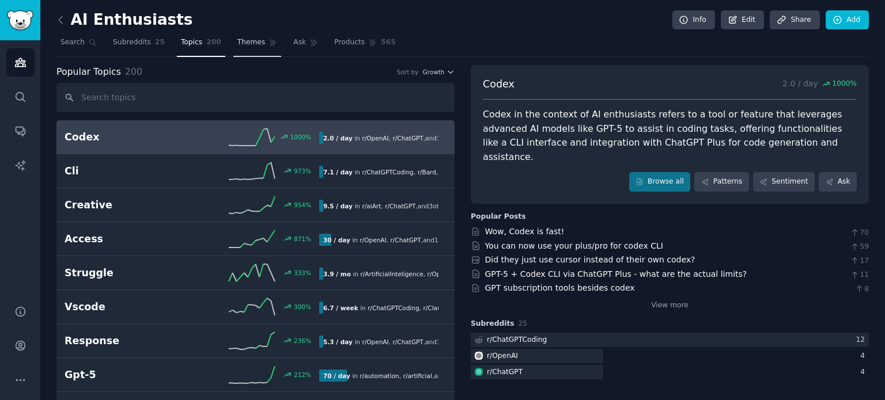
click at [238, 41] on span "Themes" at bounding box center [251, 42] width 28 height 10
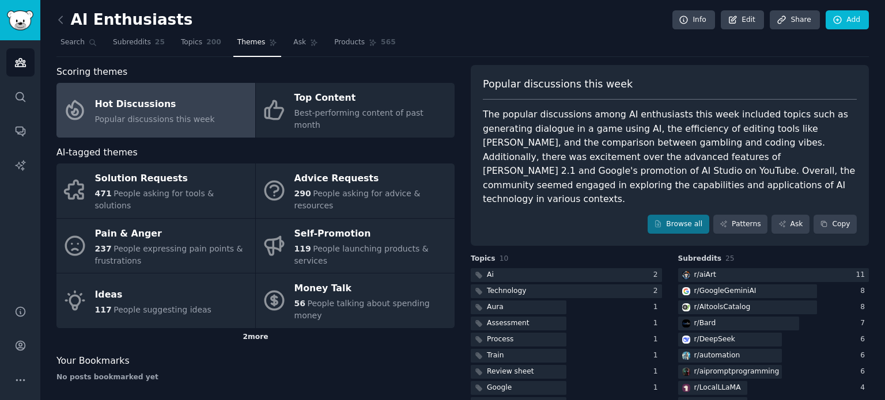
click at [241, 328] on div "2 more" at bounding box center [255, 337] width 398 height 18
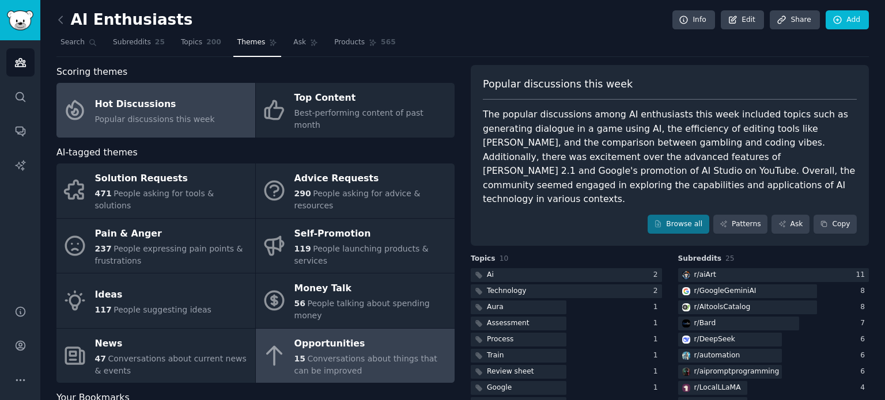
click at [342, 335] on div "Opportunities" at bounding box center [371, 344] width 154 height 18
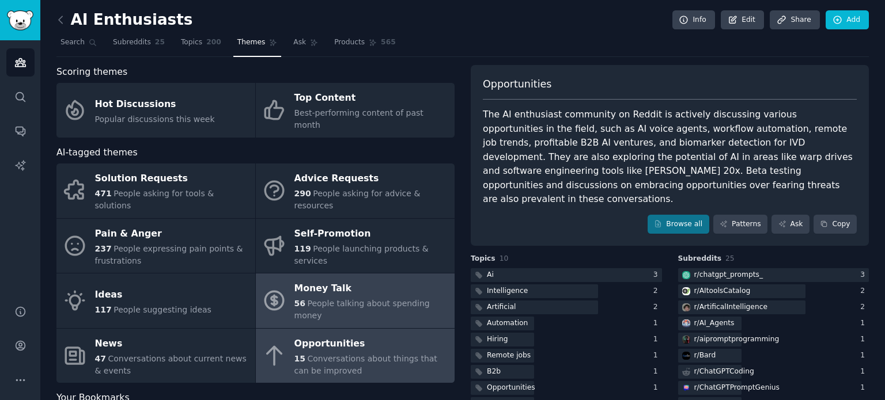
click at [327, 280] on div "Money Talk" at bounding box center [371, 289] width 154 height 18
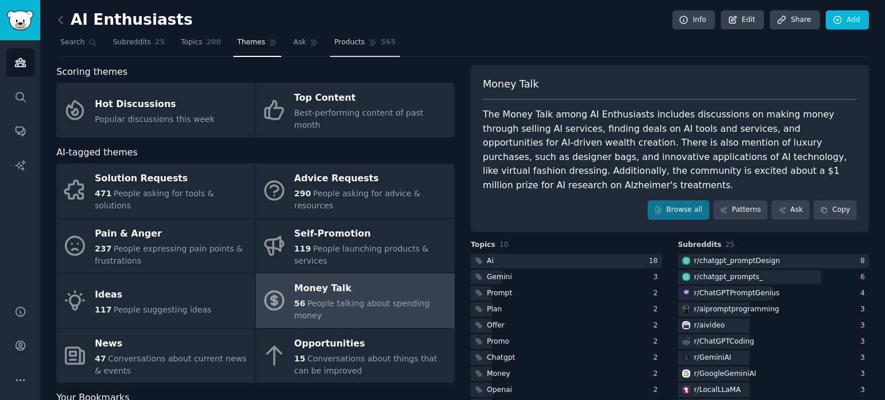
click at [338, 41] on span "Products" at bounding box center [349, 42] width 31 height 10
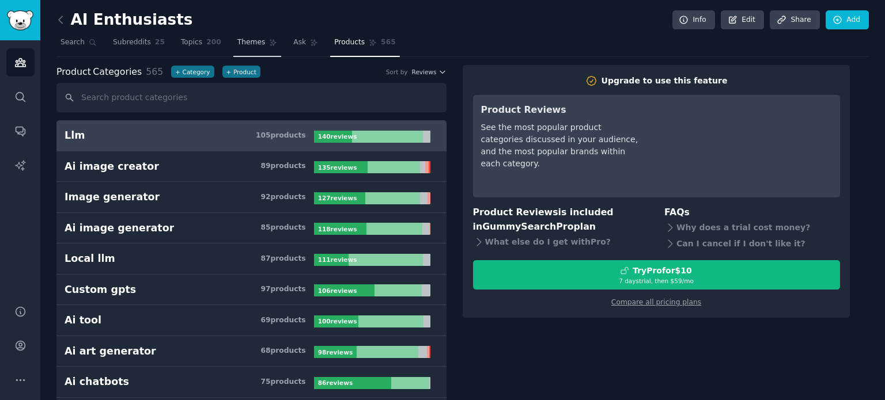
click at [237, 41] on span "Themes" at bounding box center [251, 42] width 28 height 10
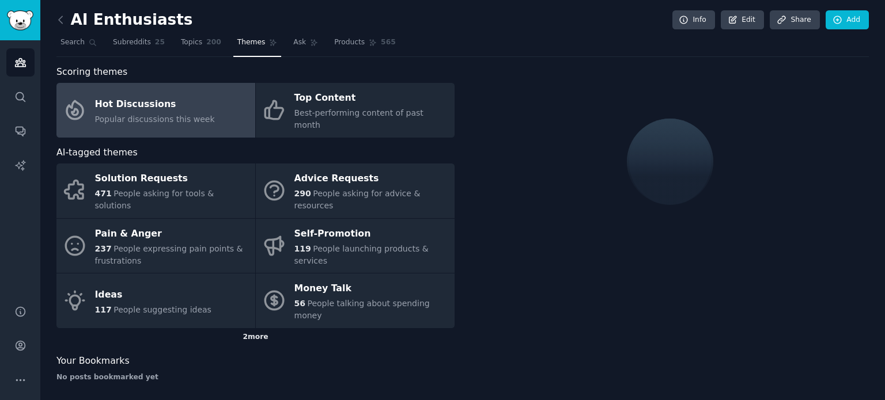
click at [247, 328] on div "2 more" at bounding box center [255, 337] width 398 height 18
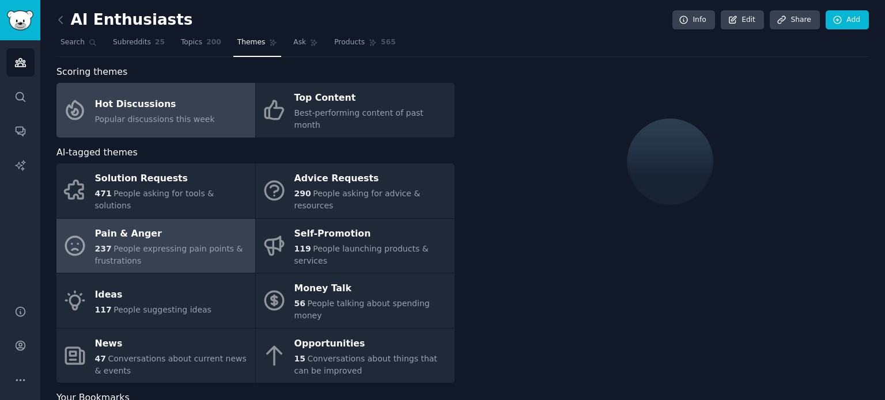
click at [150, 244] on span "People expressing pain points & frustrations" at bounding box center [169, 254] width 148 height 21
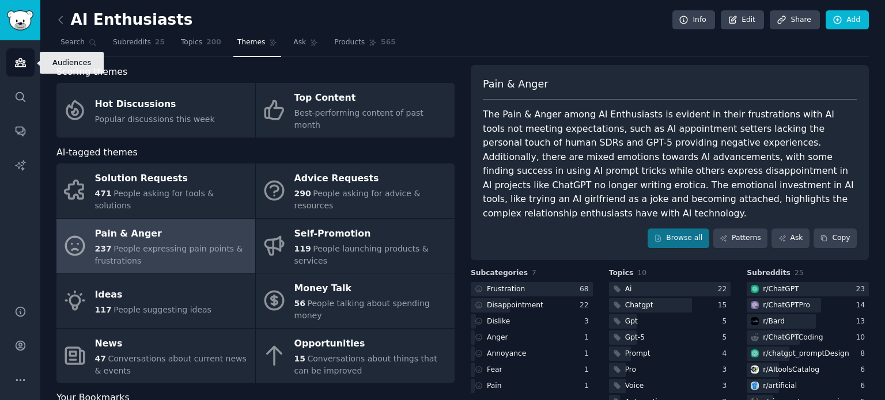
click at [14, 55] on link "Audiences" at bounding box center [20, 62] width 28 height 28
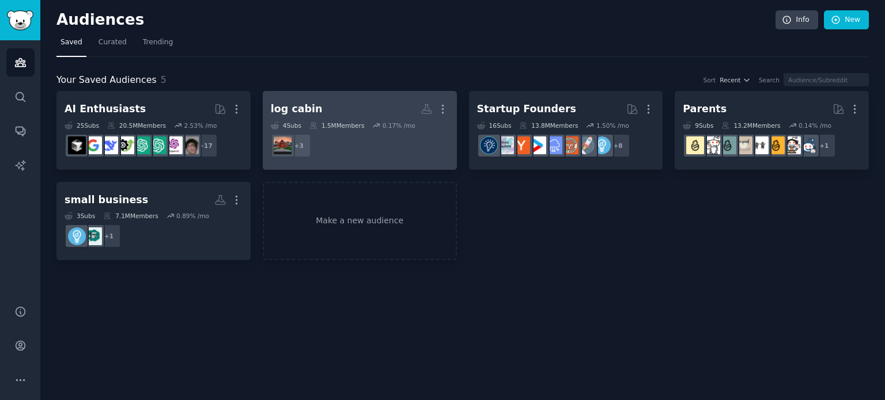
click at [358, 128] on div "1.5M Members" at bounding box center [336, 126] width 55 height 8
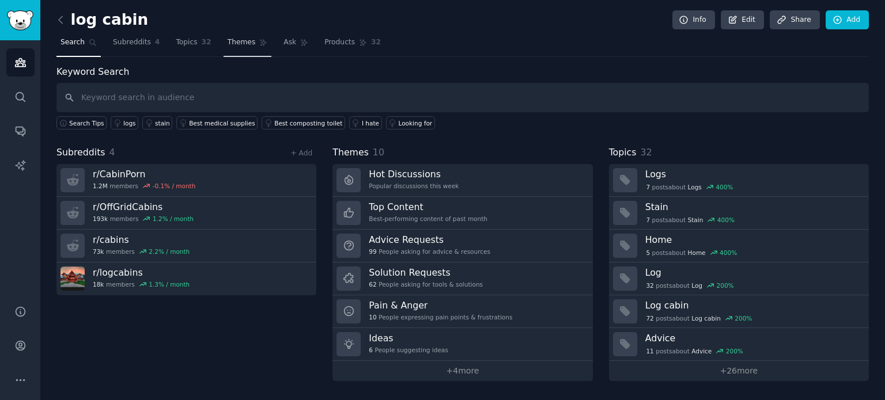
click at [223, 48] on link "Themes" at bounding box center [247, 45] width 48 height 24
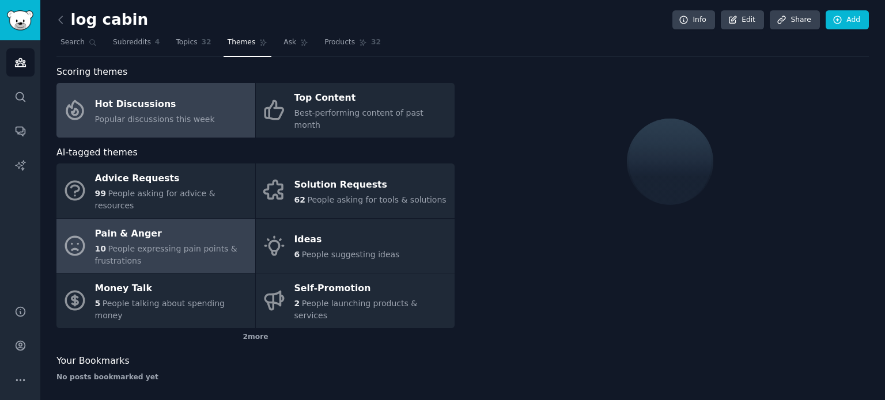
click at [151, 225] on div "Pain & Anger" at bounding box center [172, 234] width 154 height 18
